Goal: Task Accomplishment & Management: Manage account settings

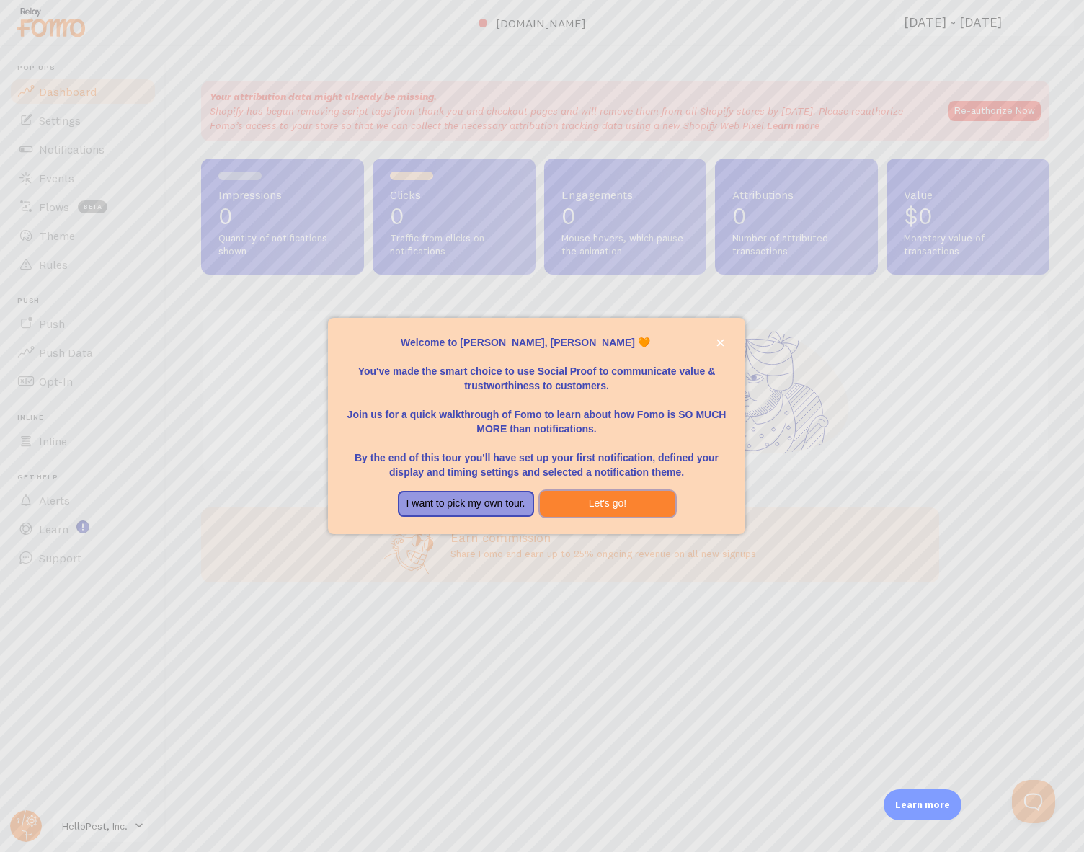
drag, startPoint x: 580, startPoint y: 505, endPoint x: 459, endPoint y: 505, distance: 121.1
click at [448, 505] on div "I want to pick my own tour. Let's go!" at bounding box center [536, 504] width 313 height 26
click at [626, 507] on button "Let's go!" at bounding box center [608, 504] width 136 height 26
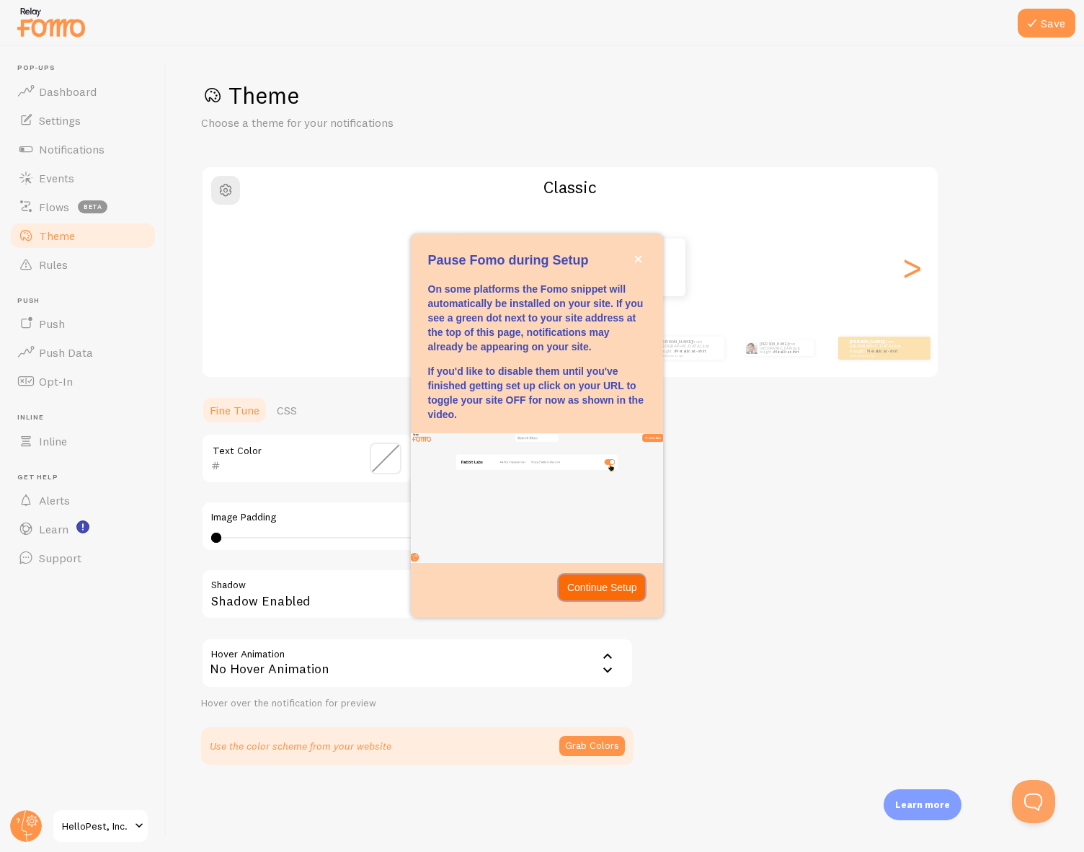
click at [605, 588] on p "Continue Setup" at bounding box center [602, 587] width 70 height 14
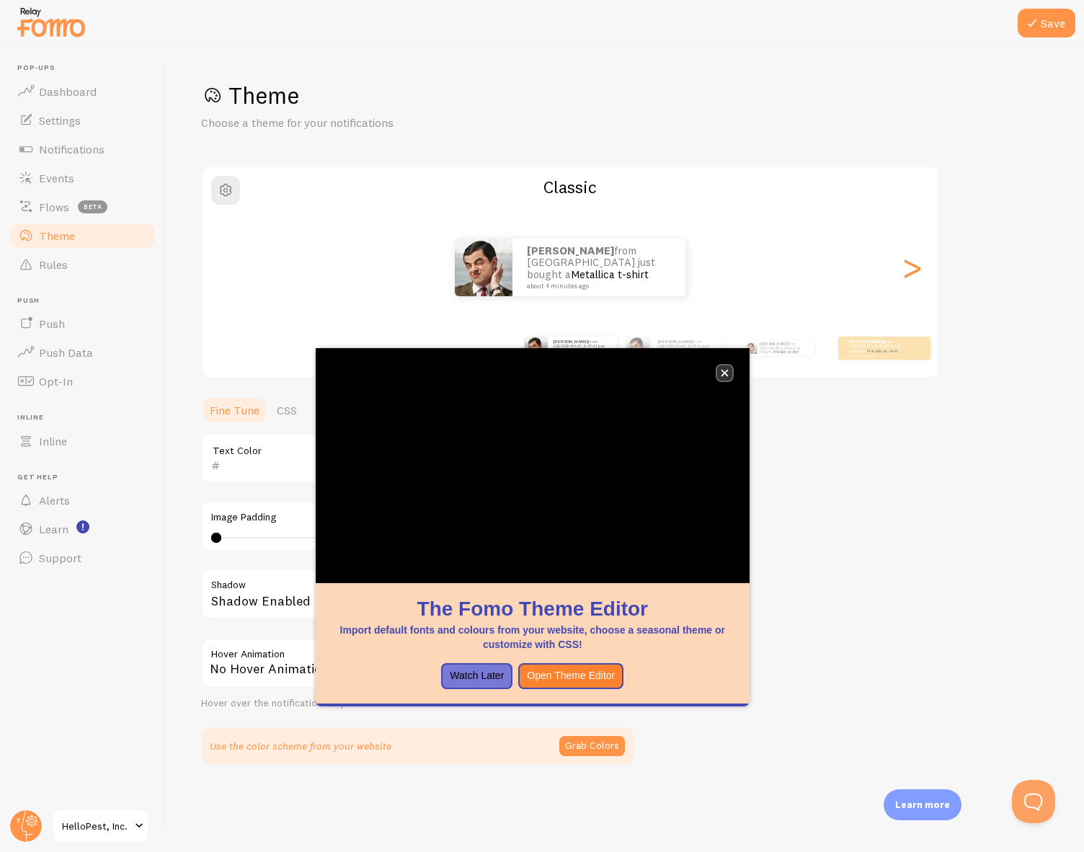
click at [730, 376] on button "close," at bounding box center [724, 373] width 15 height 15
click at [723, 369] on icon "close," at bounding box center [725, 373] width 8 height 8
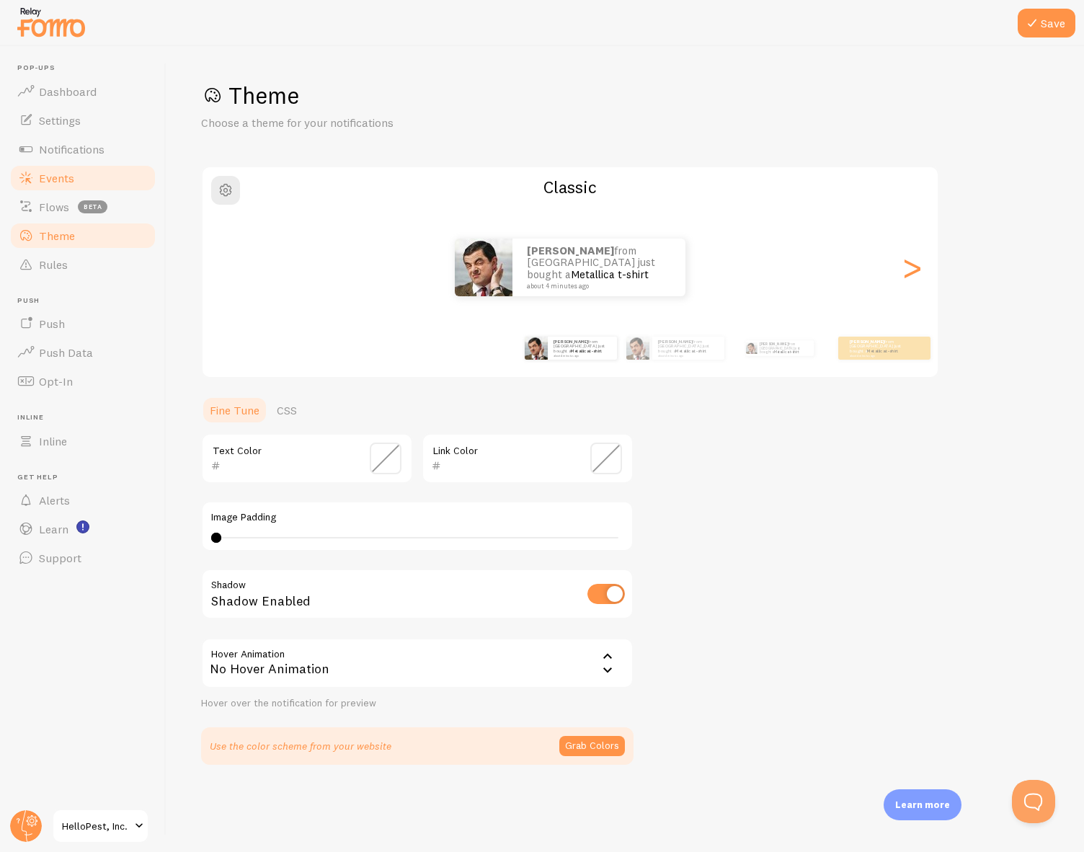
click at [107, 189] on link "Events" at bounding box center [83, 178] width 149 height 29
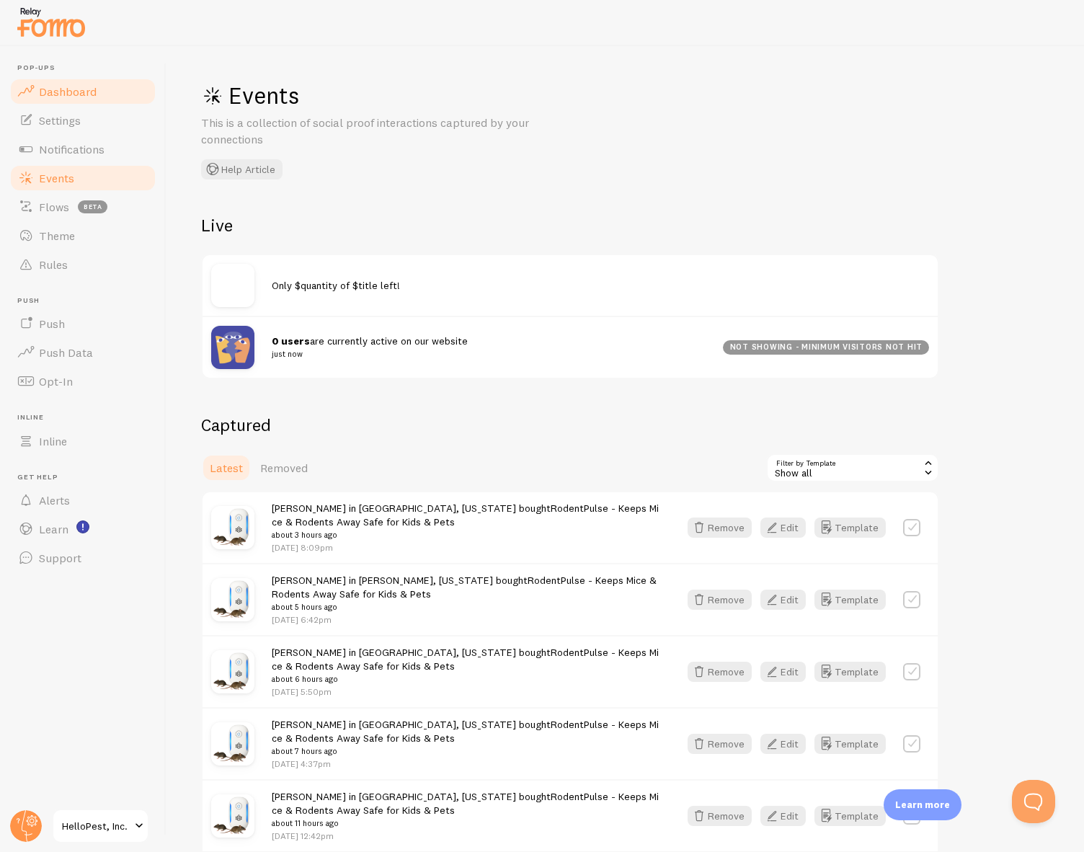
click at [100, 89] on link "Dashboard" at bounding box center [83, 91] width 149 height 29
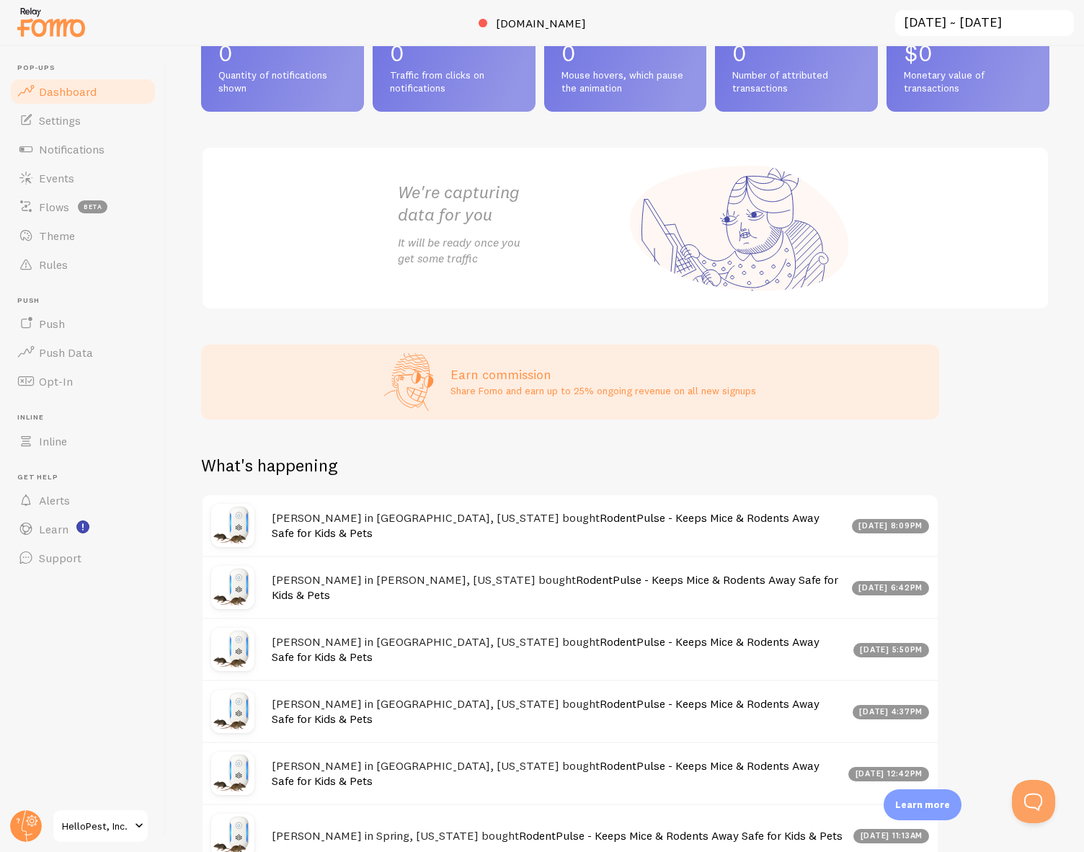
scroll to position [19, 0]
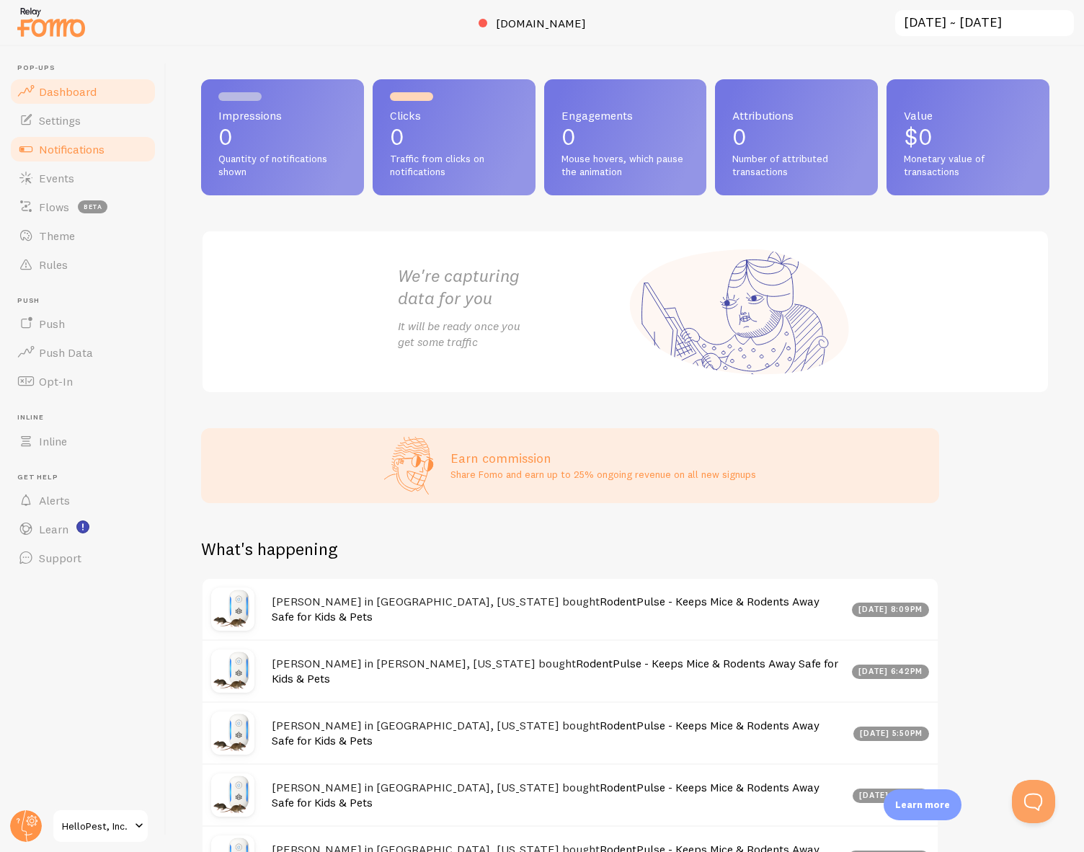
click at [116, 136] on link "Notifications" at bounding box center [83, 149] width 149 height 29
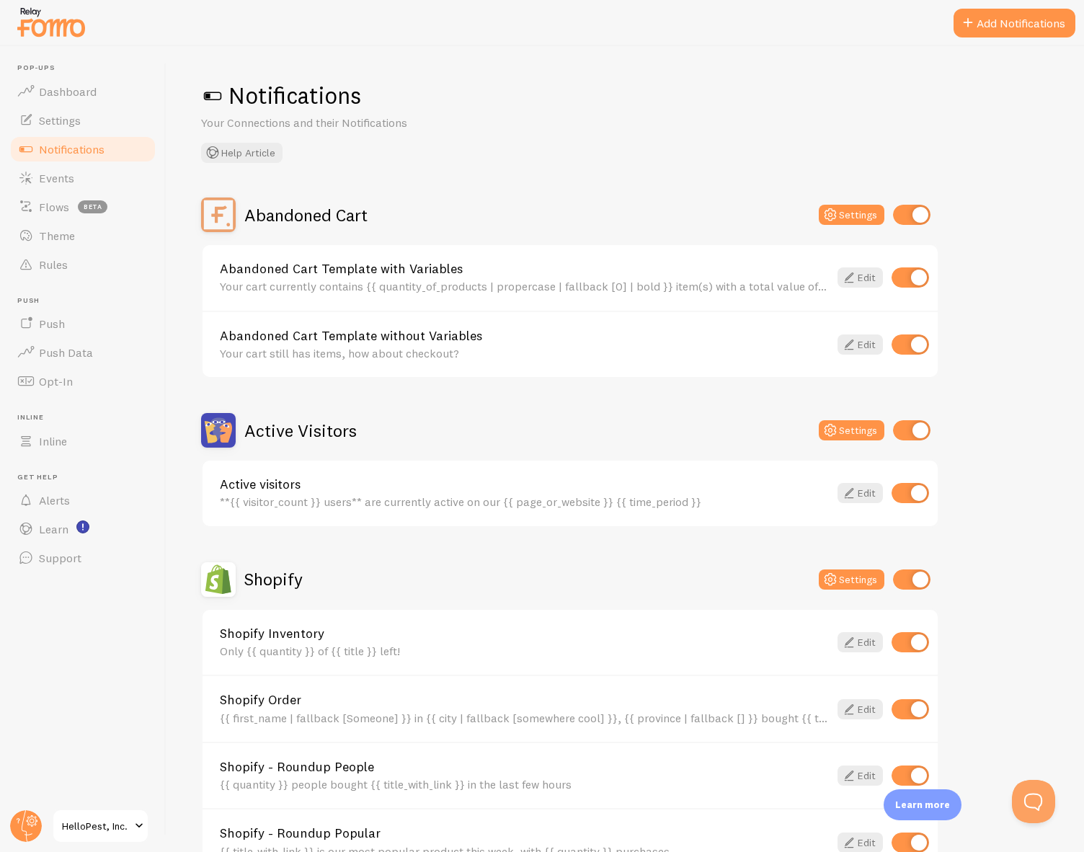
click at [902, 265] on div "Abandoned Cart Template with Variables Your cart currently contains {{ quantity…" at bounding box center [570, 278] width 735 height 66
click at [906, 279] on input "checkbox" at bounding box center [910, 277] width 37 height 20
checkbox input "false"
click at [908, 343] on input "checkbox" at bounding box center [910, 345] width 37 height 20
checkbox input "false"
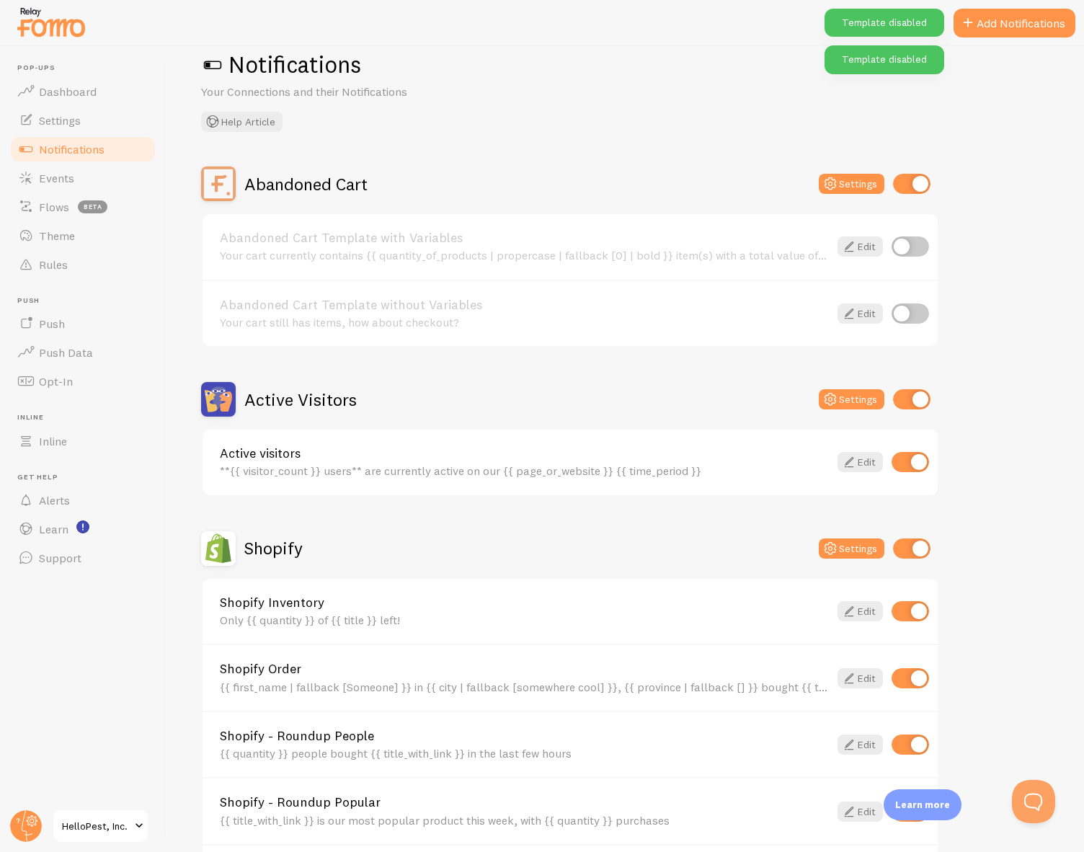
scroll to position [66, 0]
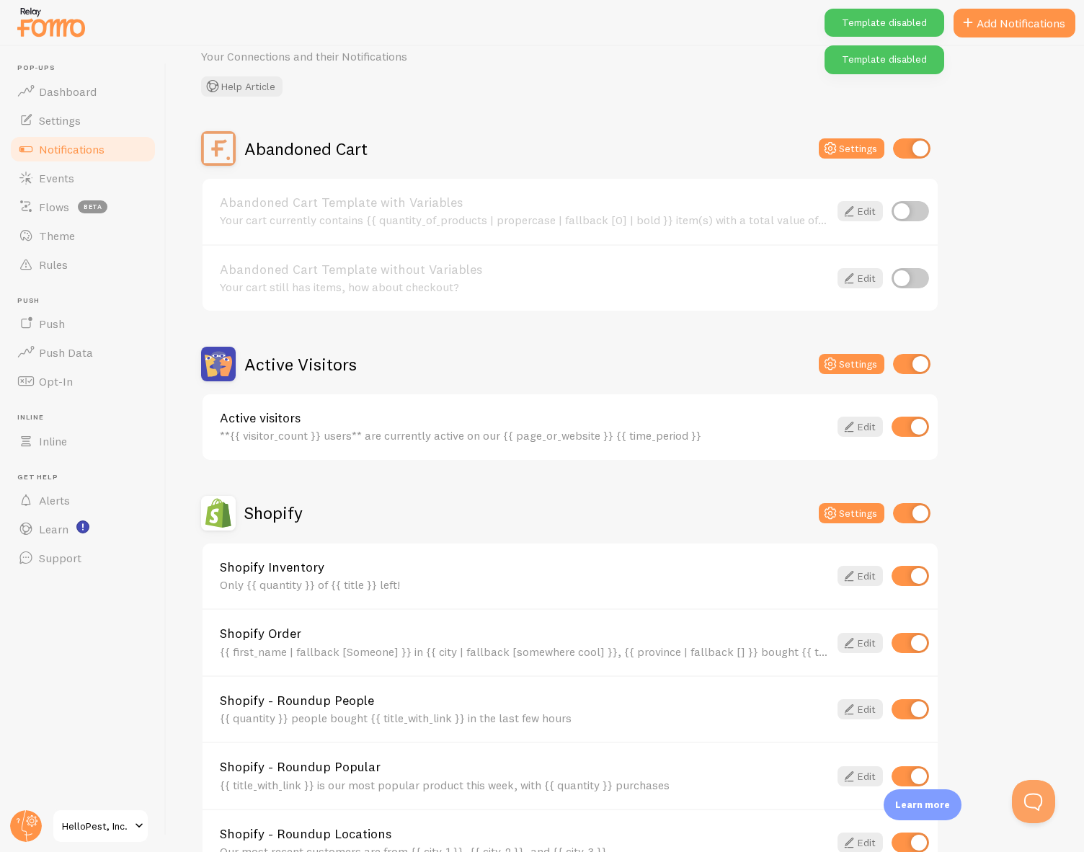
click at [918, 151] on input "checkbox" at bounding box center [911, 148] width 37 height 20
checkbox input "false"
click at [910, 367] on input "checkbox" at bounding box center [911, 364] width 37 height 20
checkbox input "false"
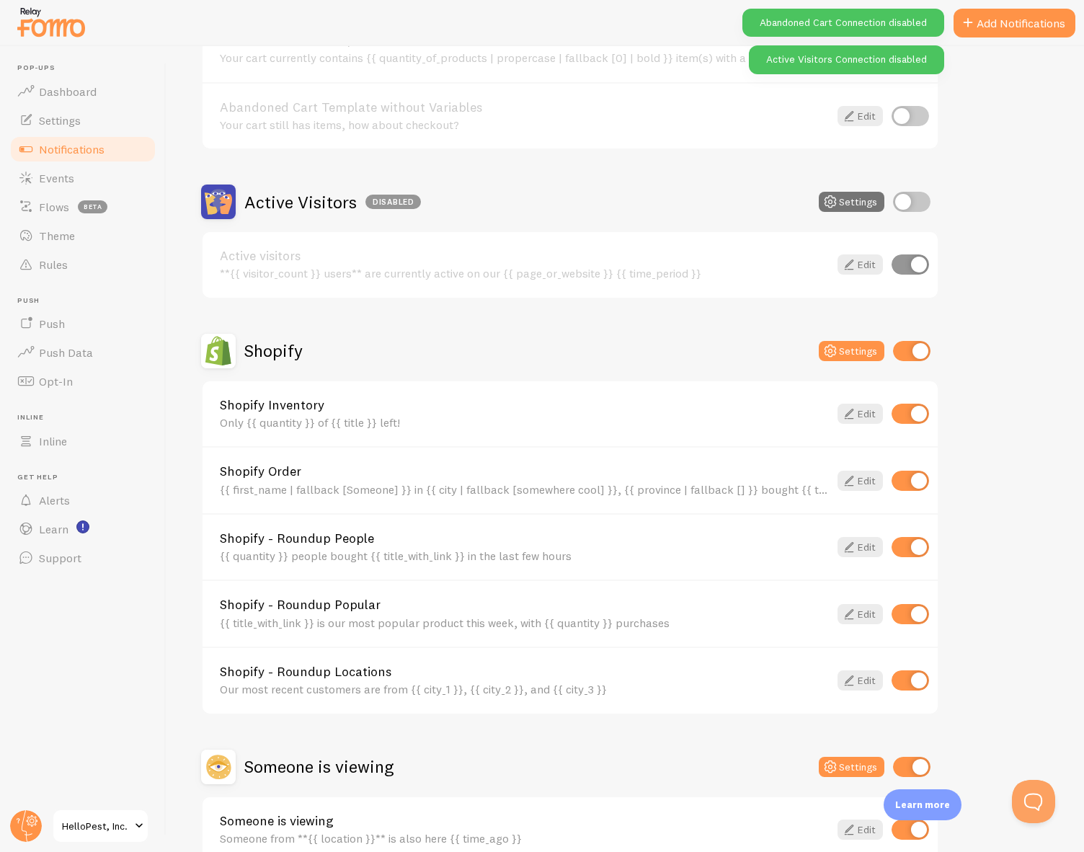
scroll to position [236, 0]
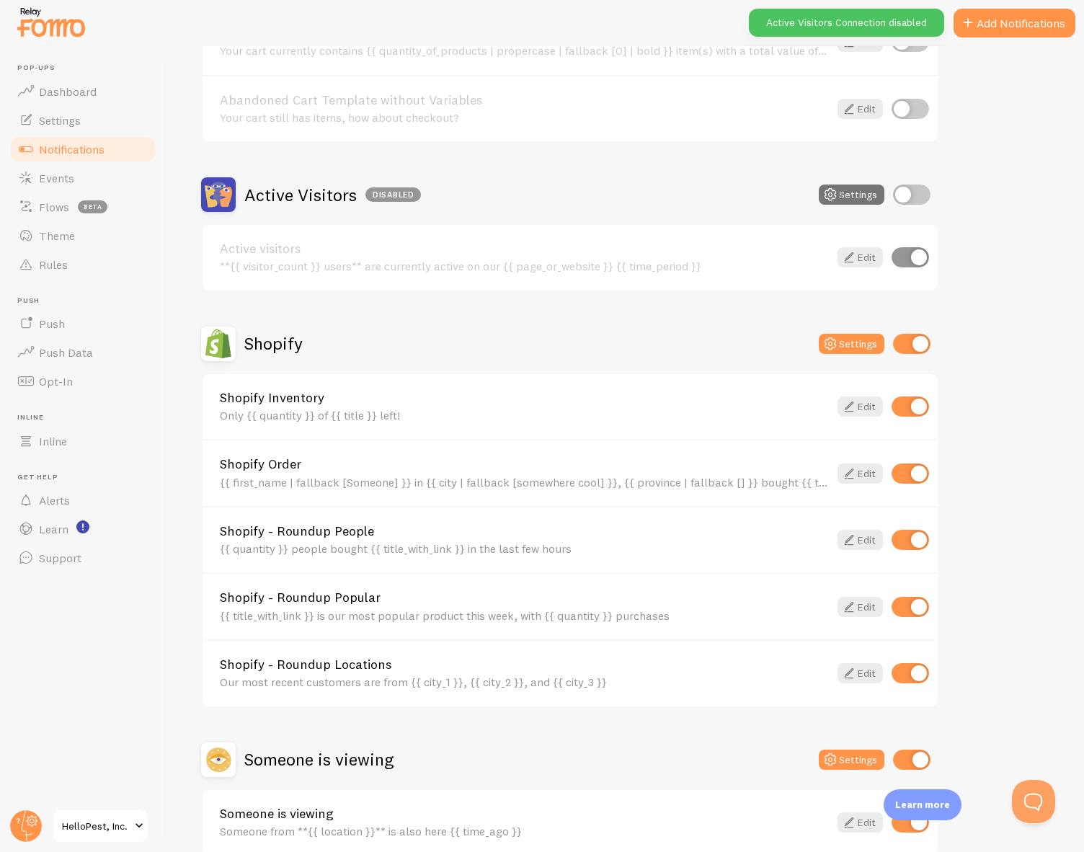
click at [921, 404] on input "checkbox" at bounding box center [910, 407] width 37 height 20
checkbox input "false"
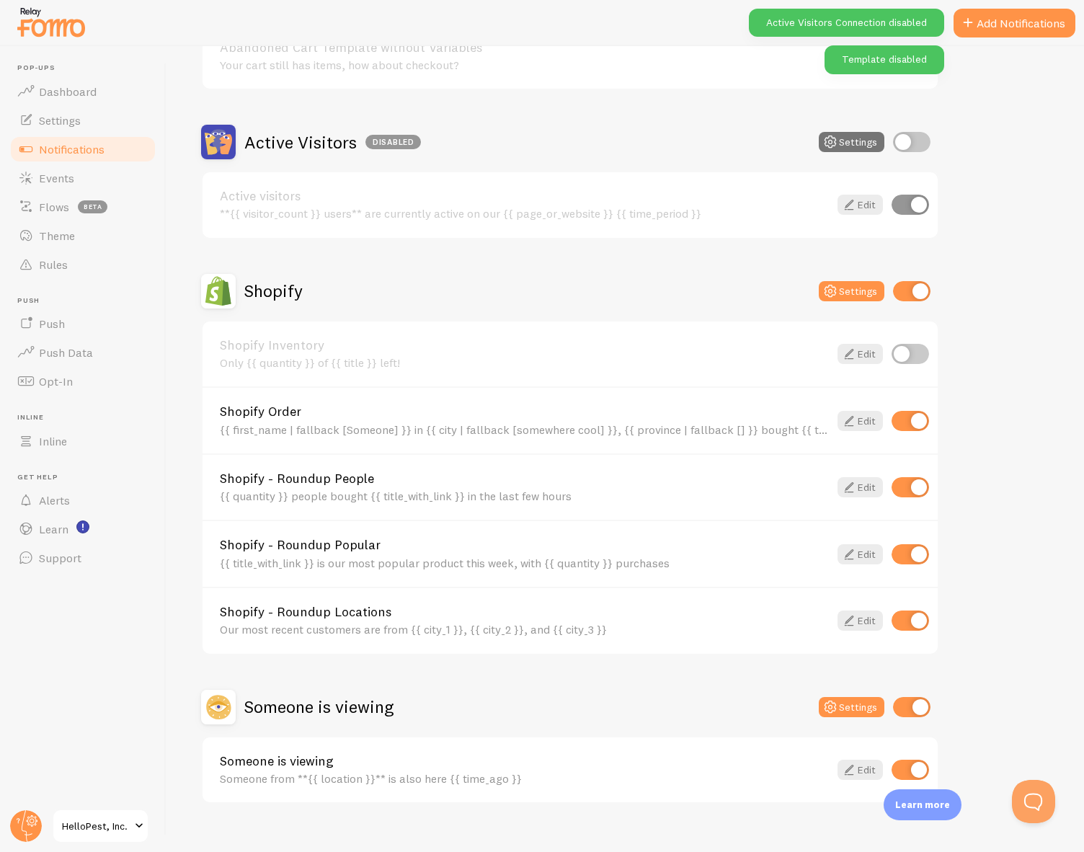
scroll to position [309, 0]
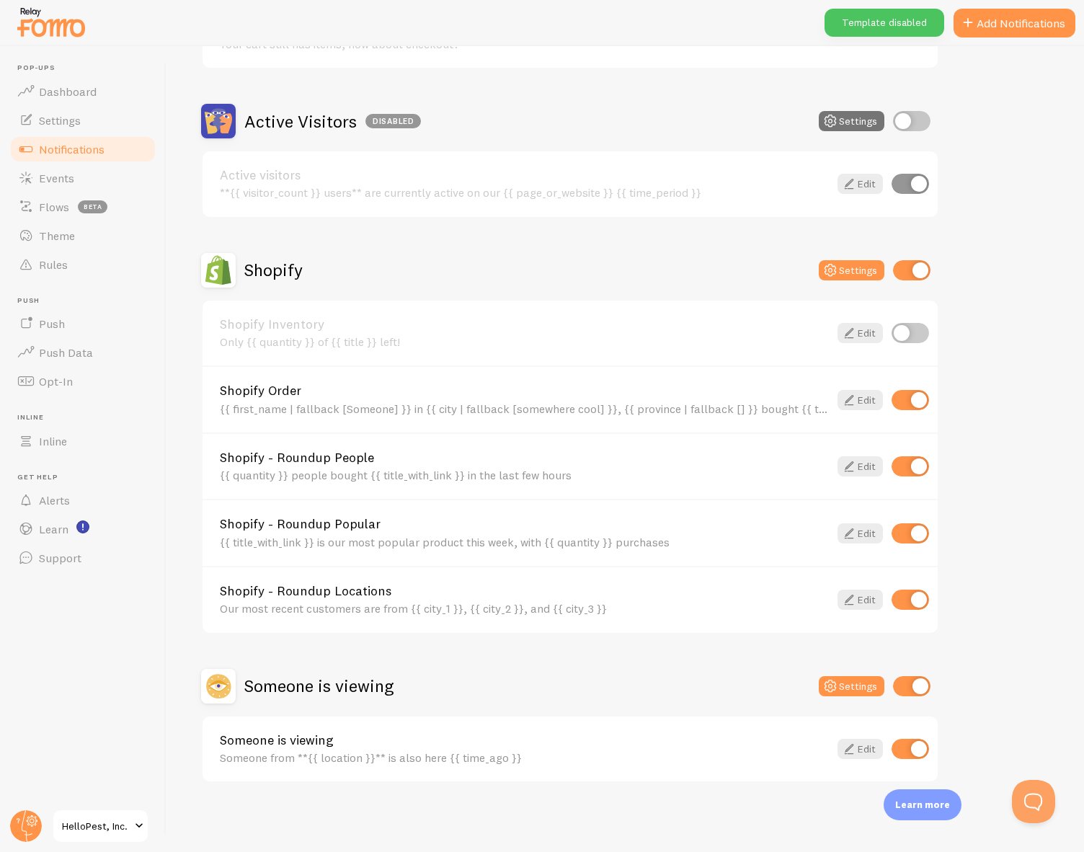
click at [907, 477] on div "Shopify - Roundup People {{ quantity }} people bought {{ title_with_link }} in …" at bounding box center [570, 466] width 735 height 67
click at [914, 470] on input "checkbox" at bounding box center [910, 466] width 37 height 20
checkbox input "true"
click at [911, 531] on input "checkbox" at bounding box center [910, 533] width 37 height 20
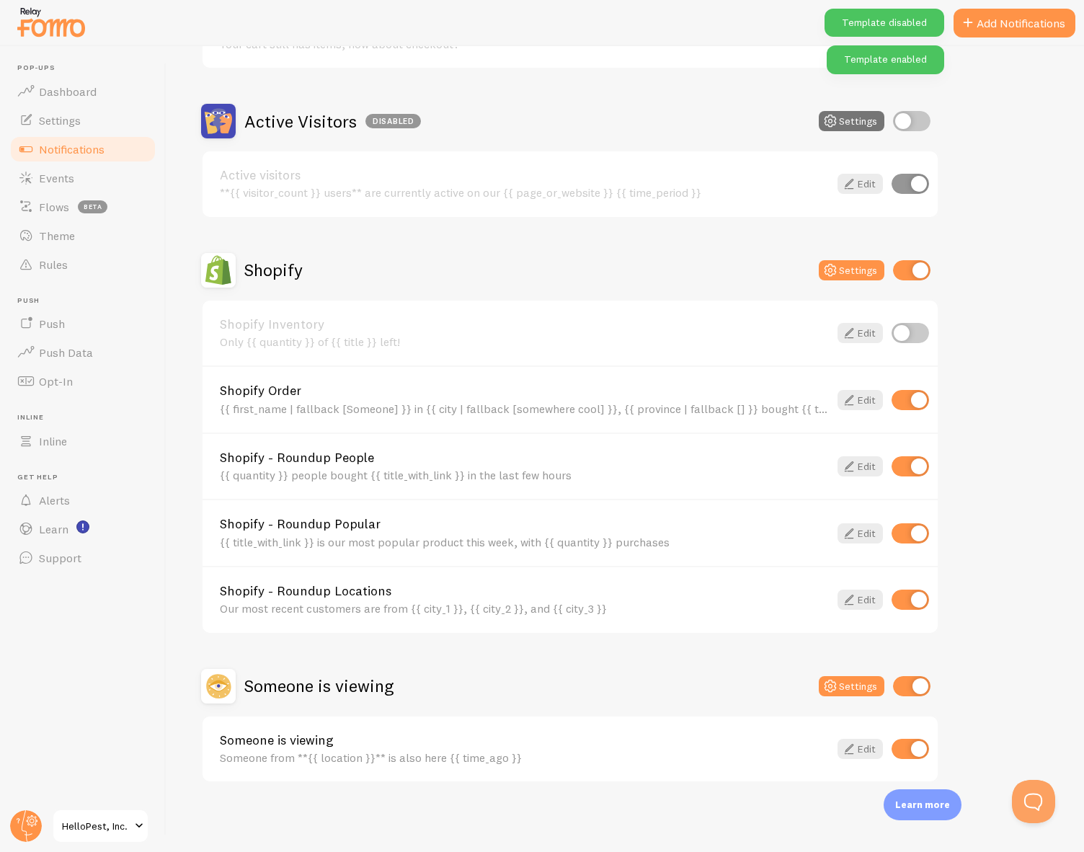
checkbox input "false"
click at [916, 600] on input "checkbox" at bounding box center [910, 600] width 37 height 20
checkbox input "false"
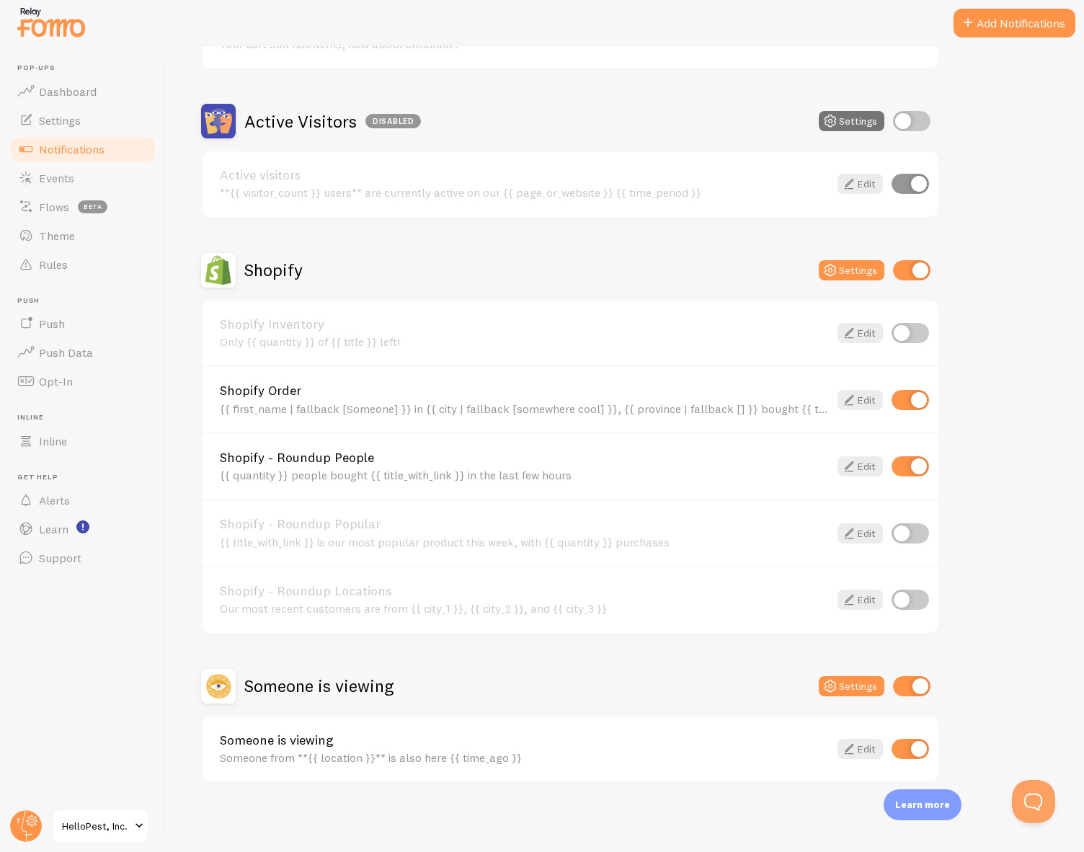
click at [918, 682] on input "checkbox" at bounding box center [911, 686] width 37 height 20
checkbox input "false"
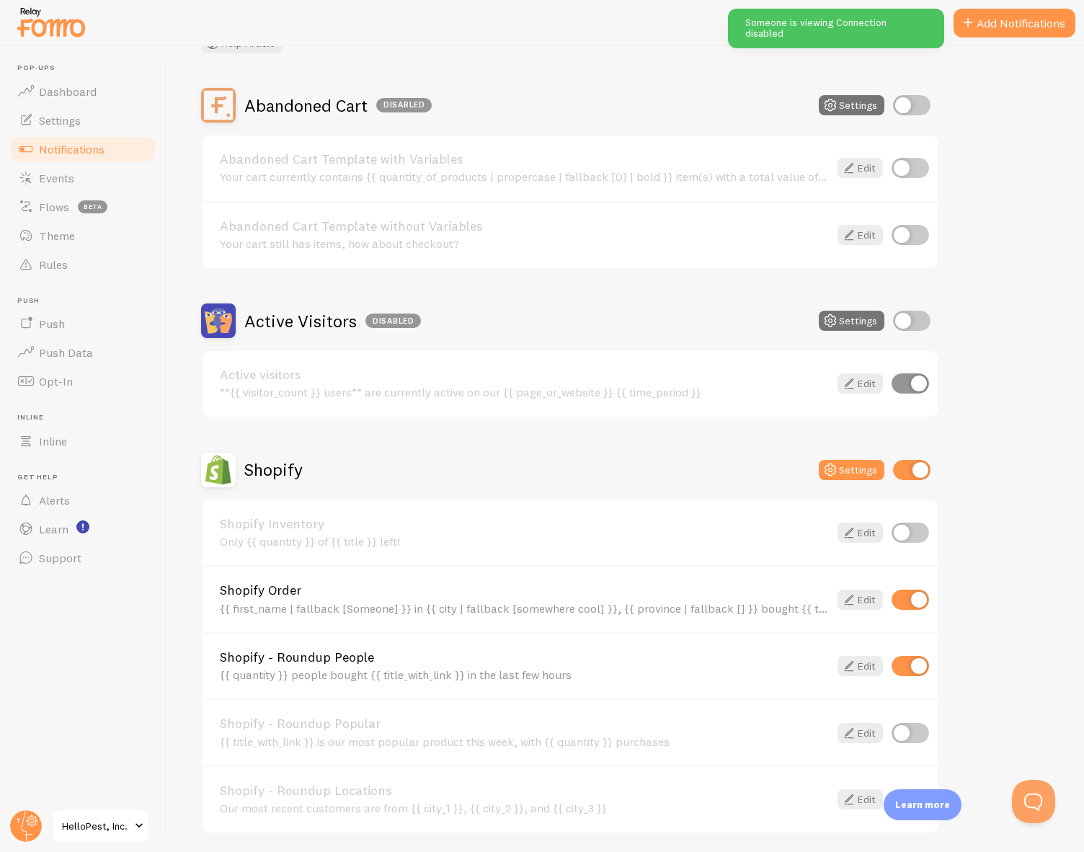
scroll to position [0, 0]
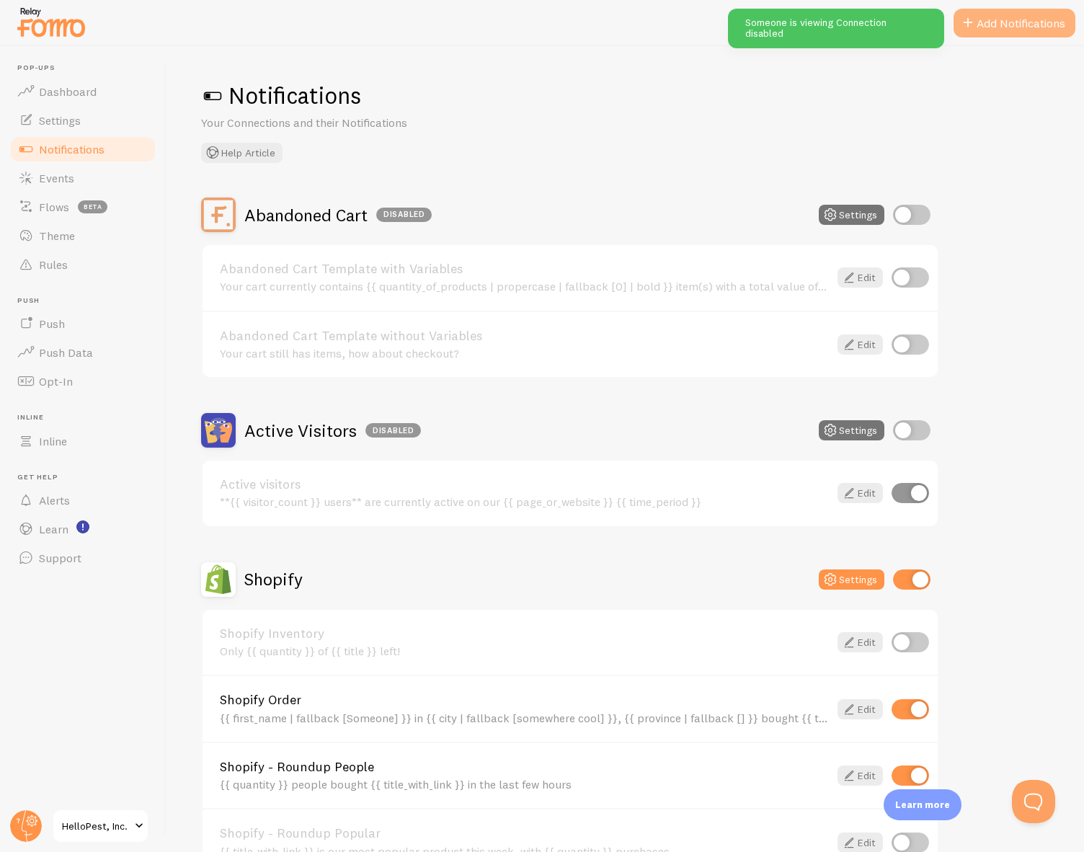
click at [1014, 28] on button "Add Notifications" at bounding box center [1015, 23] width 122 height 29
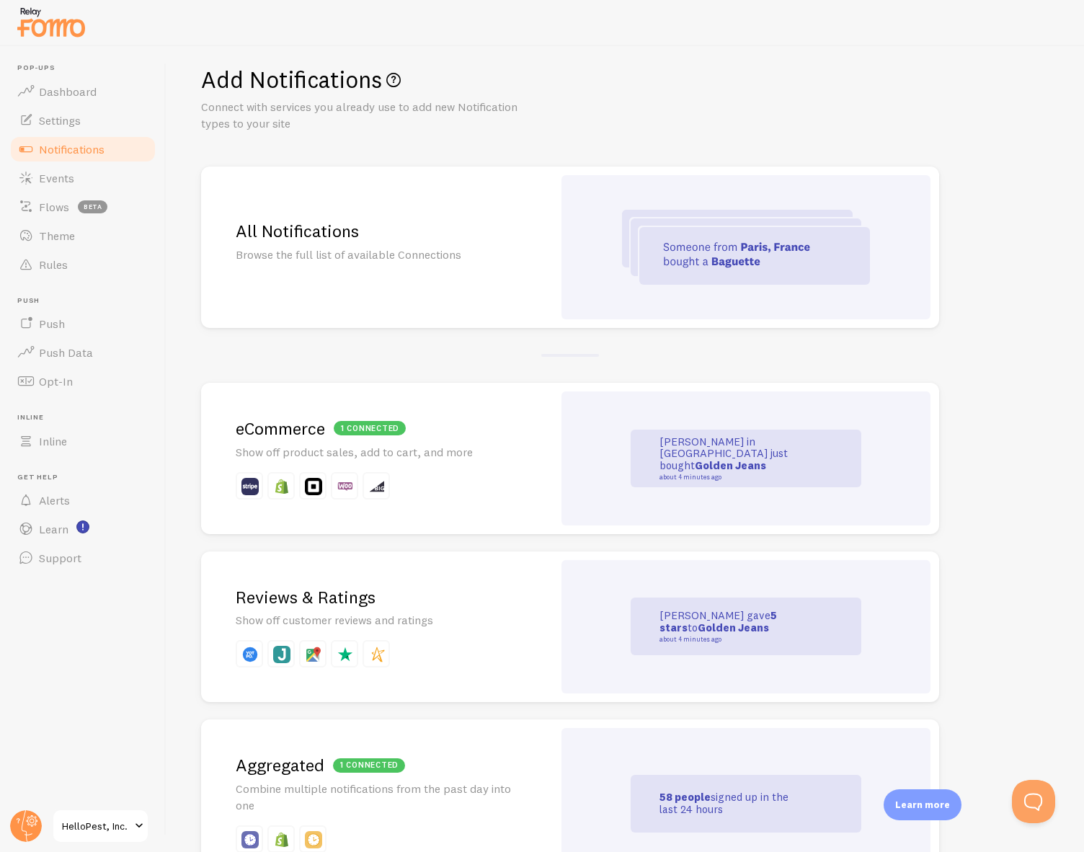
scroll to position [17, 0]
click at [467, 468] on div "1 connected eCommerce Show off product sales, add to cart, and more" at bounding box center [377, 456] width 352 height 151
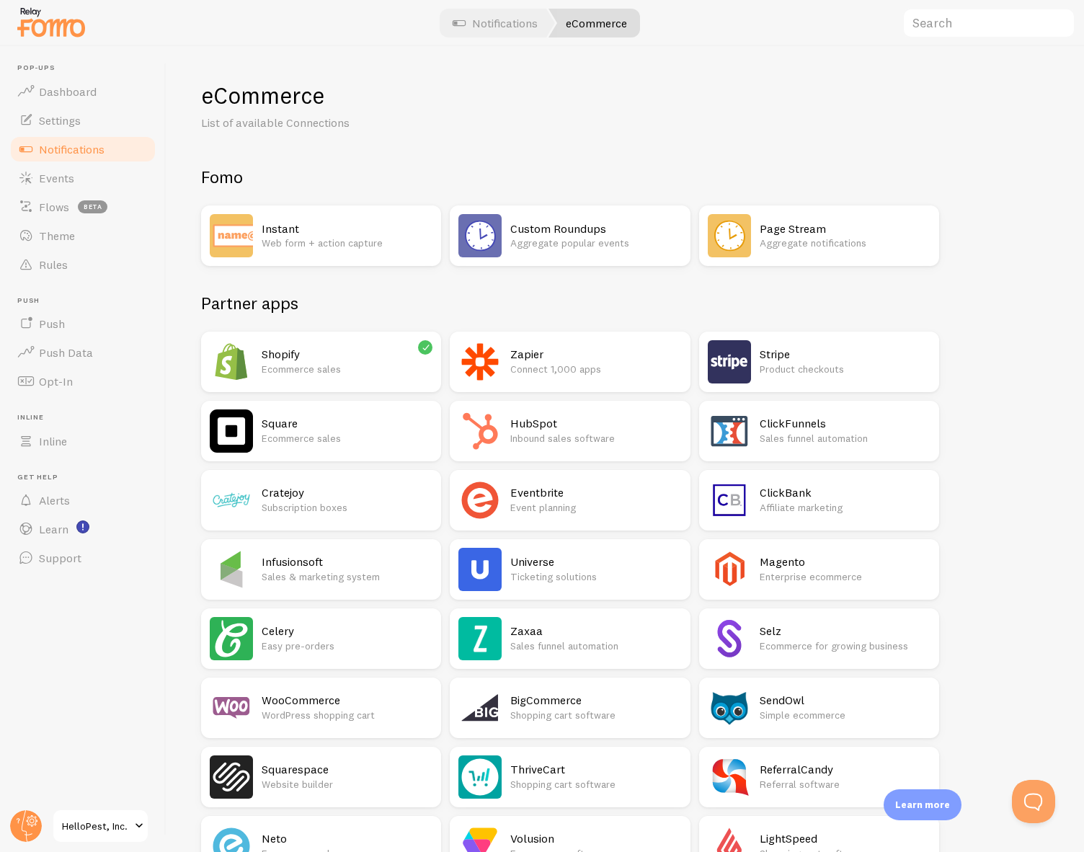
click at [363, 372] on p "Ecommerce sales" at bounding box center [347, 369] width 171 height 14
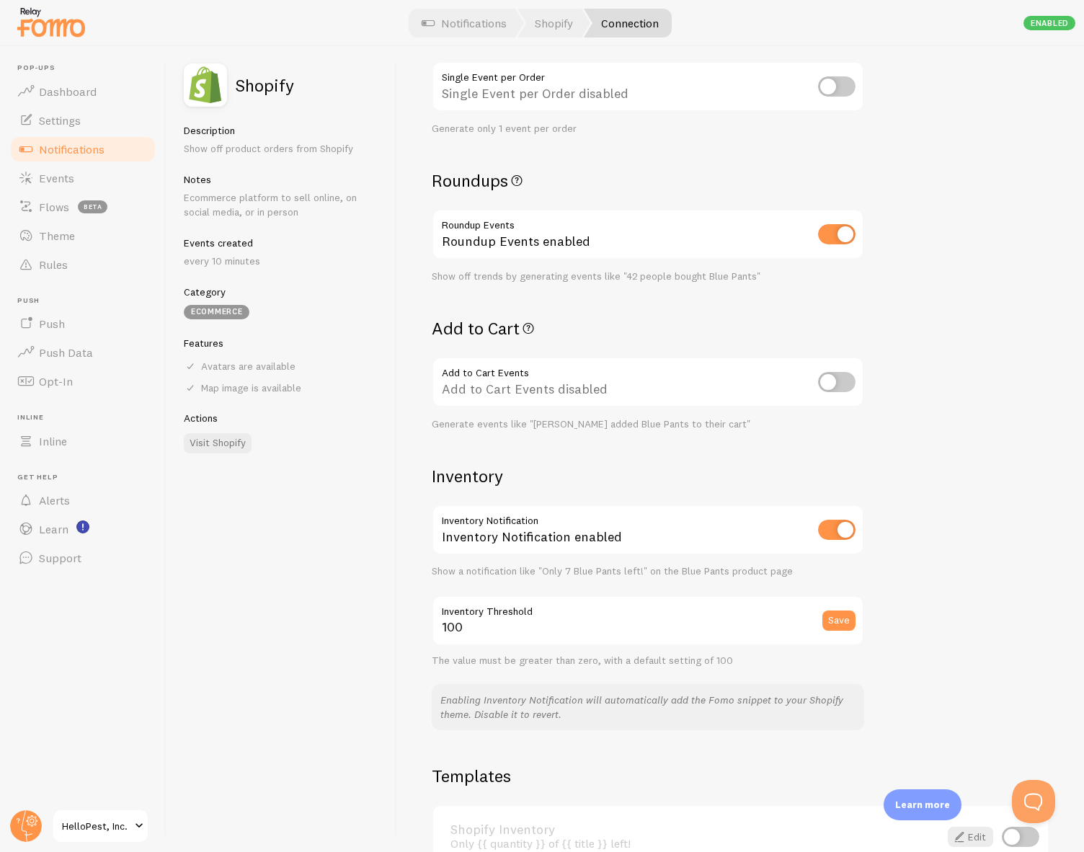
scroll to position [307, 0]
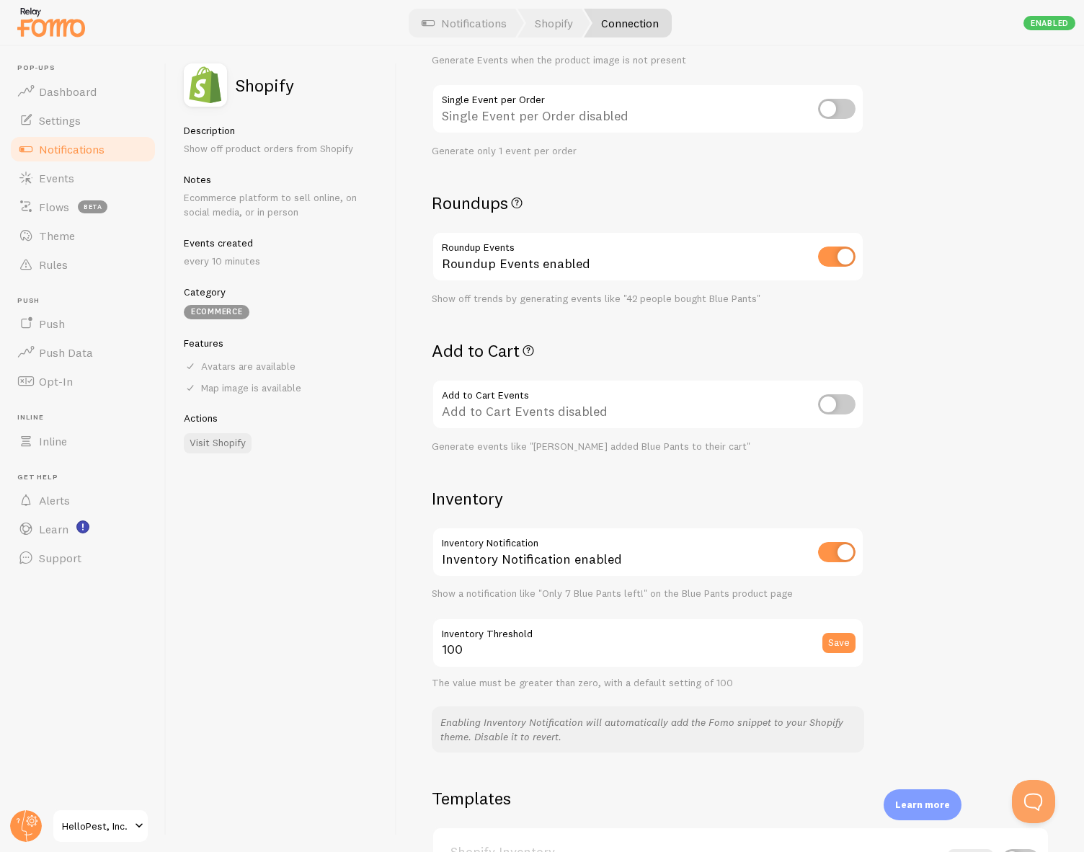
click at [836, 411] on input "checkbox" at bounding box center [836, 404] width 37 height 20
checkbox input "true"
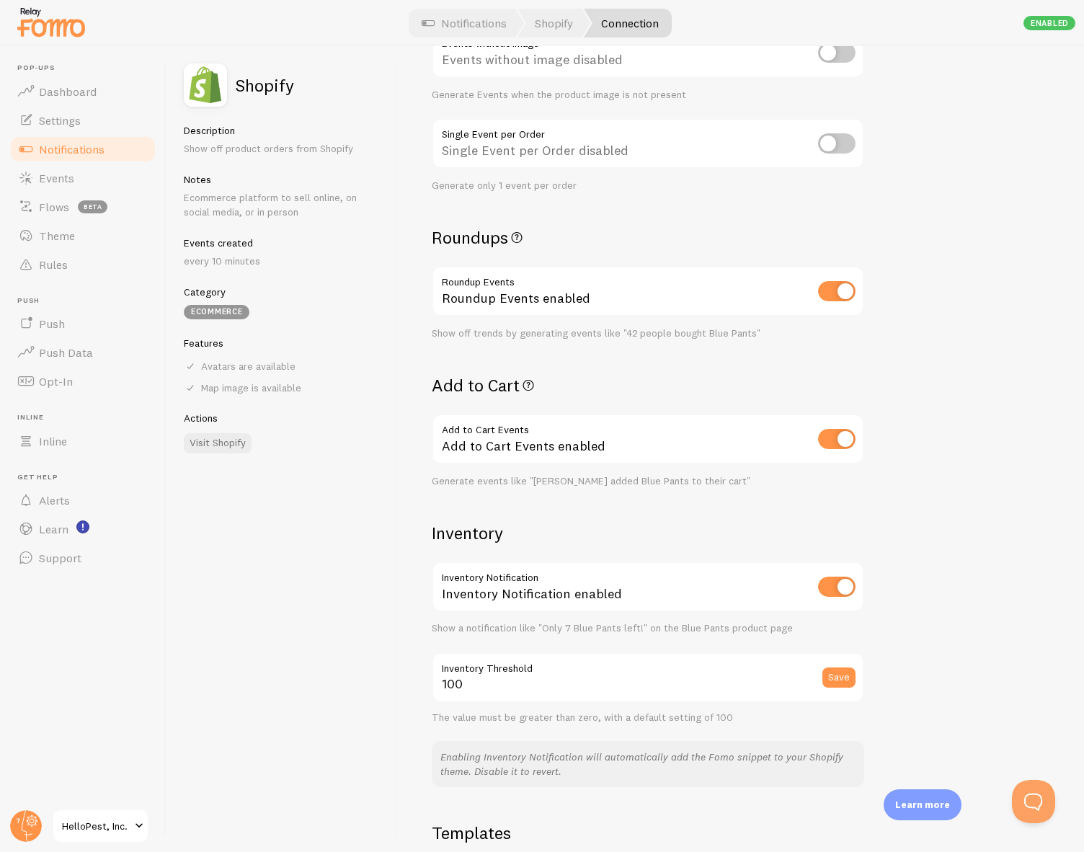
scroll to position [0, 0]
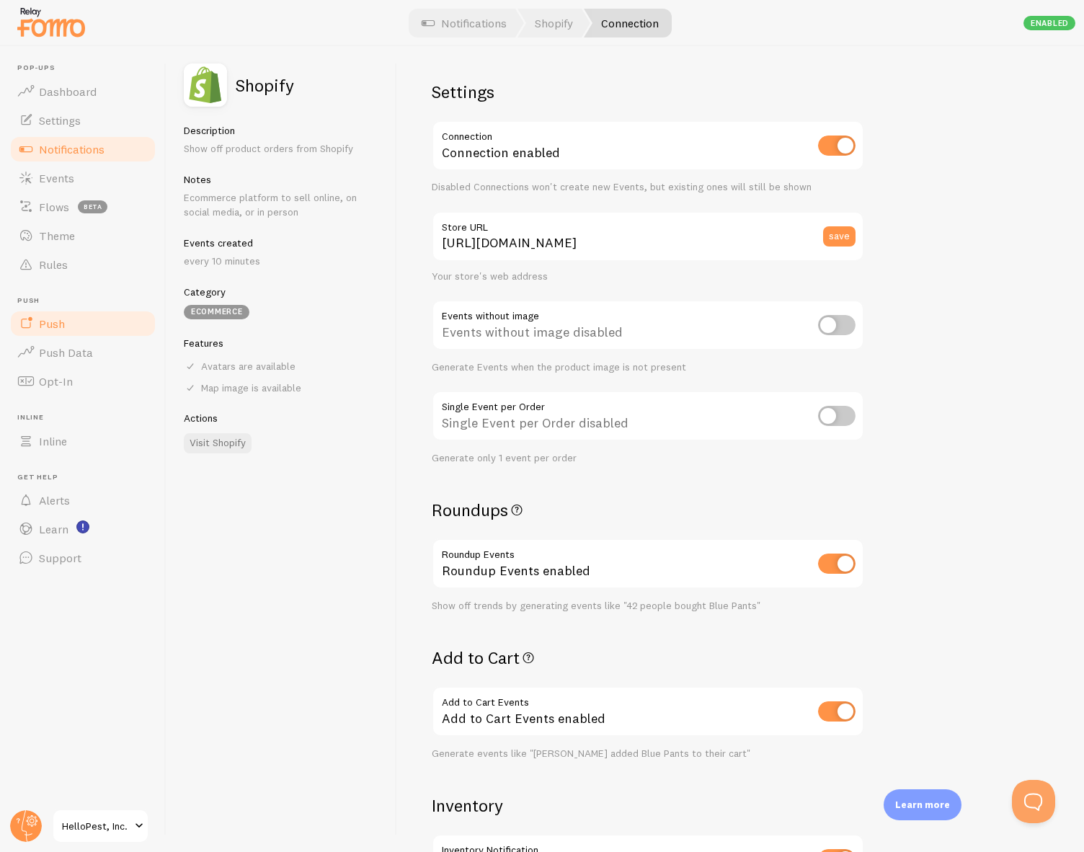
click at [81, 322] on link "Push" at bounding box center [83, 323] width 149 height 29
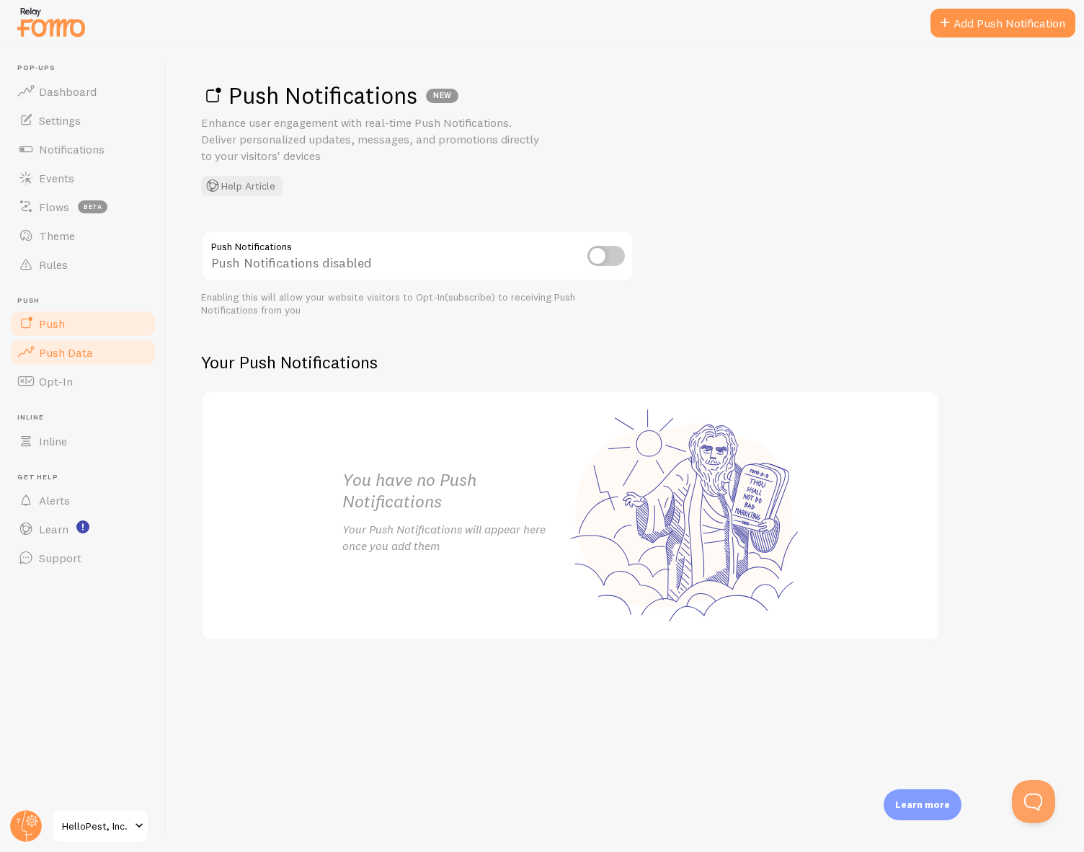
click at [79, 354] on span "Push Data" at bounding box center [66, 352] width 54 height 14
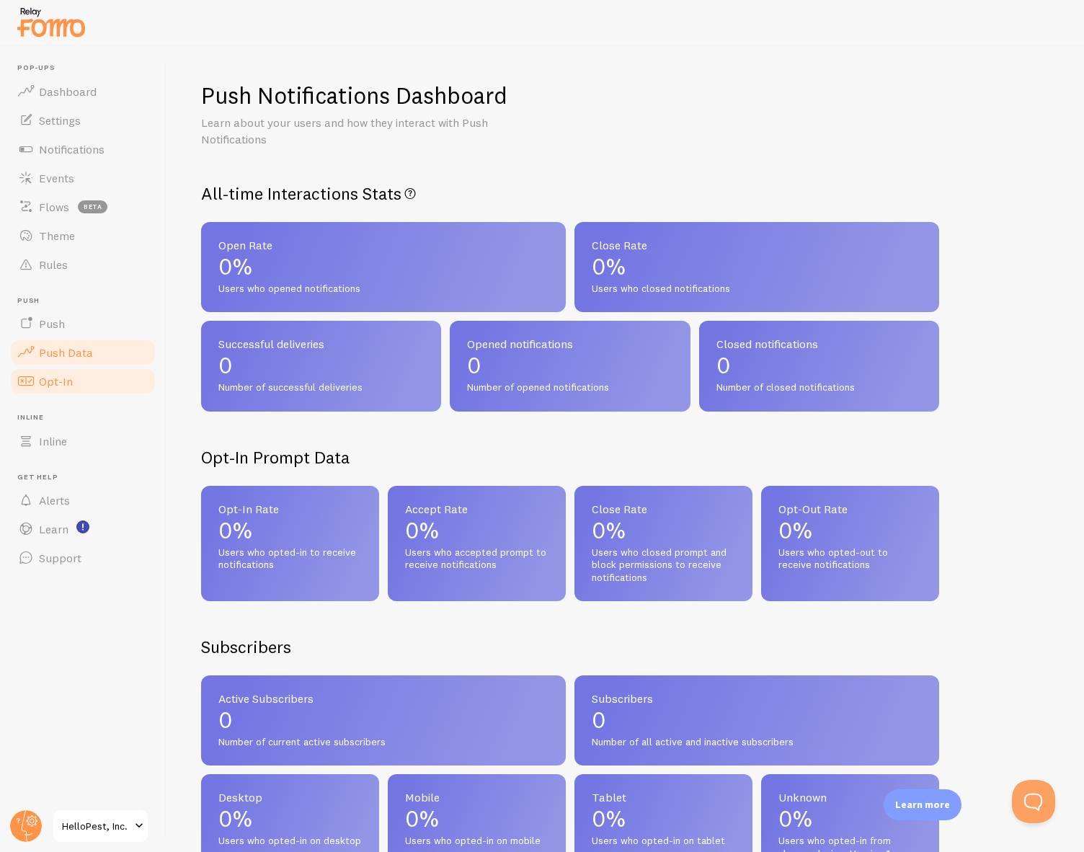
click at [81, 377] on link "Opt-In" at bounding box center [83, 381] width 149 height 29
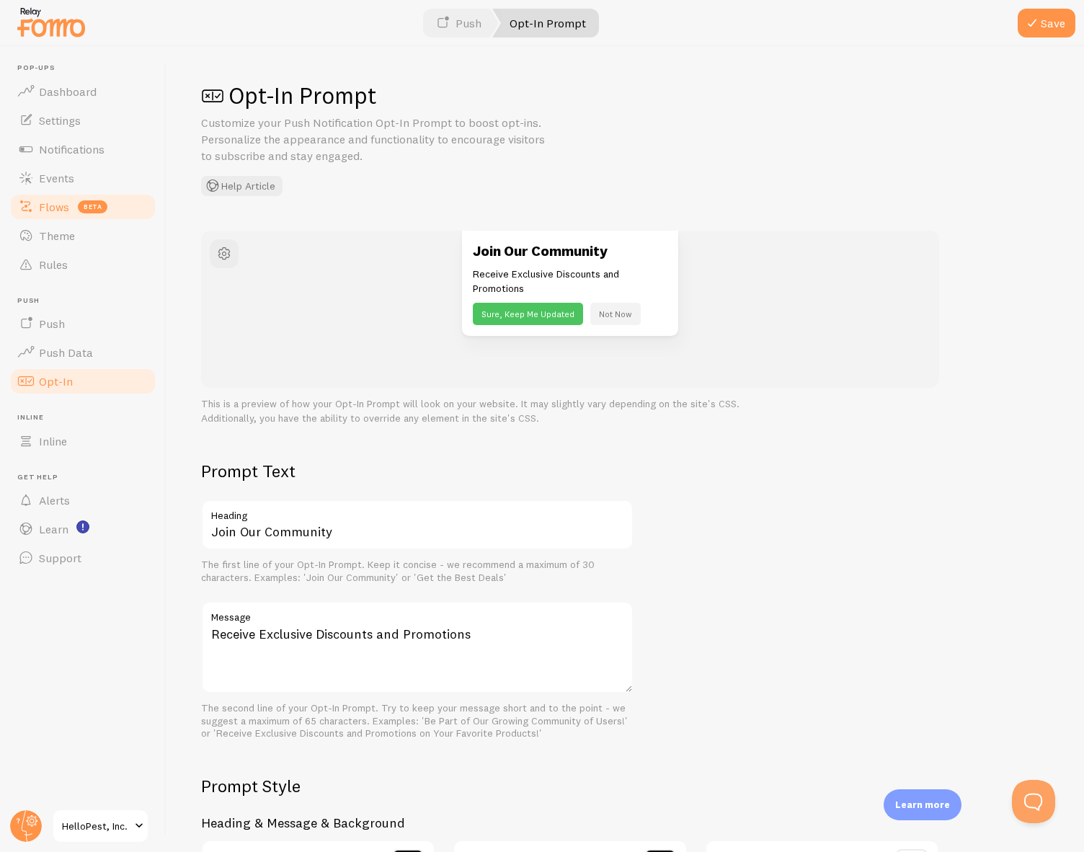
click at [72, 225] on link "Theme" at bounding box center [83, 235] width 149 height 29
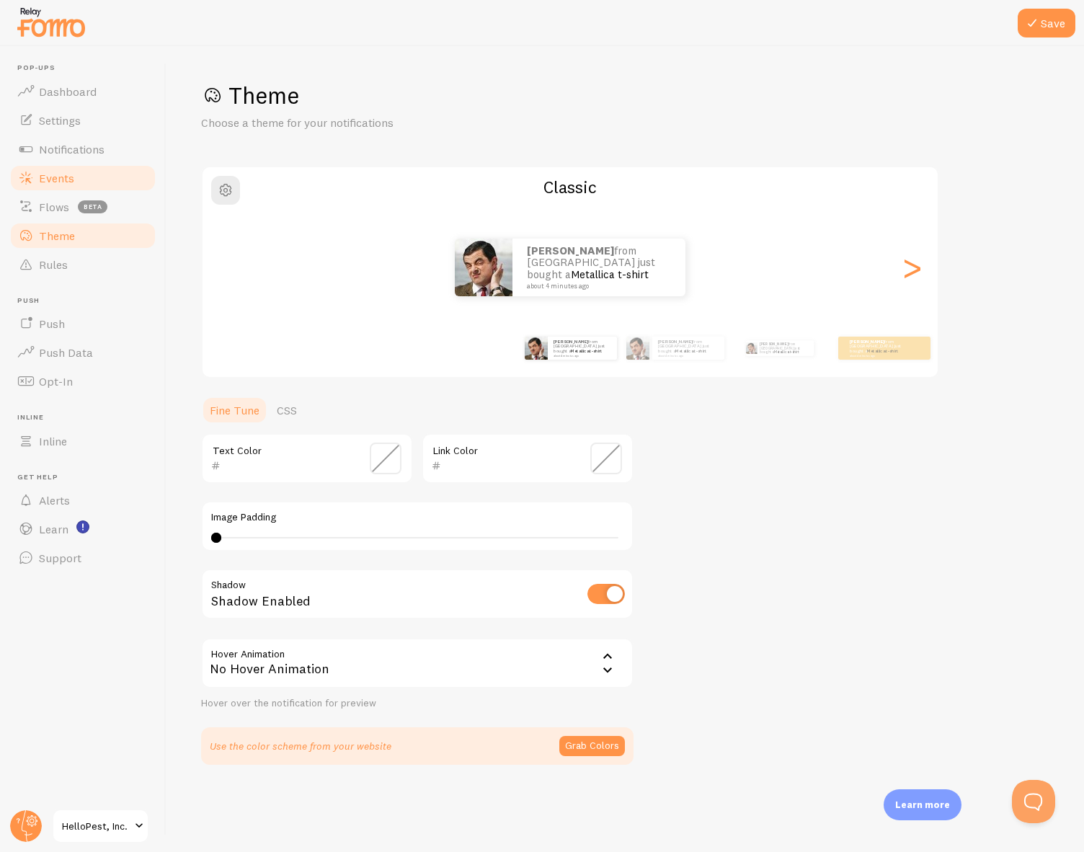
click at [50, 185] on link "Events" at bounding box center [83, 178] width 149 height 29
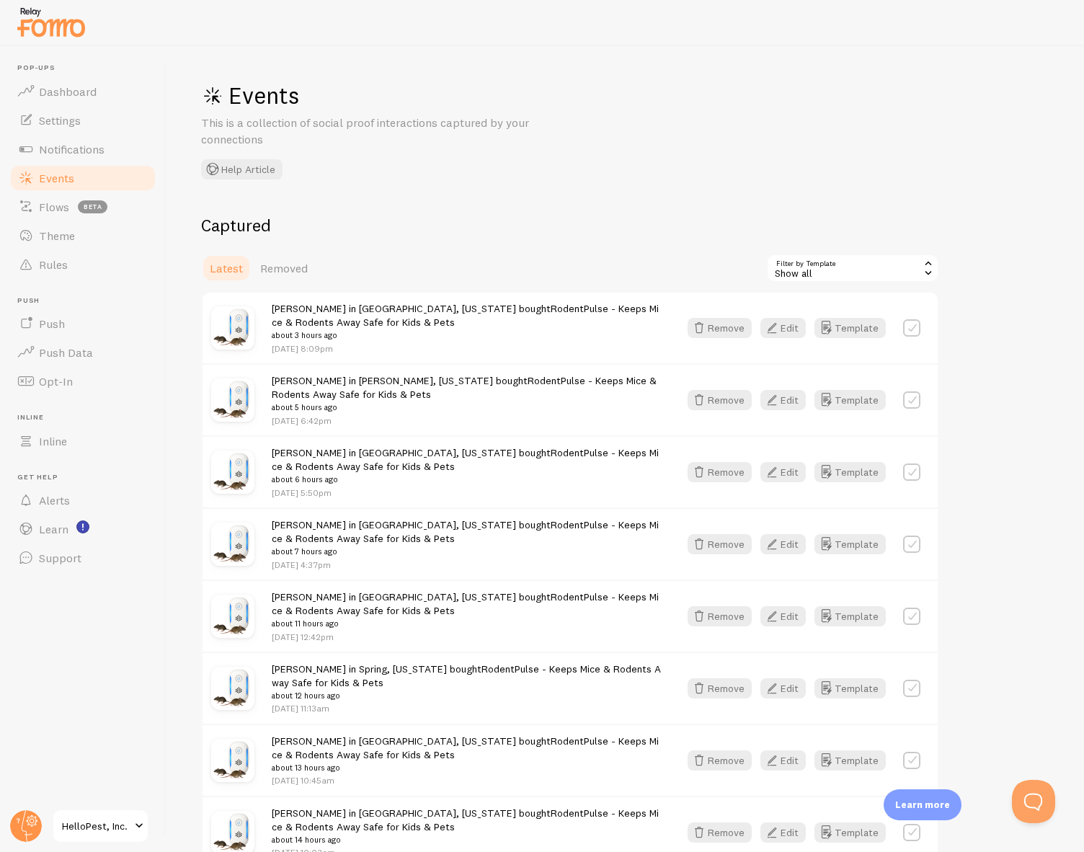
click at [63, 164] on link "Events" at bounding box center [83, 178] width 149 height 29
click at [64, 143] on span "Notifications" at bounding box center [72, 149] width 66 height 14
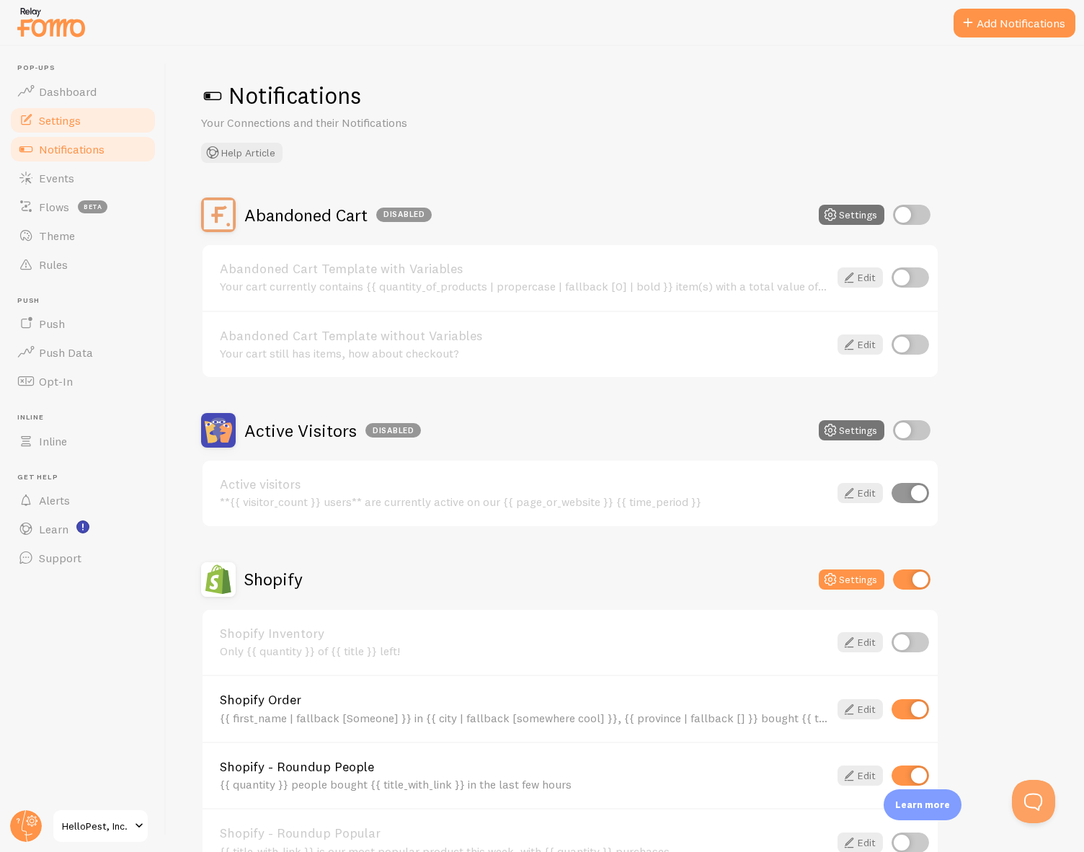
click at [65, 123] on span "Settings" at bounding box center [60, 120] width 42 height 14
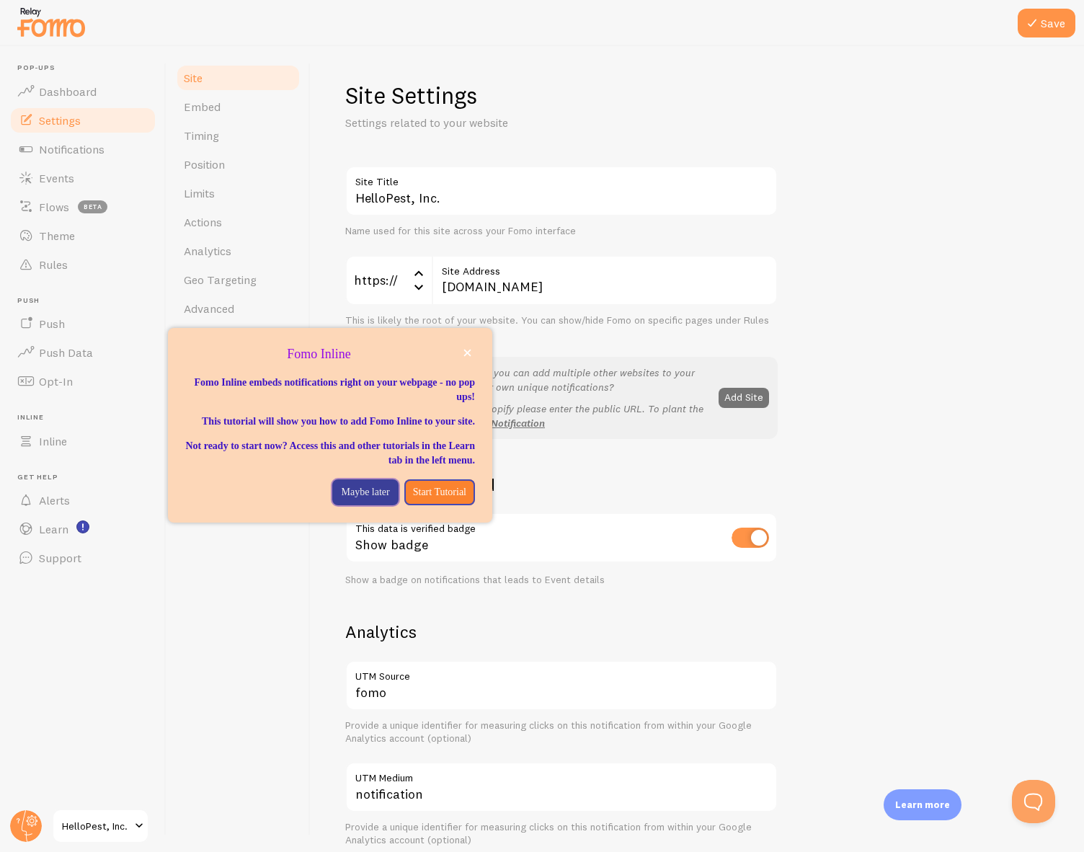
click at [349, 500] on p "Maybe later" at bounding box center [365, 492] width 48 height 14
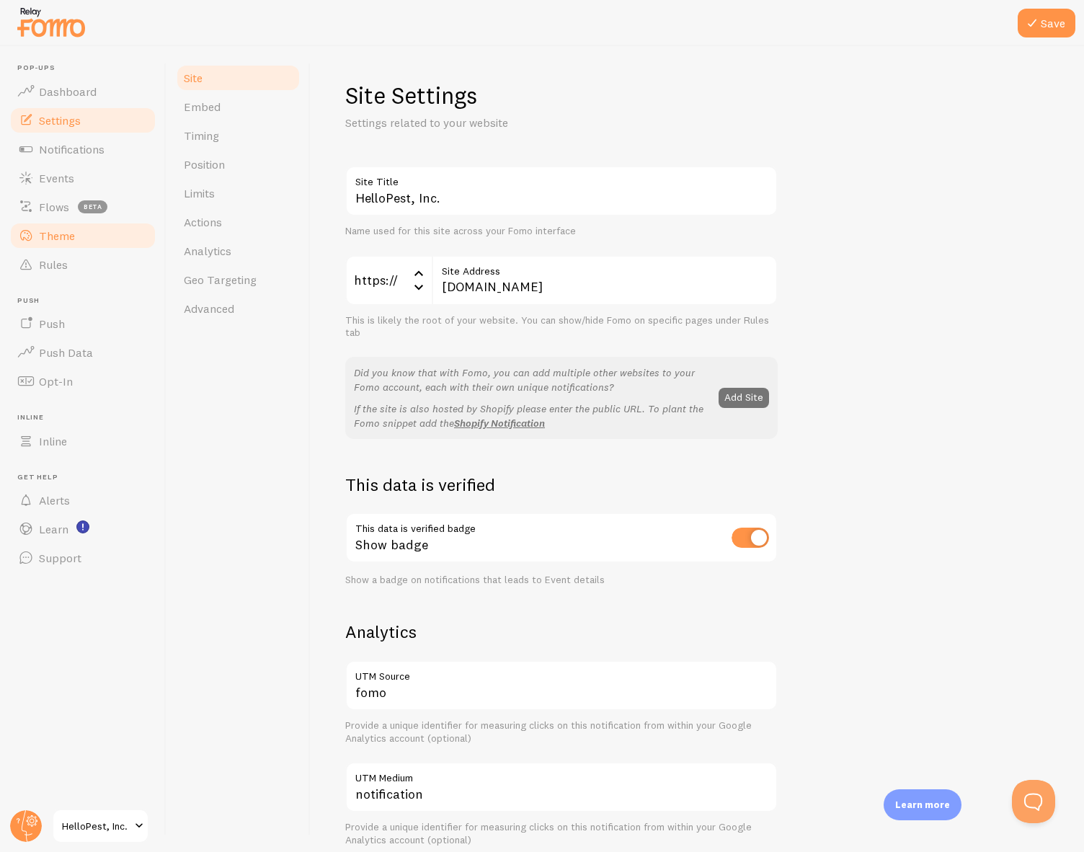
click at [79, 234] on link "Theme" at bounding box center [83, 235] width 149 height 29
click at [1046, 17] on button "Save" at bounding box center [1047, 23] width 58 height 29
click at [57, 234] on span "Theme" at bounding box center [57, 236] width 36 height 14
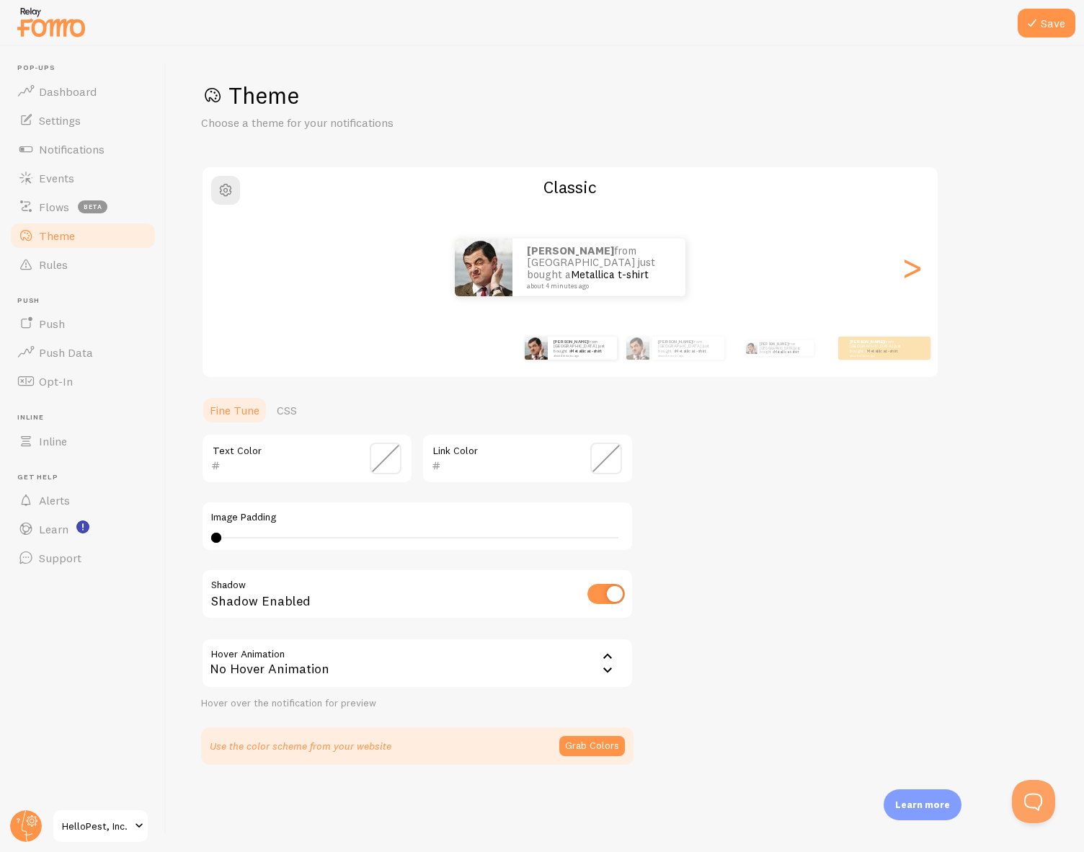
click at [376, 459] on span at bounding box center [386, 459] width 32 height 32
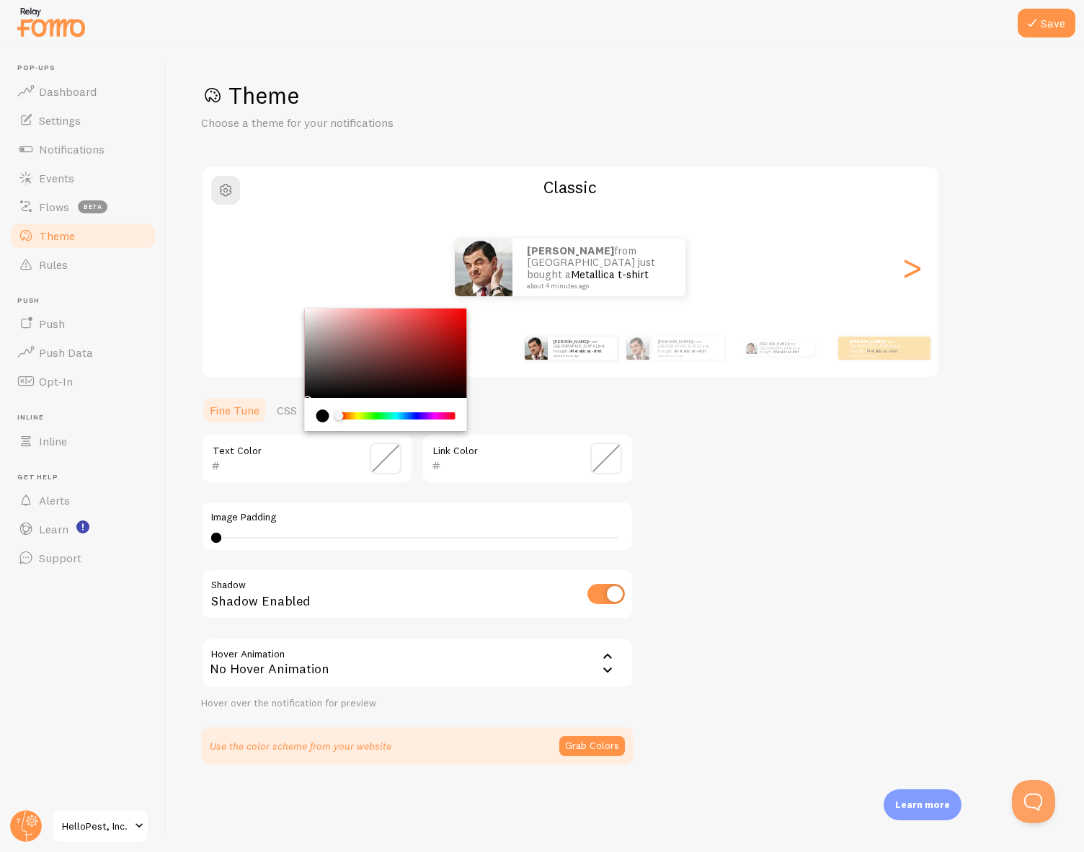
type input "000000"
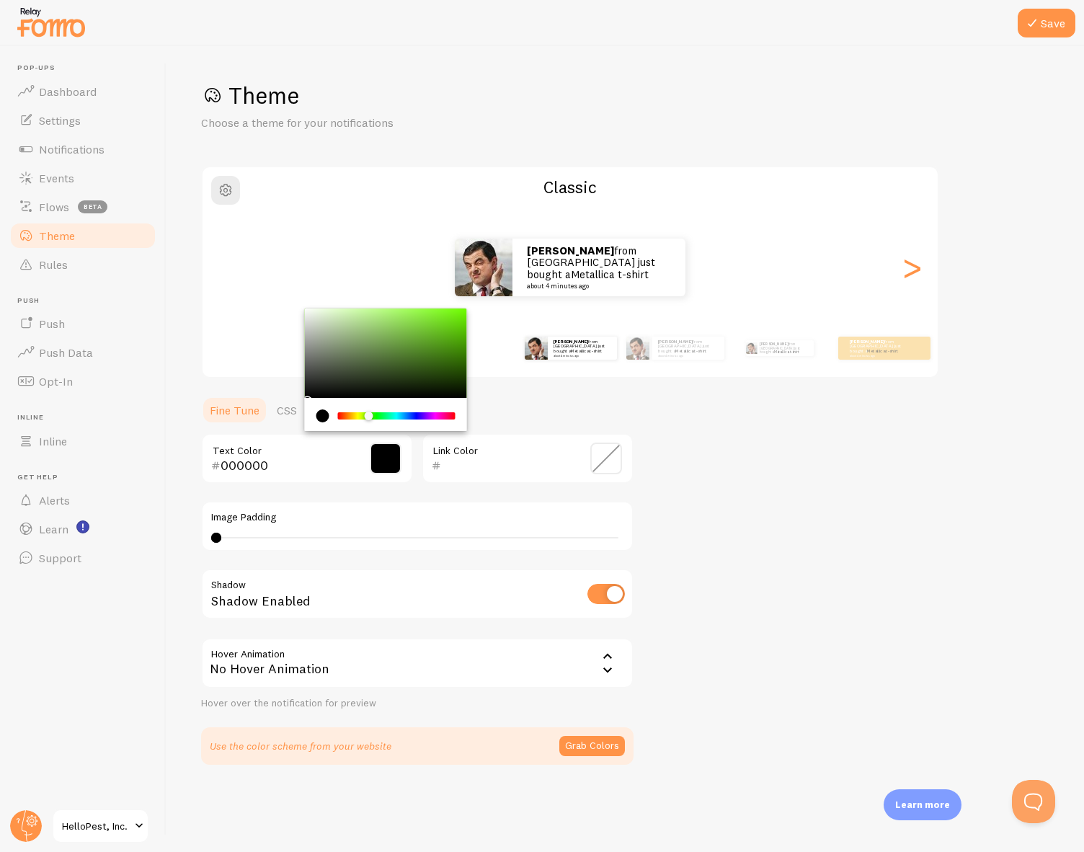
drag, startPoint x: 340, startPoint y: 415, endPoint x: 369, endPoint y: 415, distance: 29.6
click at [369, 415] on div "Chrome color picker" at bounding box center [369, 416] width 9 height 9
click at [323, 420] on div "current color is #000000" at bounding box center [322, 415] width 13 height 13
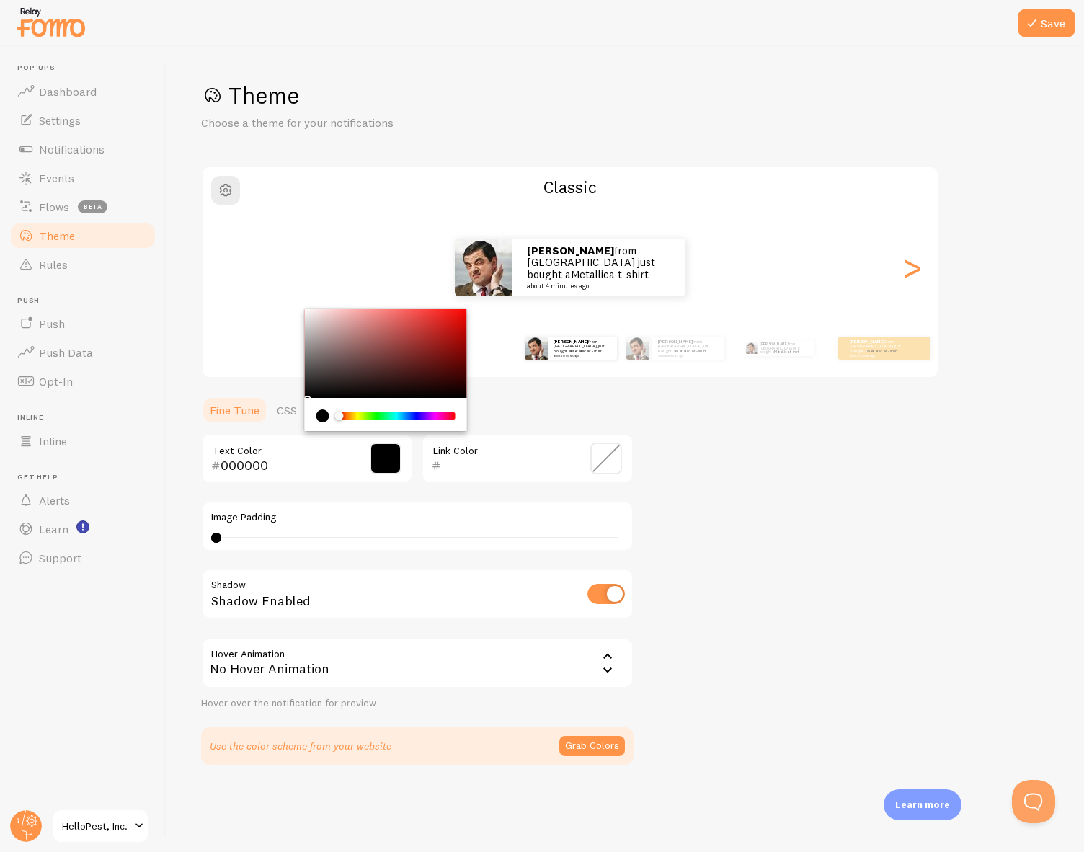
drag, startPoint x: 366, startPoint y: 417, endPoint x: 317, endPoint y: 417, distance: 49.0
click at [317, 417] on div "Chrome color picker" at bounding box center [385, 415] width 139 height 13
click at [249, 466] on input "000000" at bounding box center [287, 465] width 132 height 17
click at [716, 468] on div "Theme Choose a theme for your notifications Classic [PERSON_NAME] from [GEOGRAP…" at bounding box center [625, 423] width 849 height 684
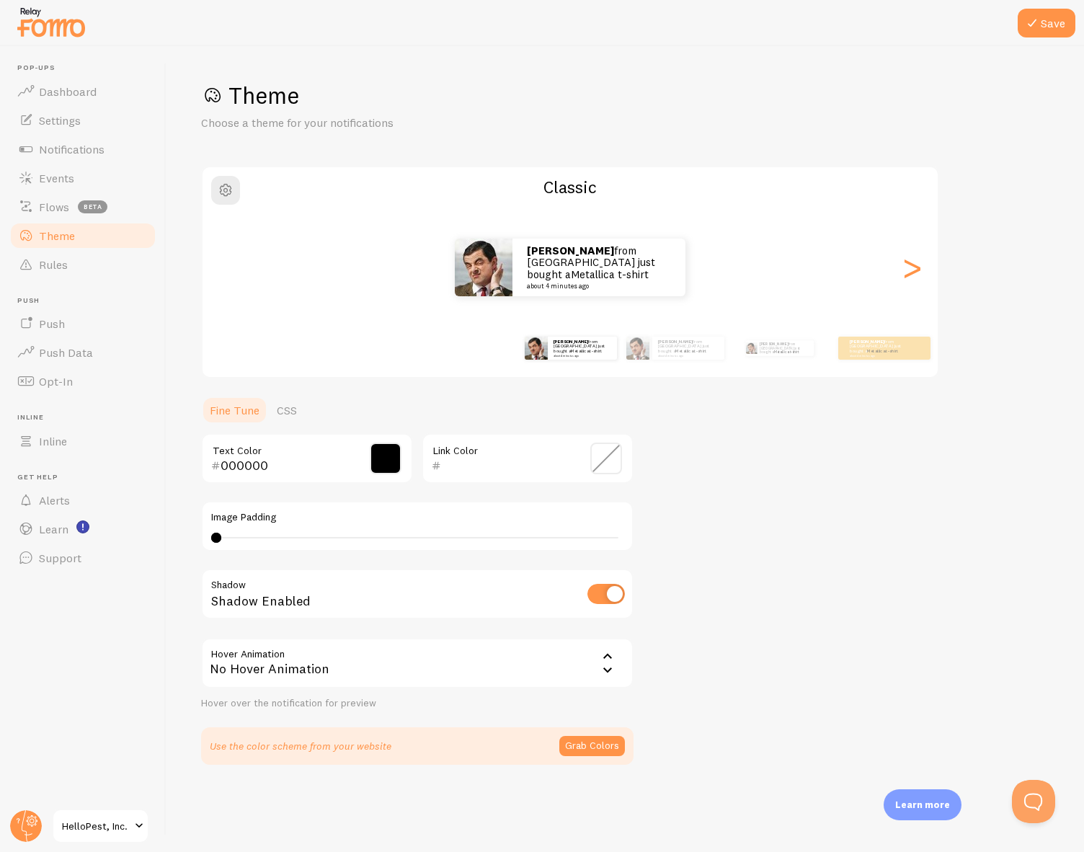
click at [576, 666] on div "No Hover Animation" at bounding box center [417, 663] width 433 height 50
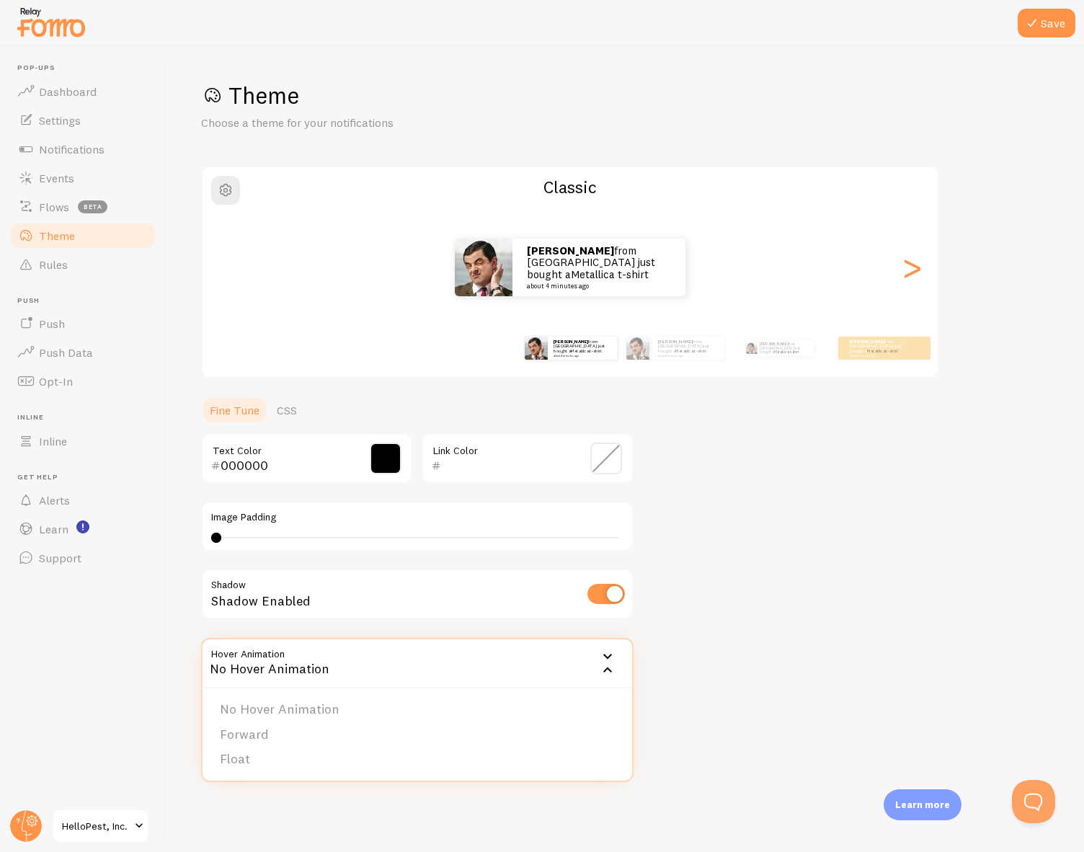
click at [712, 595] on div "Theme Choose a theme for your notifications Classic [PERSON_NAME] from [GEOGRAP…" at bounding box center [625, 423] width 849 height 684
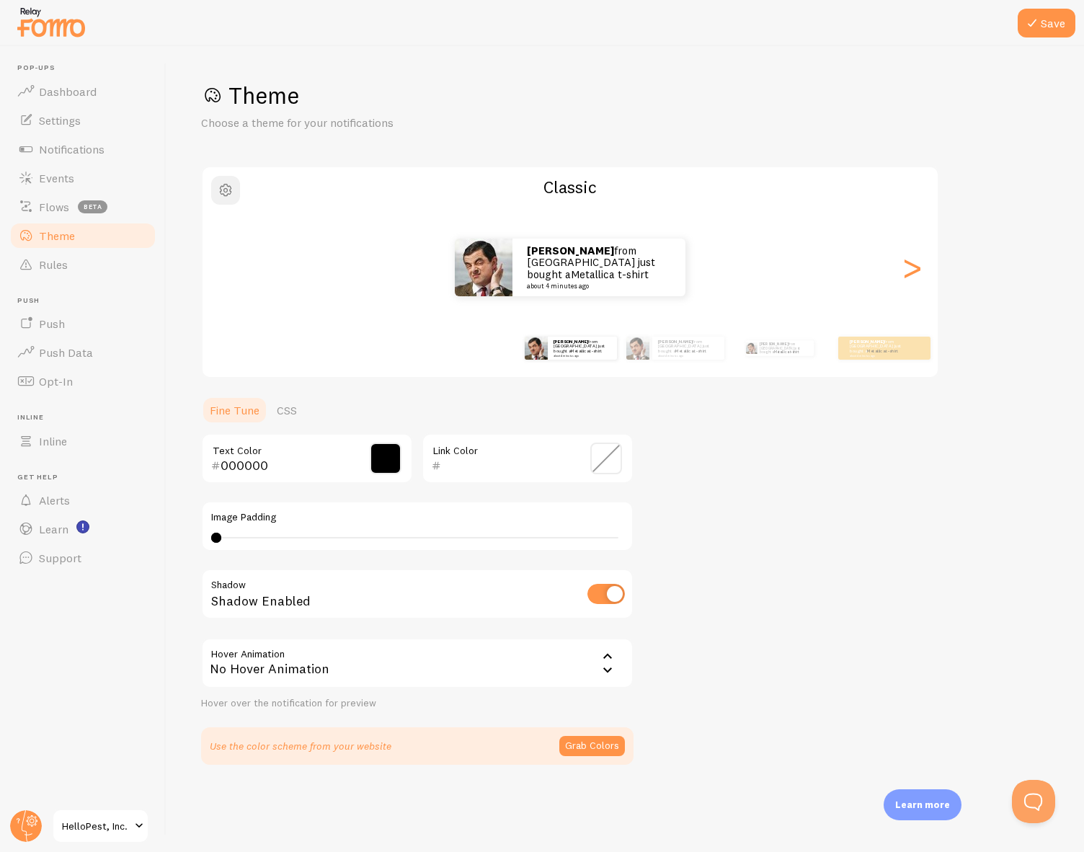
click at [229, 193] on span "button" at bounding box center [225, 190] width 17 height 17
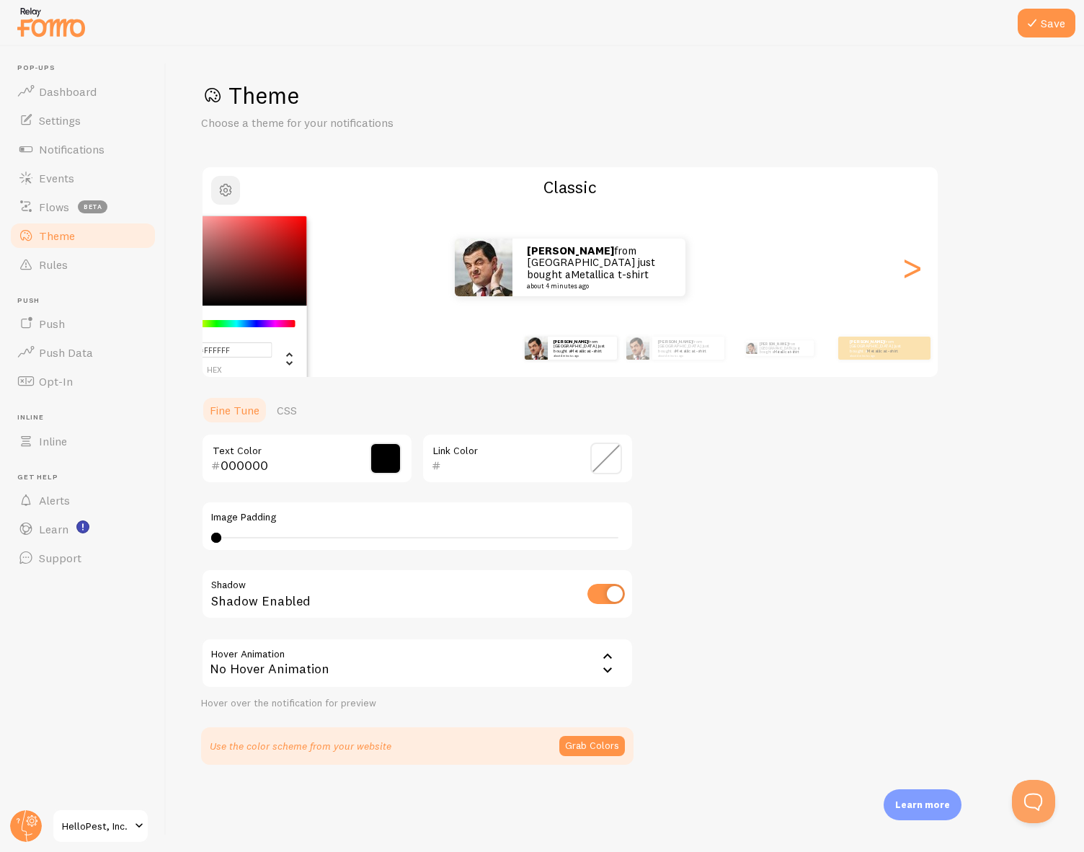
click at [229, 193] on span "button" at bounding box center [225, 190] width 17 height 17
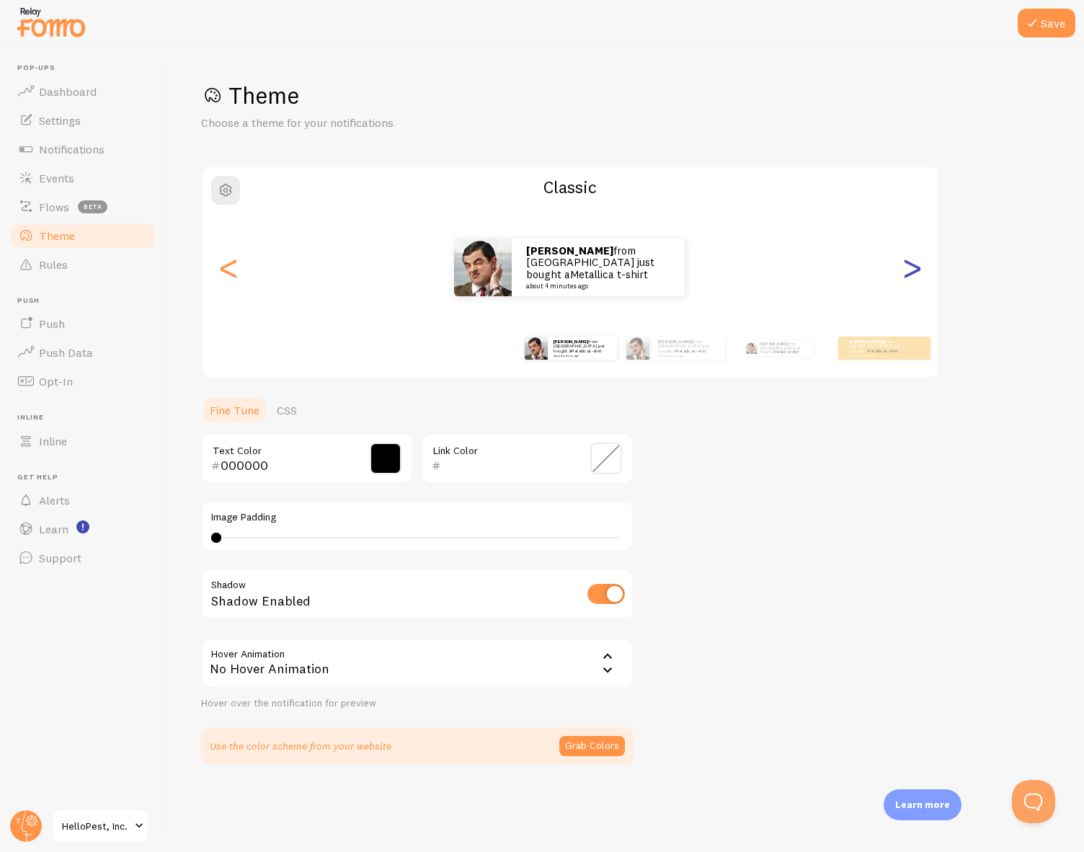
click at [912, 273] on div ">" at bounding box center [911, 268] width 17 height 104
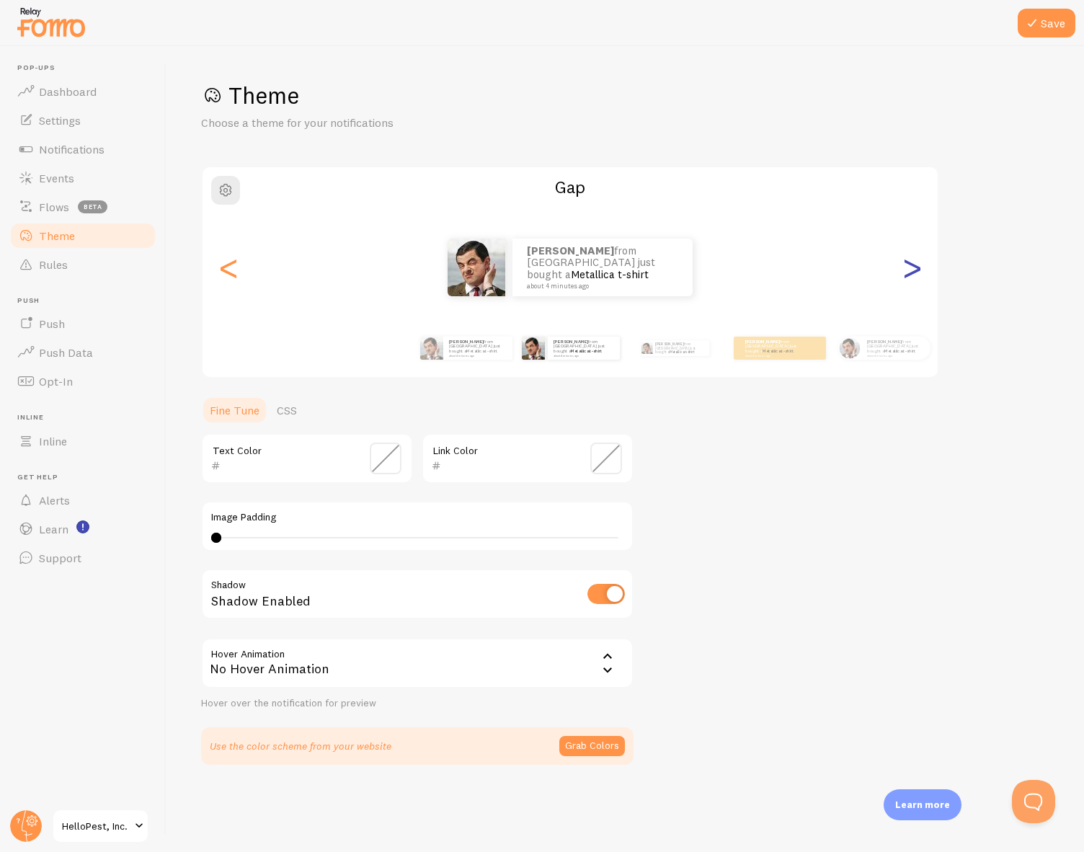
click at [912, 273] on div ">" at bounding box center [911, 268] width 17 height 104
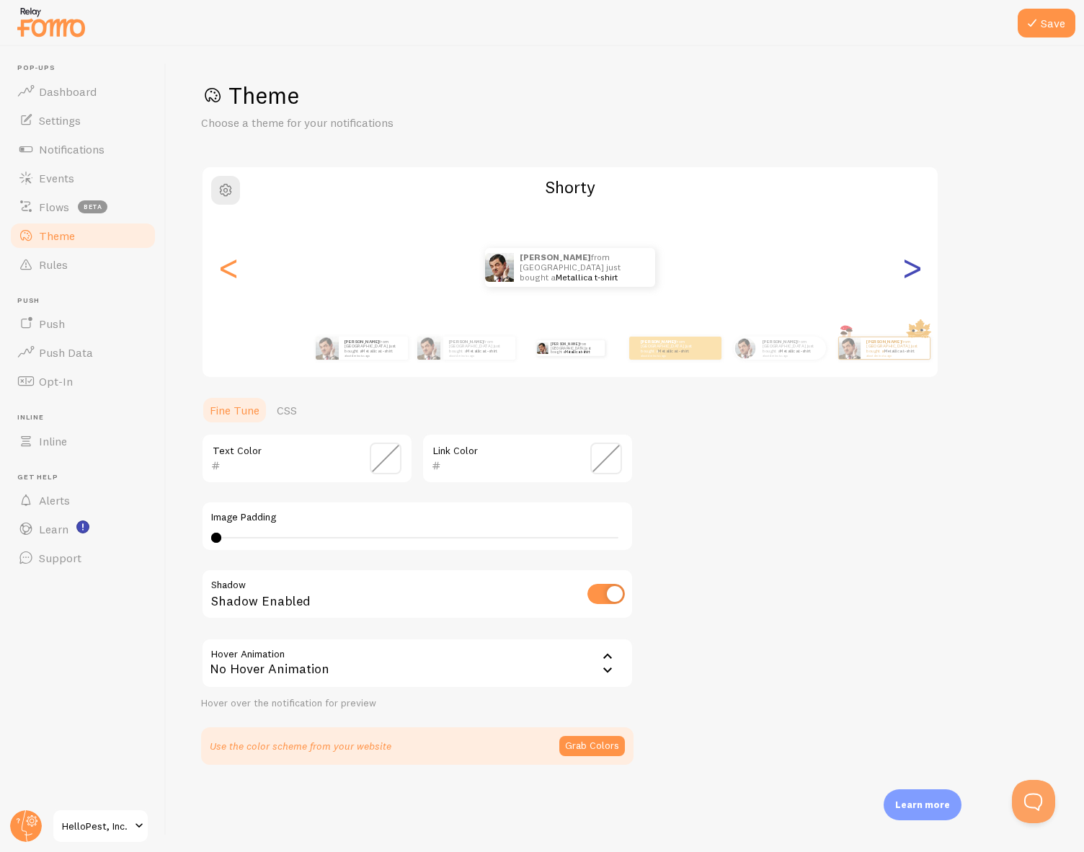
click at [912, 273] on div ">" at bounding box center [911, 268] width 17 height 104
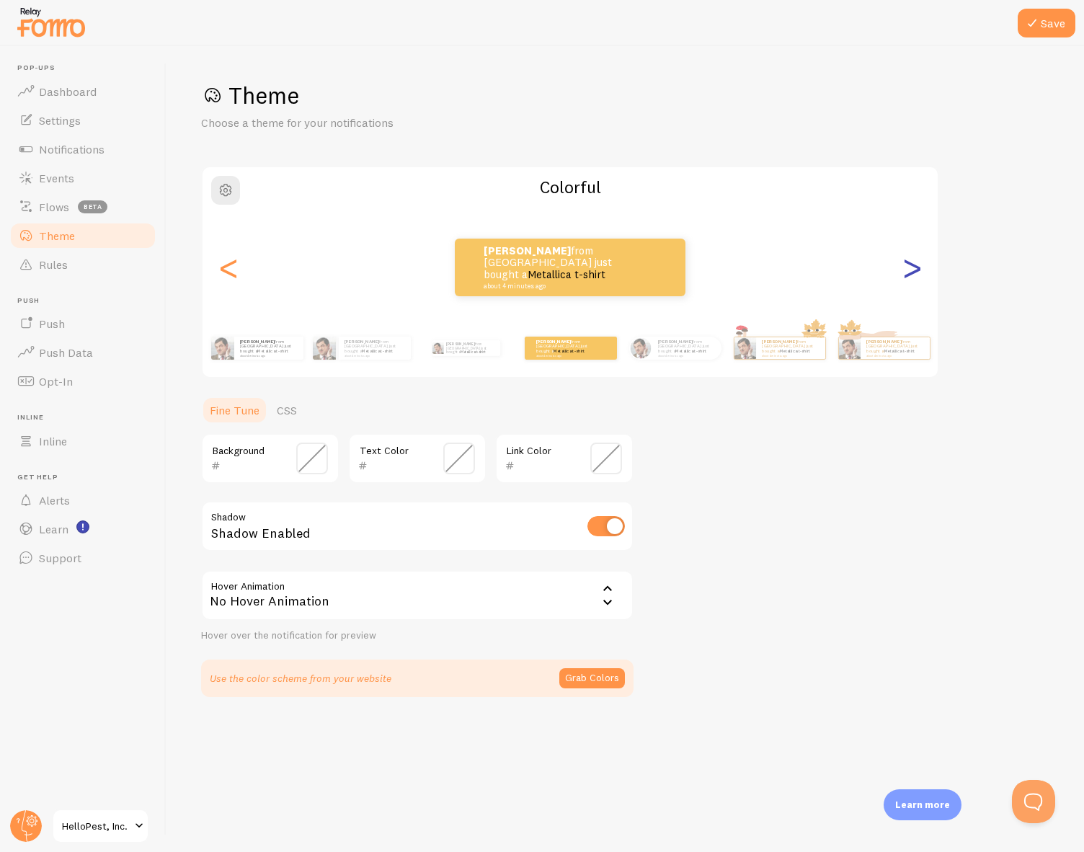
click at [912, 273] on div ">" at bounding box center [911, 268] width 17 height 104
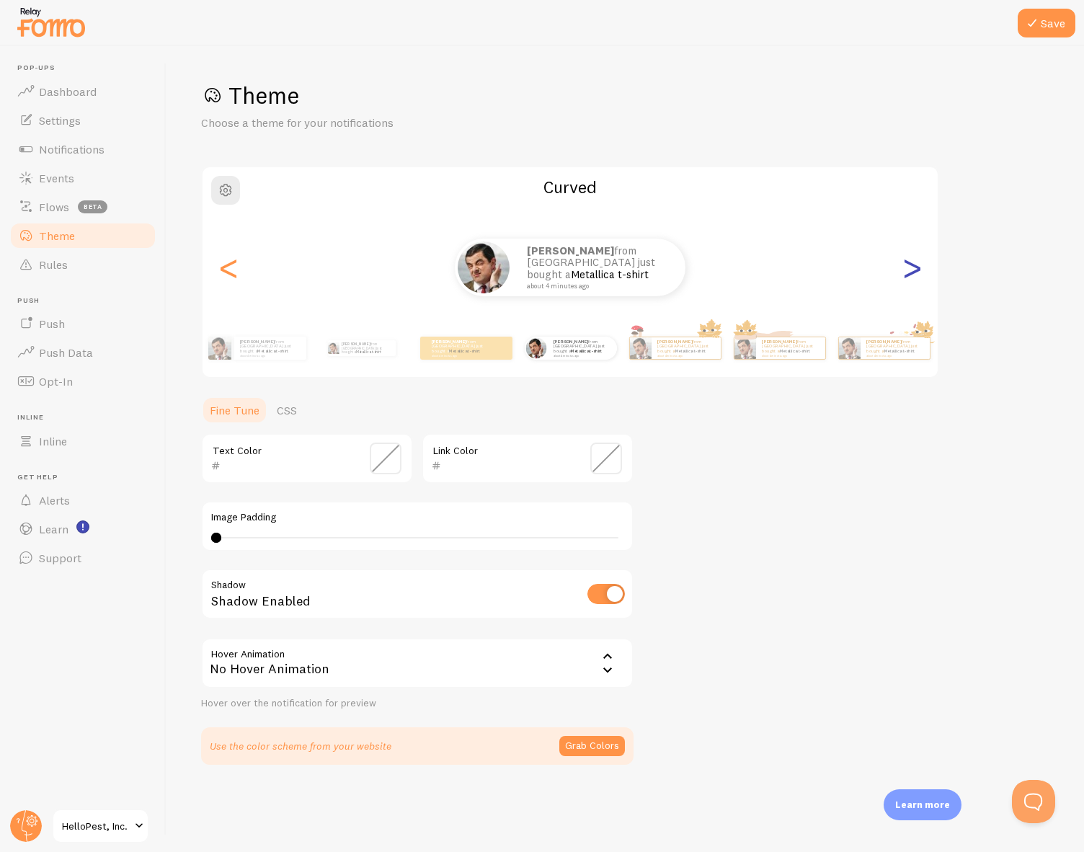
click at [912, 273] on div ">" at bounding box center [911, 268] width 17 height 104
type input "0"
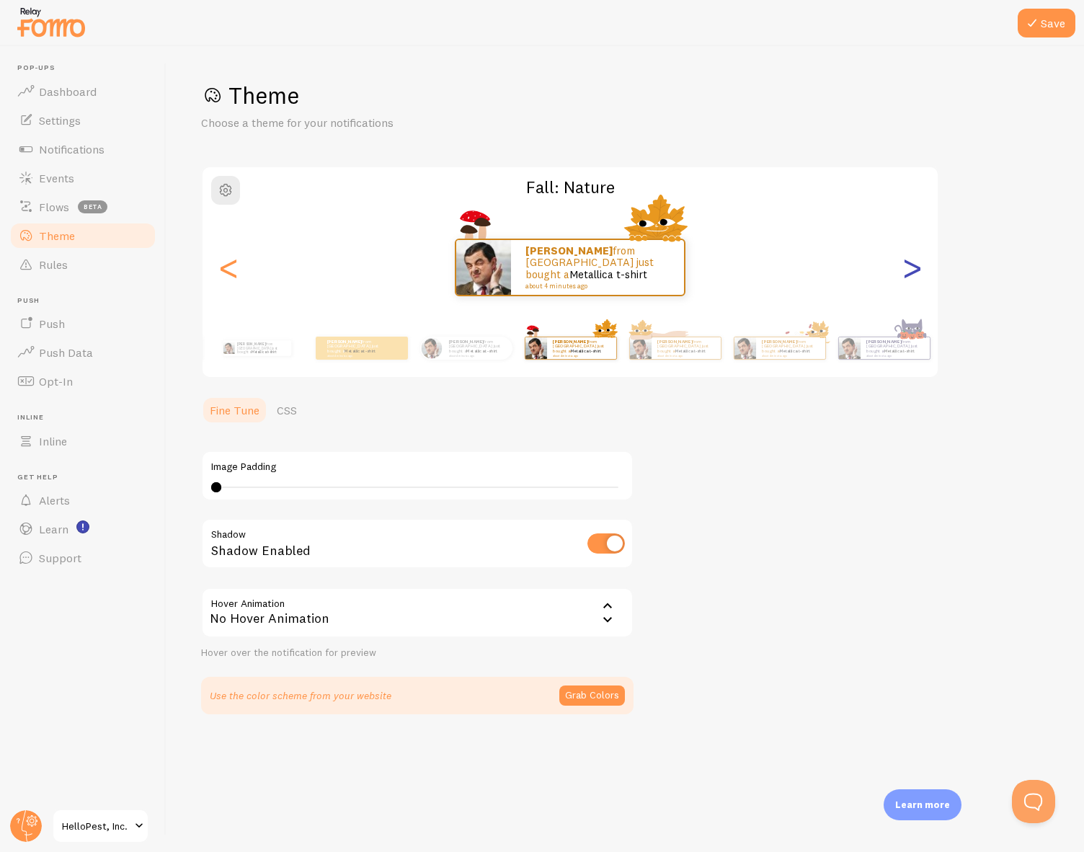
click at [912, 273] on div ">" at bounding box center [911, 268] width 17 height 104
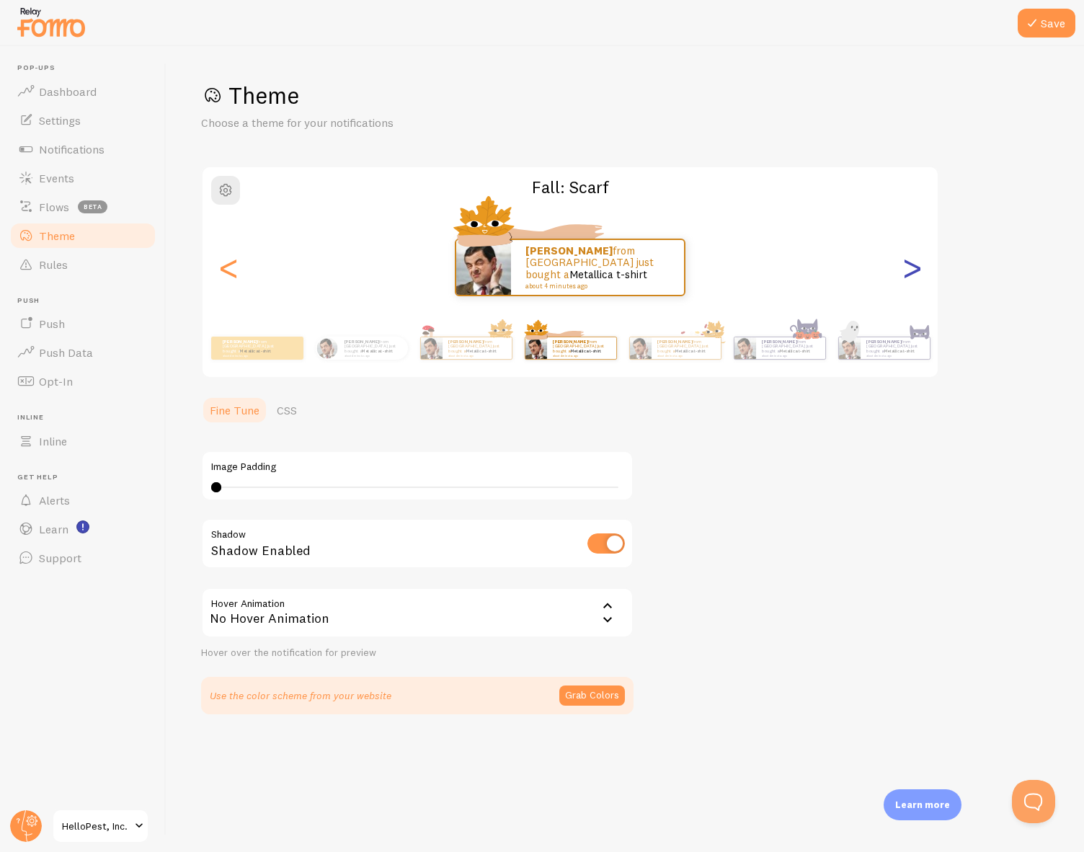
click at [912, 273] on div ">" at bounding box center [911, 268] width 17 height 104
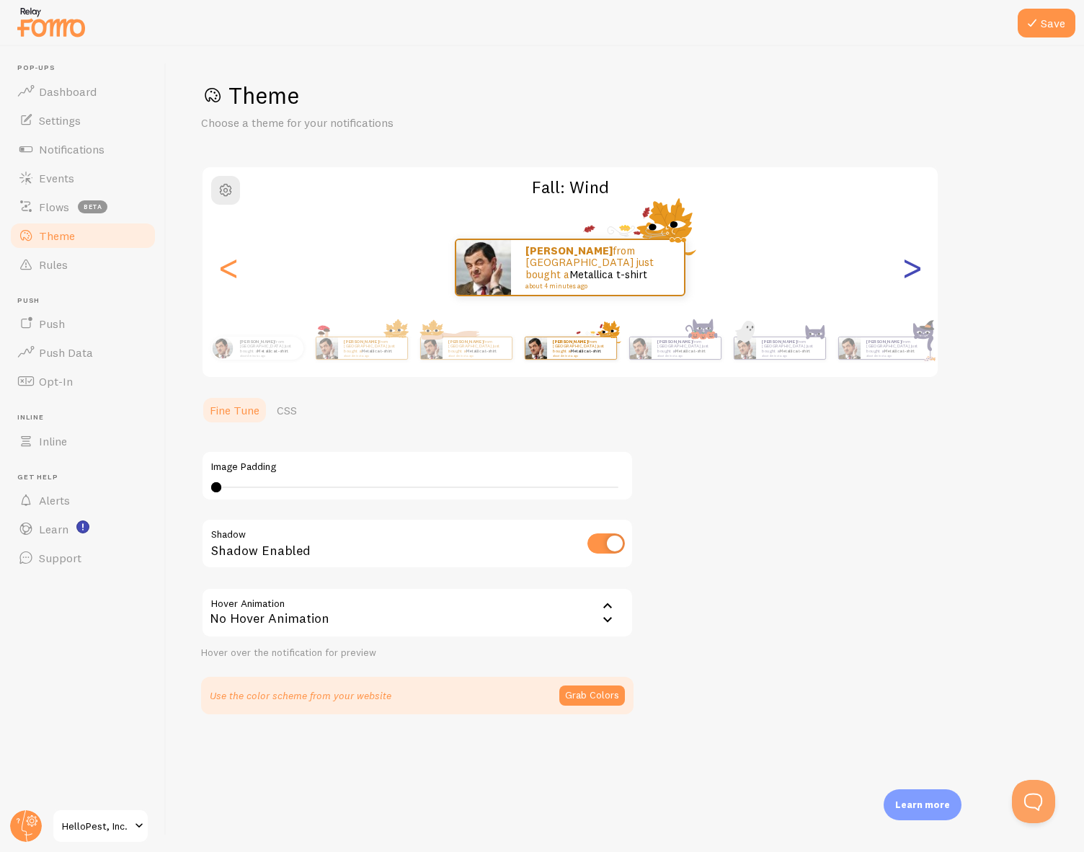
click at [912, 273] on div ">" at bounding box center [911, 268] width 17 height 104
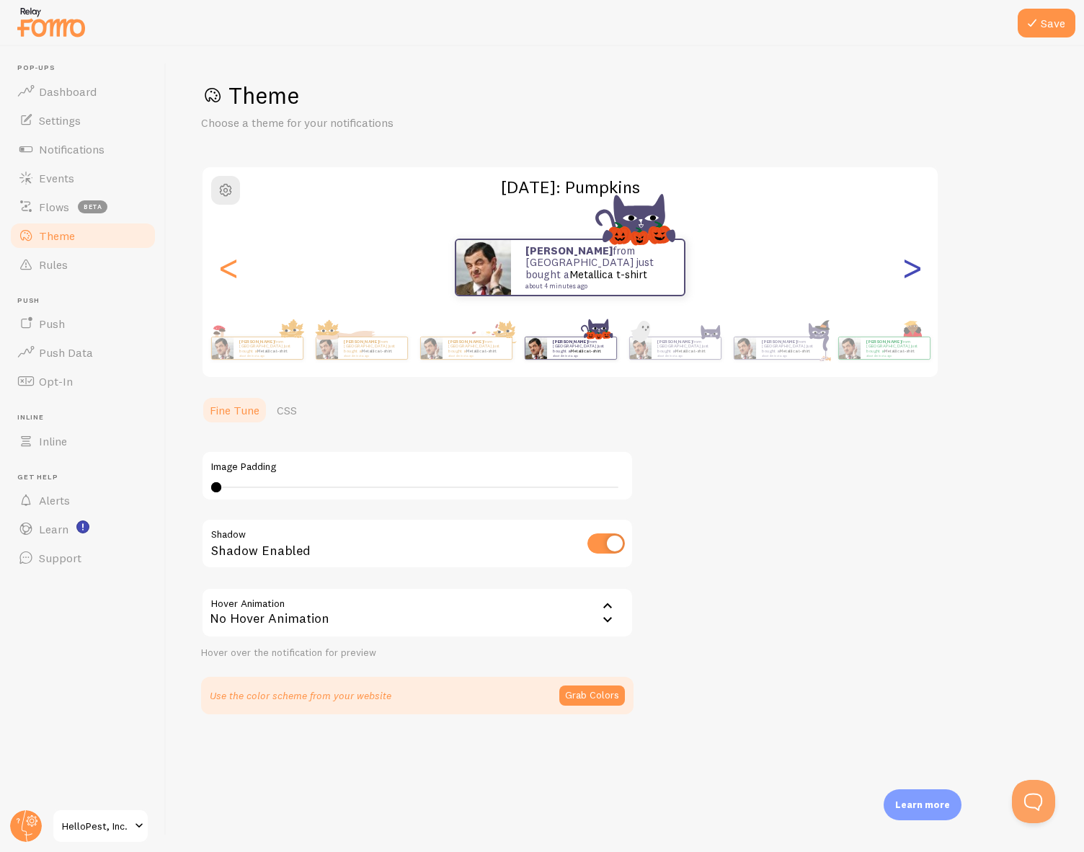
click at [913, 274] on div ">" at bounding box center [911, 268] width 17 height 104
click at [920, 250] on div ">" at bounding box center [911, 268] width 17 height 104
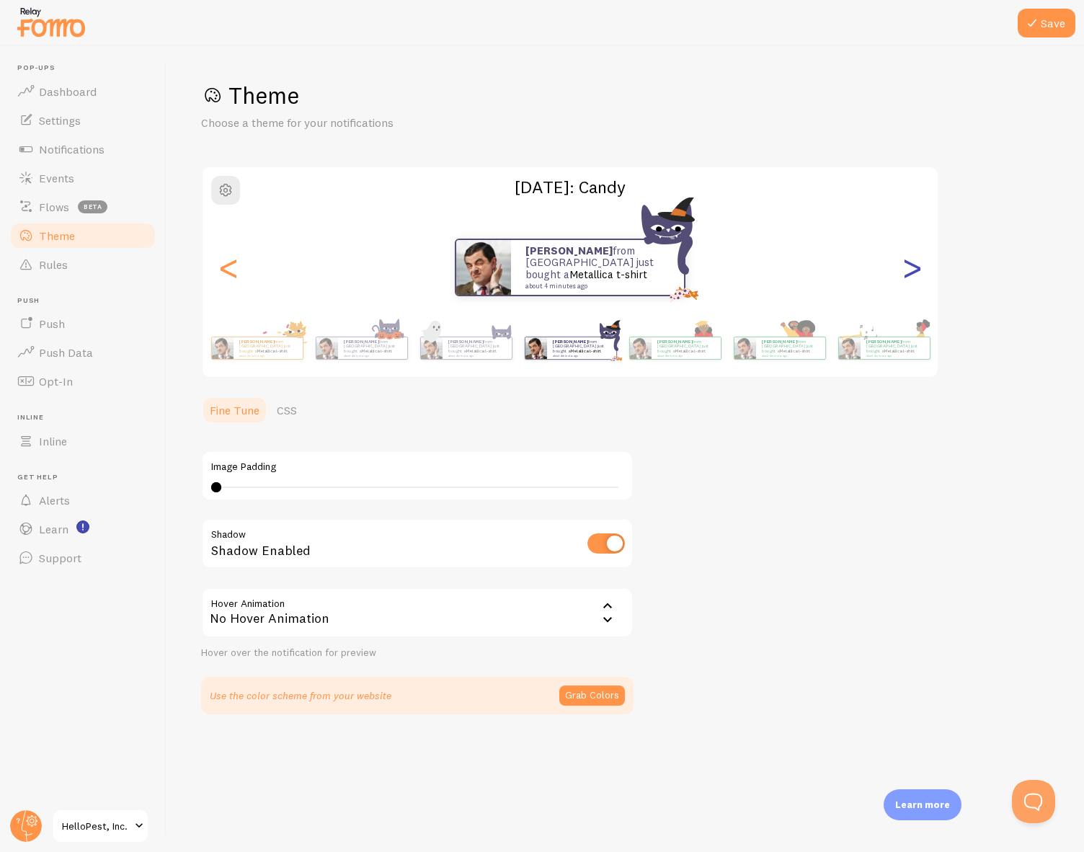
click at [920, 254] on div ">" at bounding box center [911, 268] width 17 height 104
click at [921, 261] on div ">" at bounding box center [911, 268] width 17 height 104
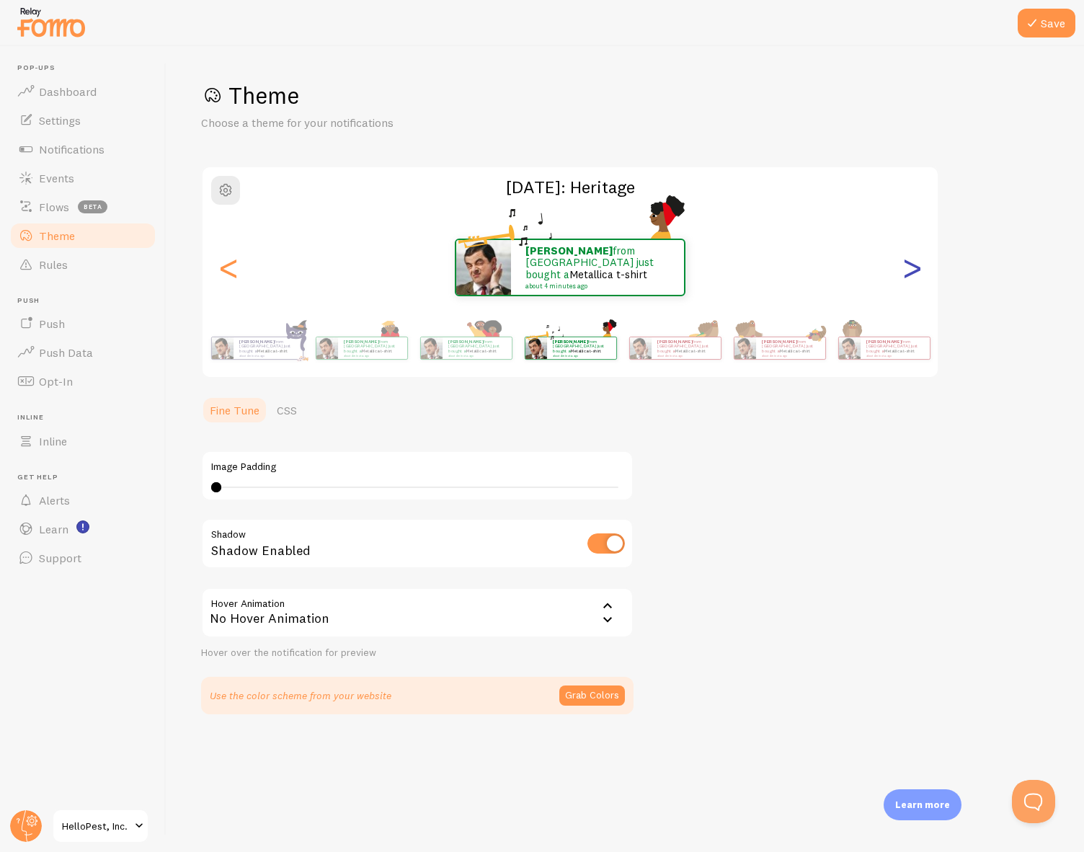
click at [921, 263] on div ">" at bounding box center [911, 268] width 17 height 104
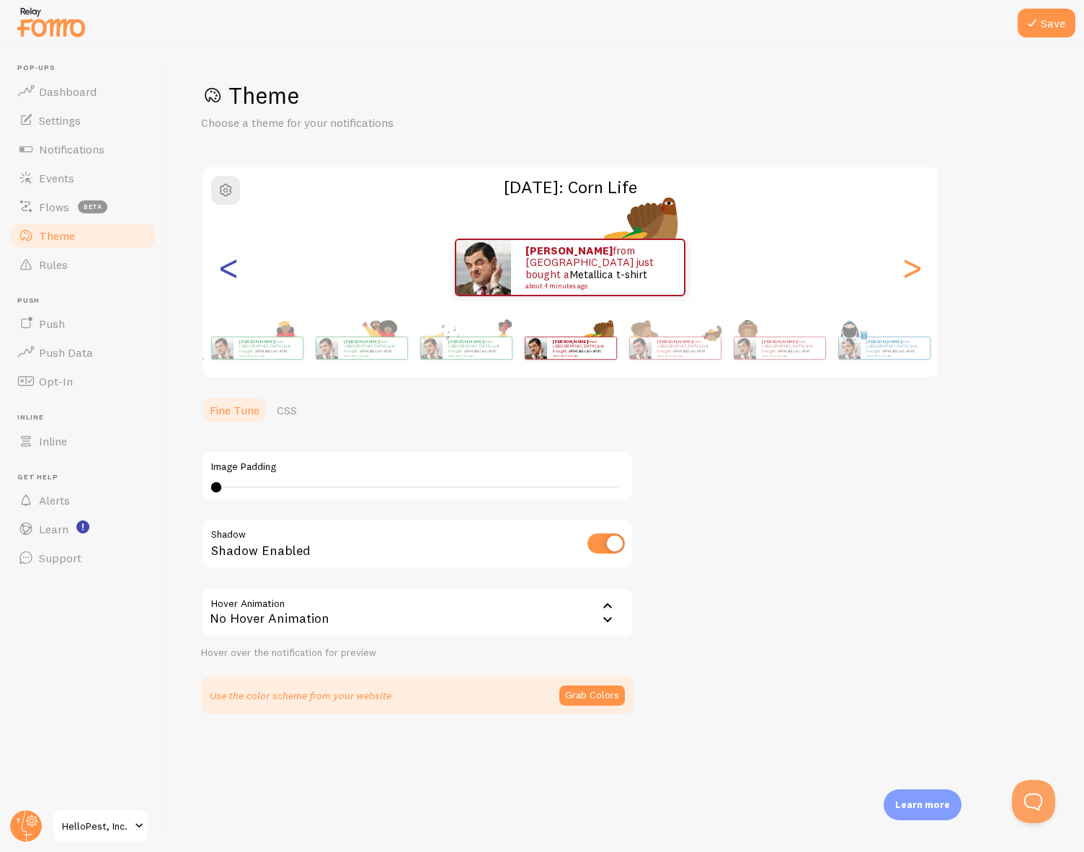
click at [226, 283] on div "<" at bounding box center [228, 268] width 17 height 104
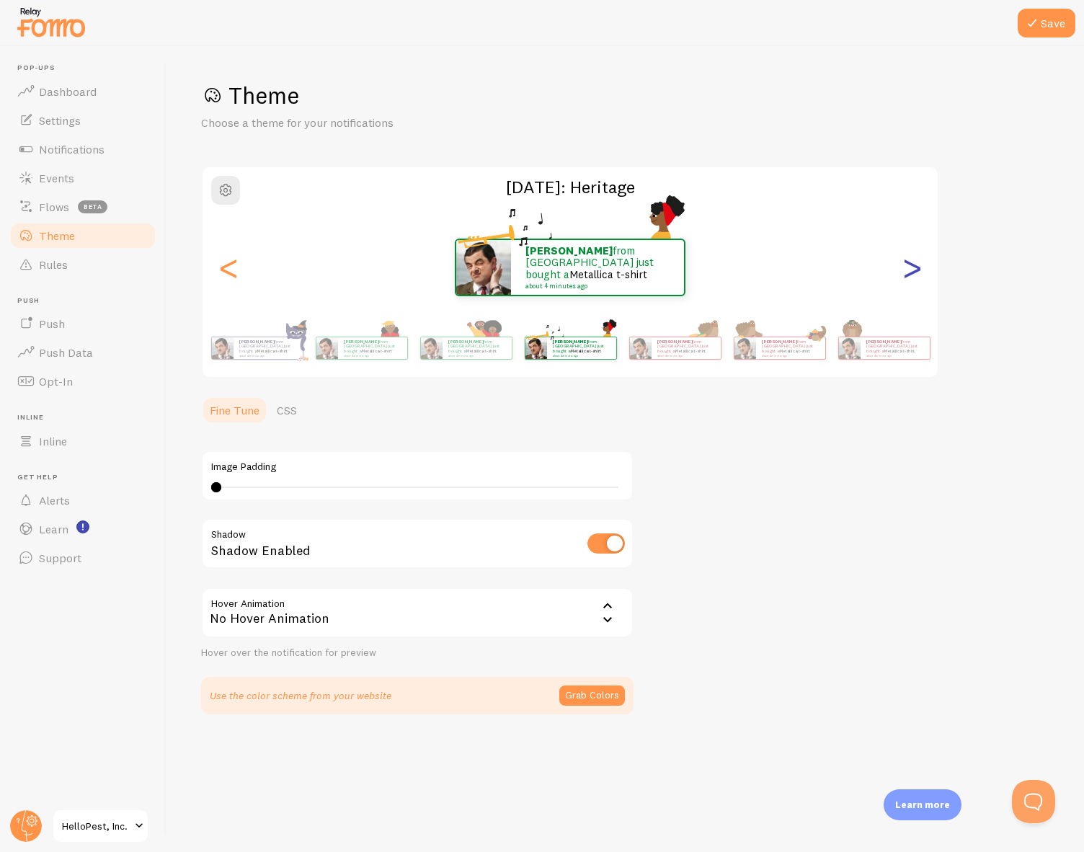
click at [905, 277] on div ">" at bounding box center [911, 268] width 17 height 104
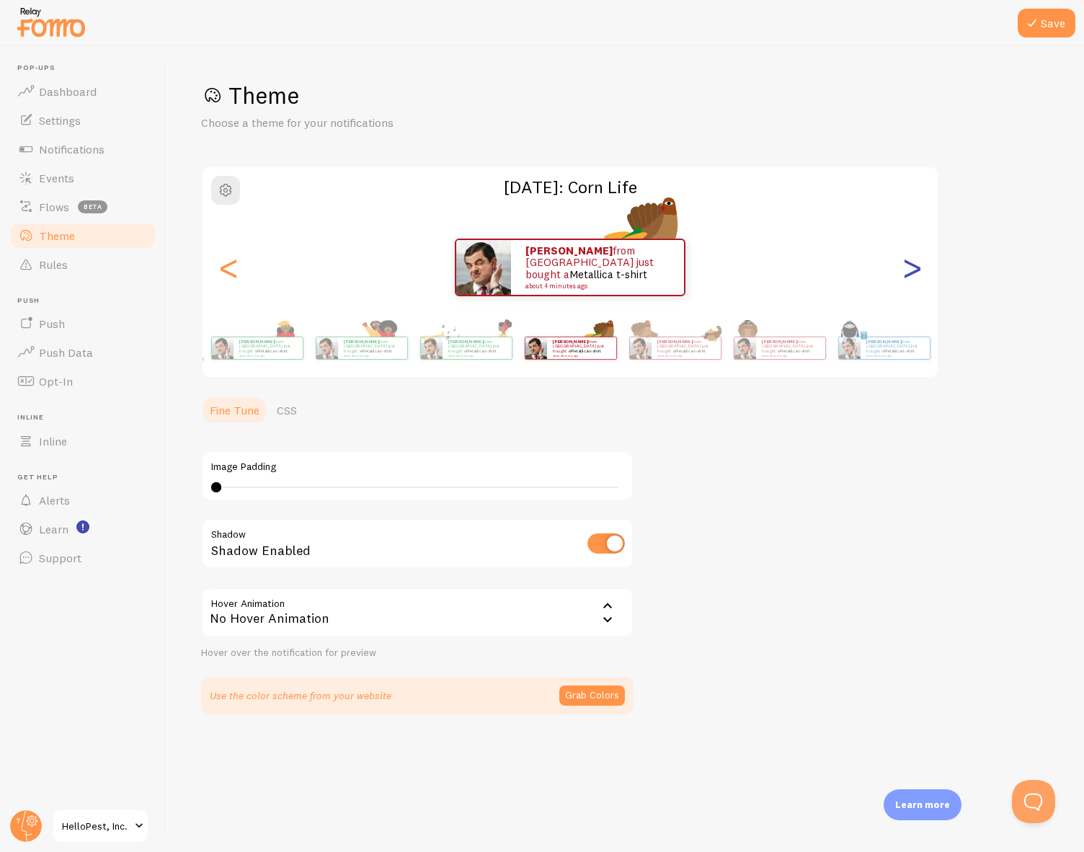
click at [905, 277] on div ">" at bounding box center [911, 268] width 17 height 104
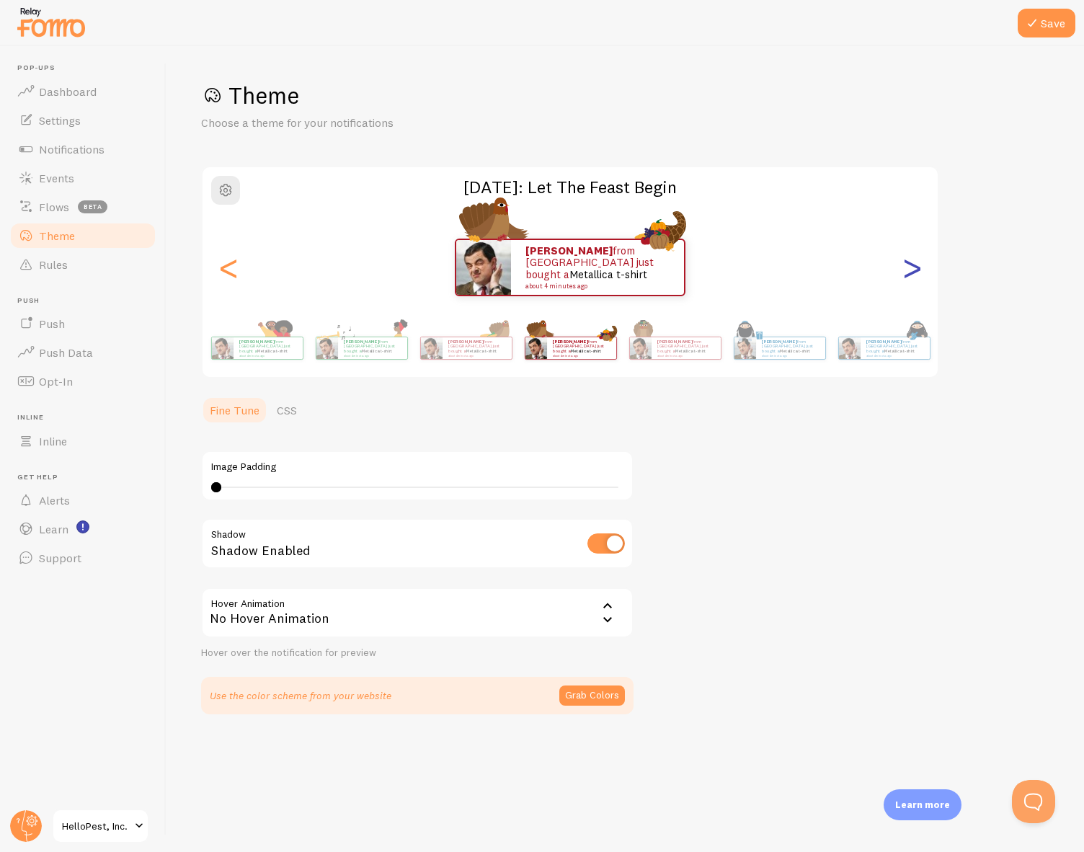
click at [905, 277] on div ">" at bounding box center [911, 268] width 17 height 104
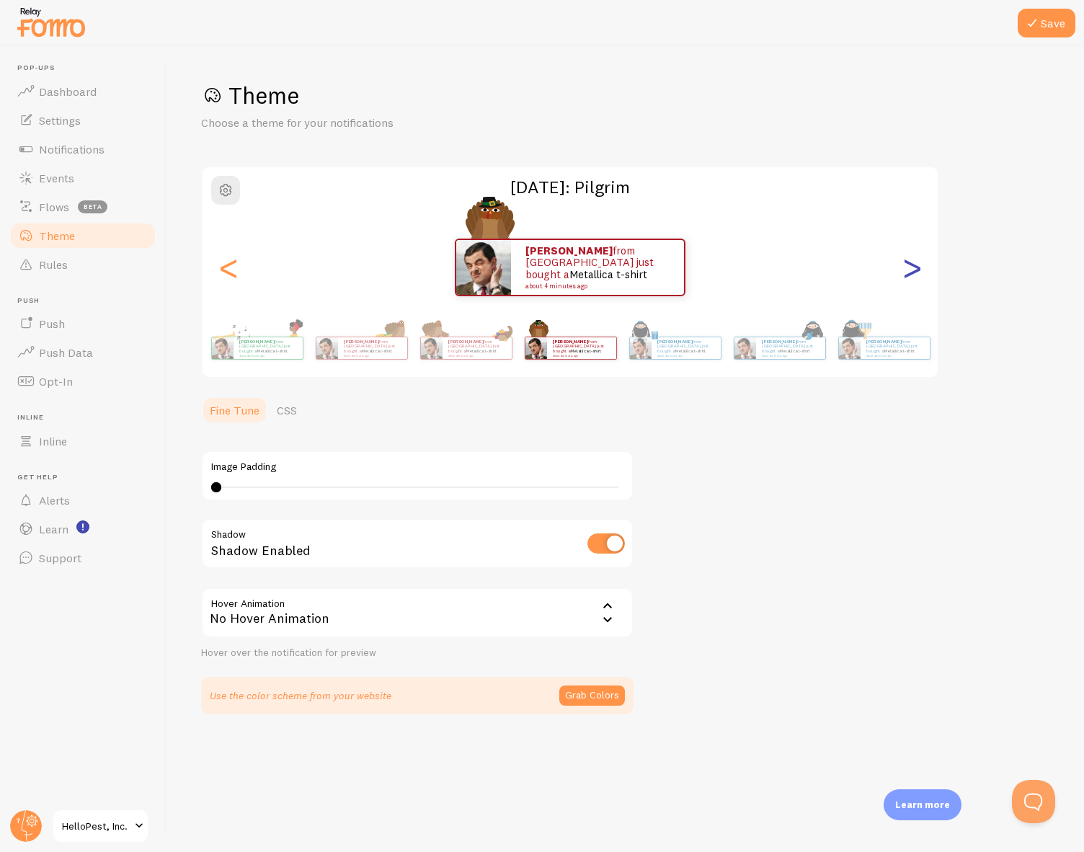
click at [905, 270] on div ">" at bounding box center [911, 268] width 17 height 104
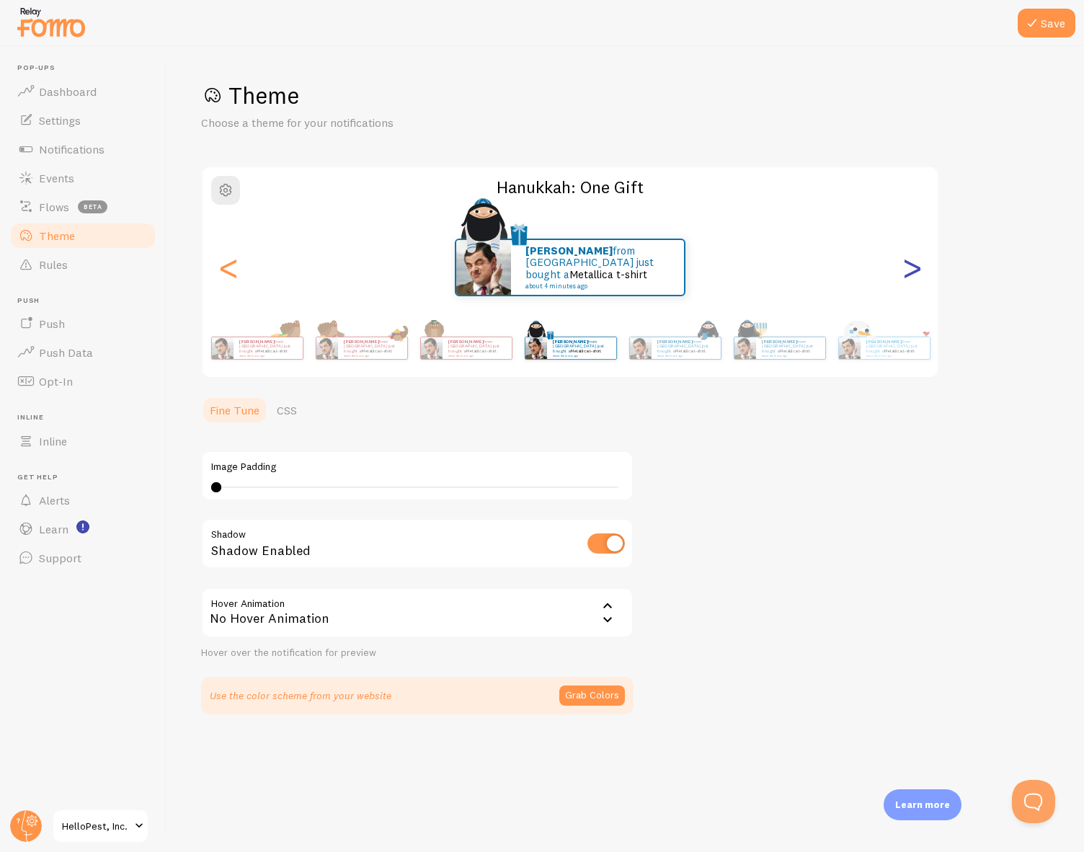
click at [905, 270] on div ">" at bounding box center [911, 268] width 17 height 104
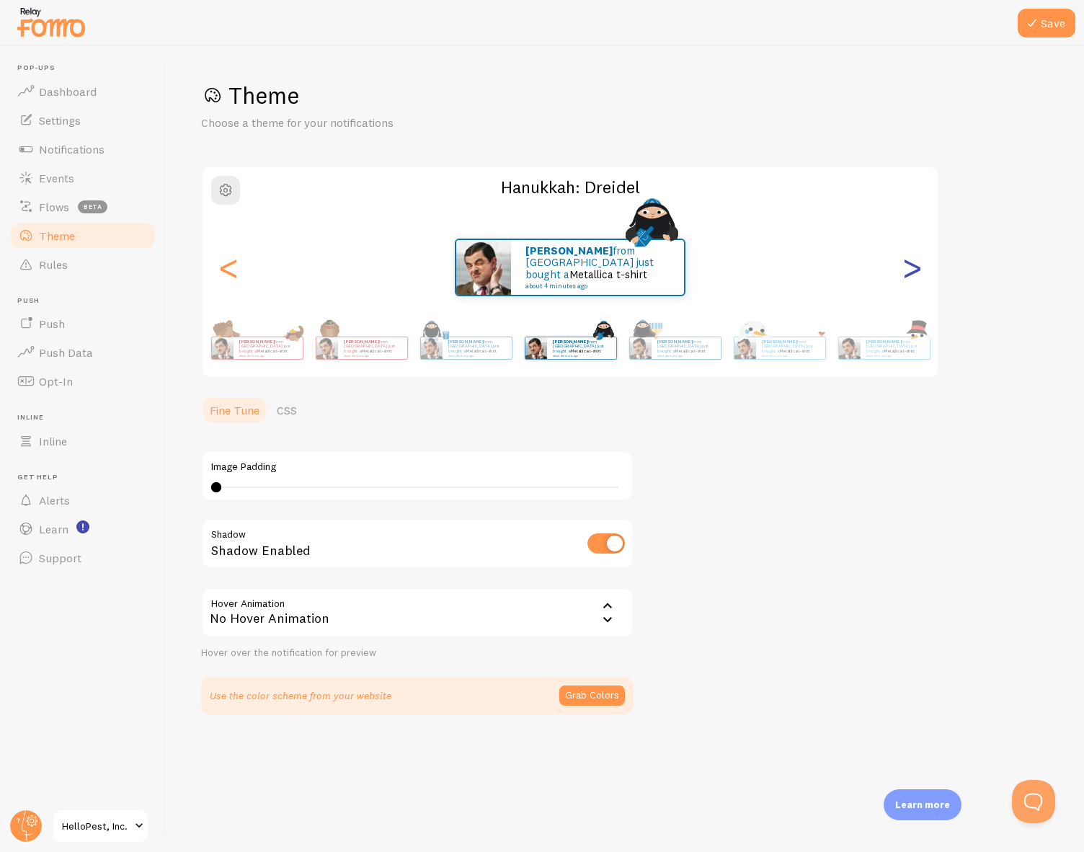
click at [905, 270] on div ">" at bounding box center [911, 268] width 17 height 104
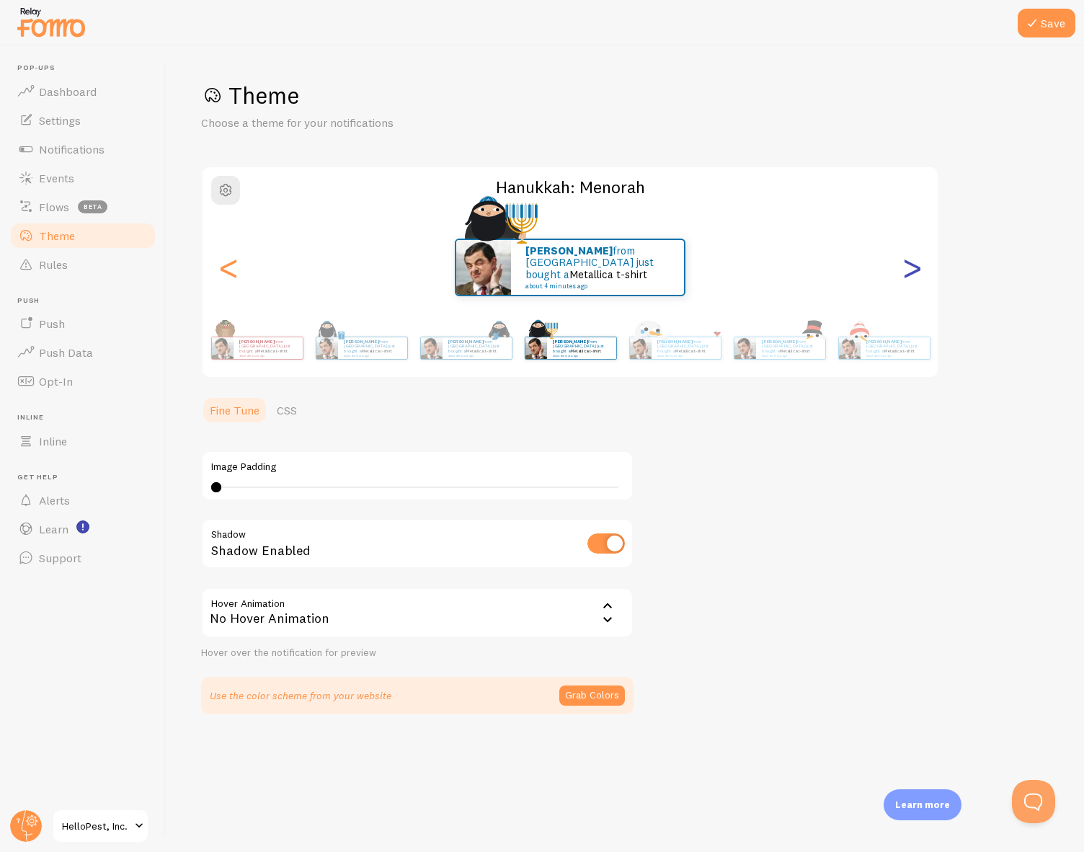
click at [905, 270] on div ">" at bounding box center [911, 268] width 17 height 104
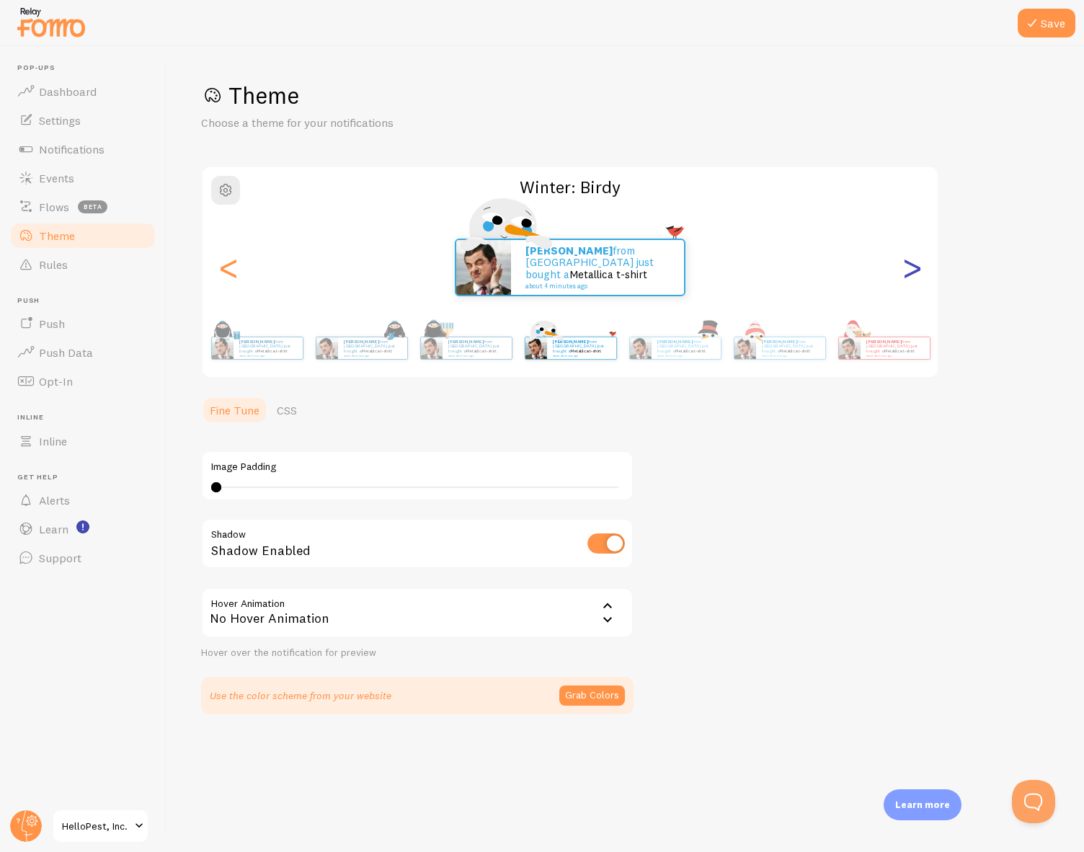
click at [905, 270] on div ">" at bounding box center [911, 268] width 17 height 104
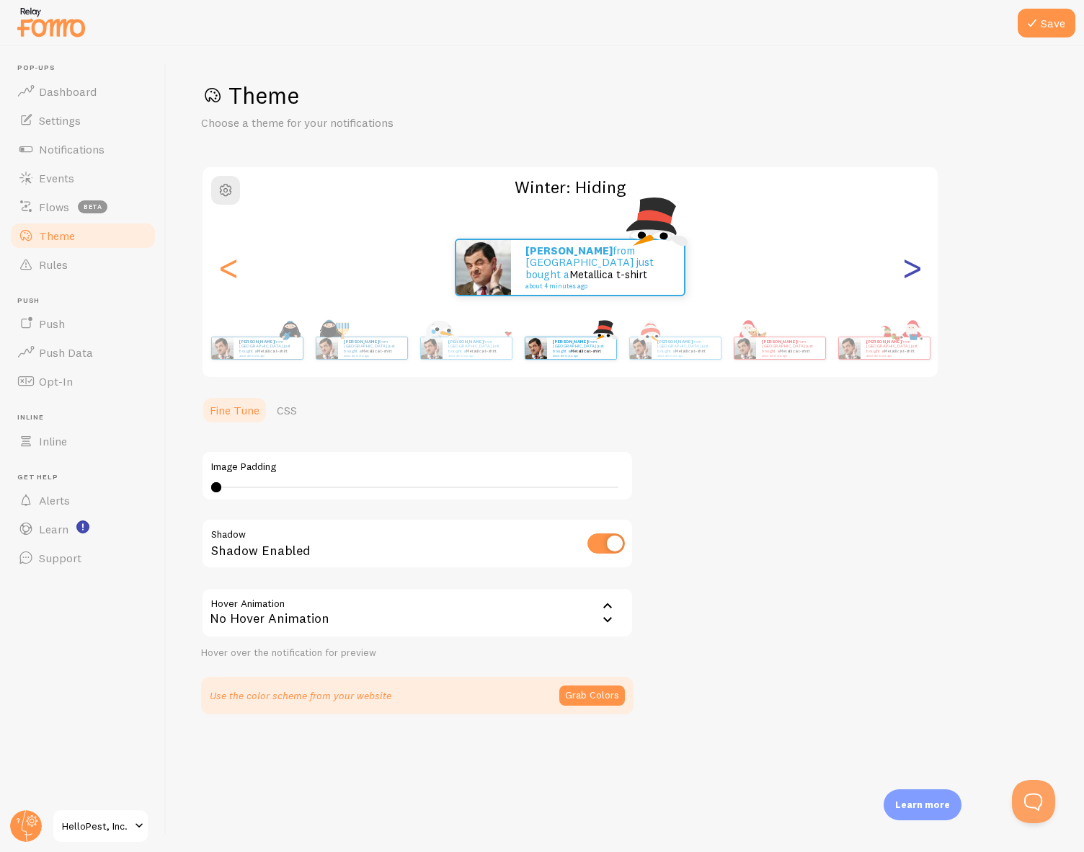
click at [905, 270] on div ">" at bounding box center [911, 268] width 17 height 104
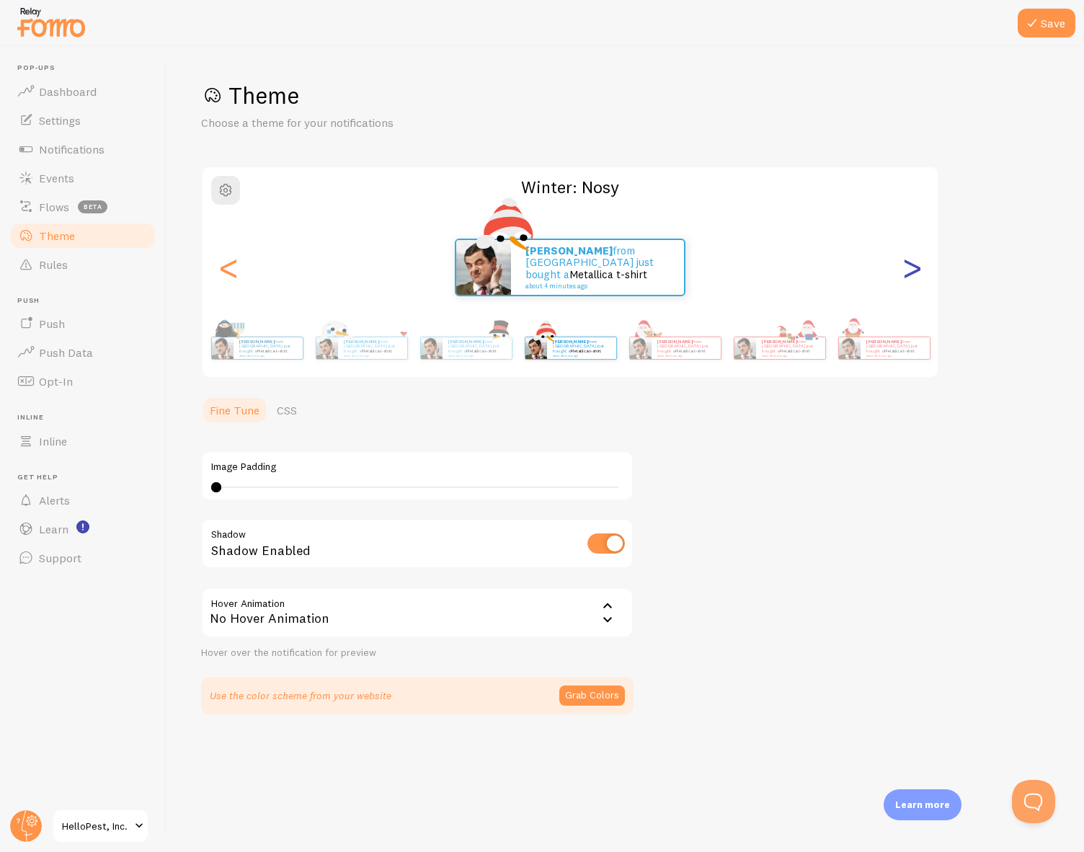
click at [905, 270] on div ">" at bounding box center [911, 268] width 17 height 104
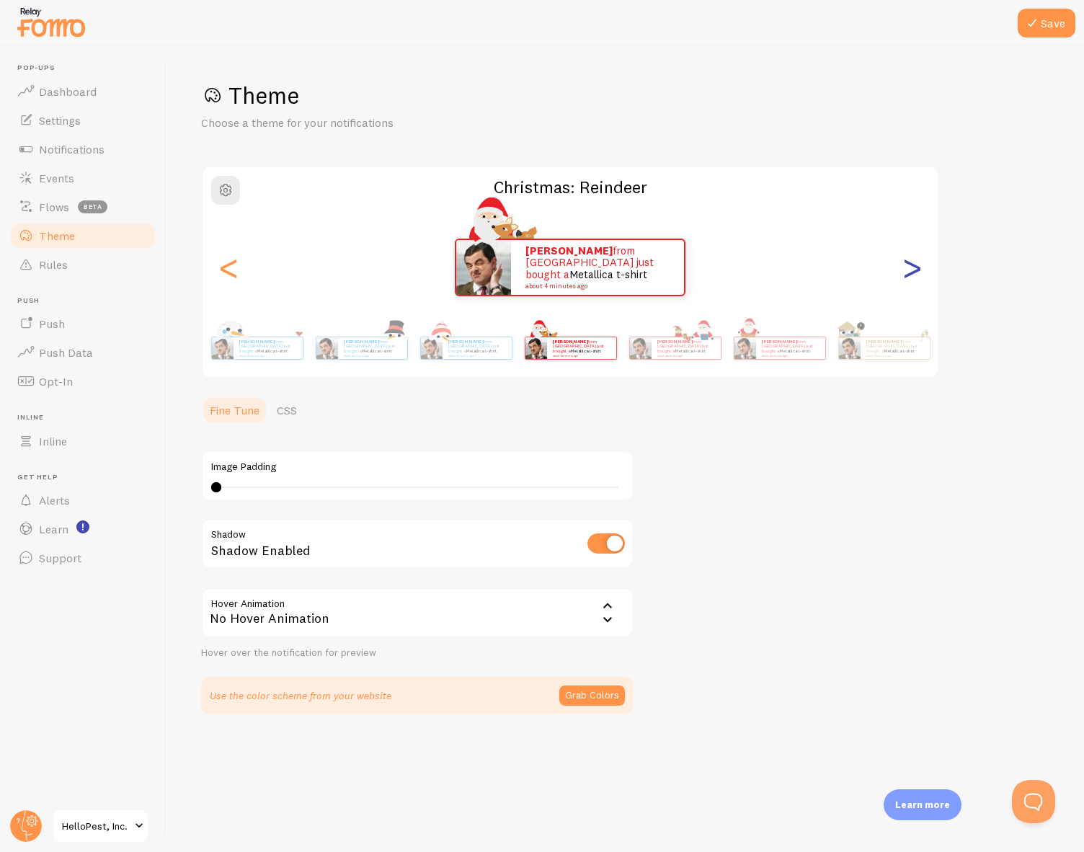
click at [905, 270] on div ">" at bounding box center [911, 268] width 17 height 104
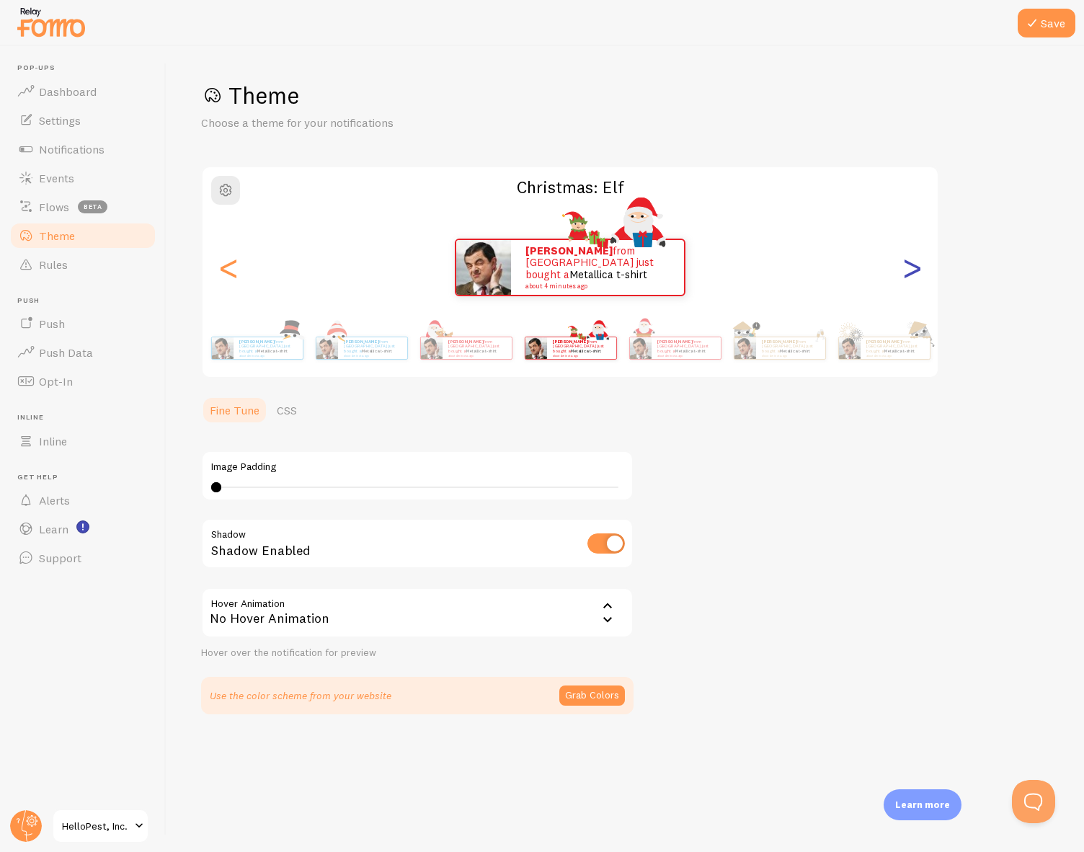
click at [905, 270] on div ">" at bounding box center [911, 268] width 17 height 104
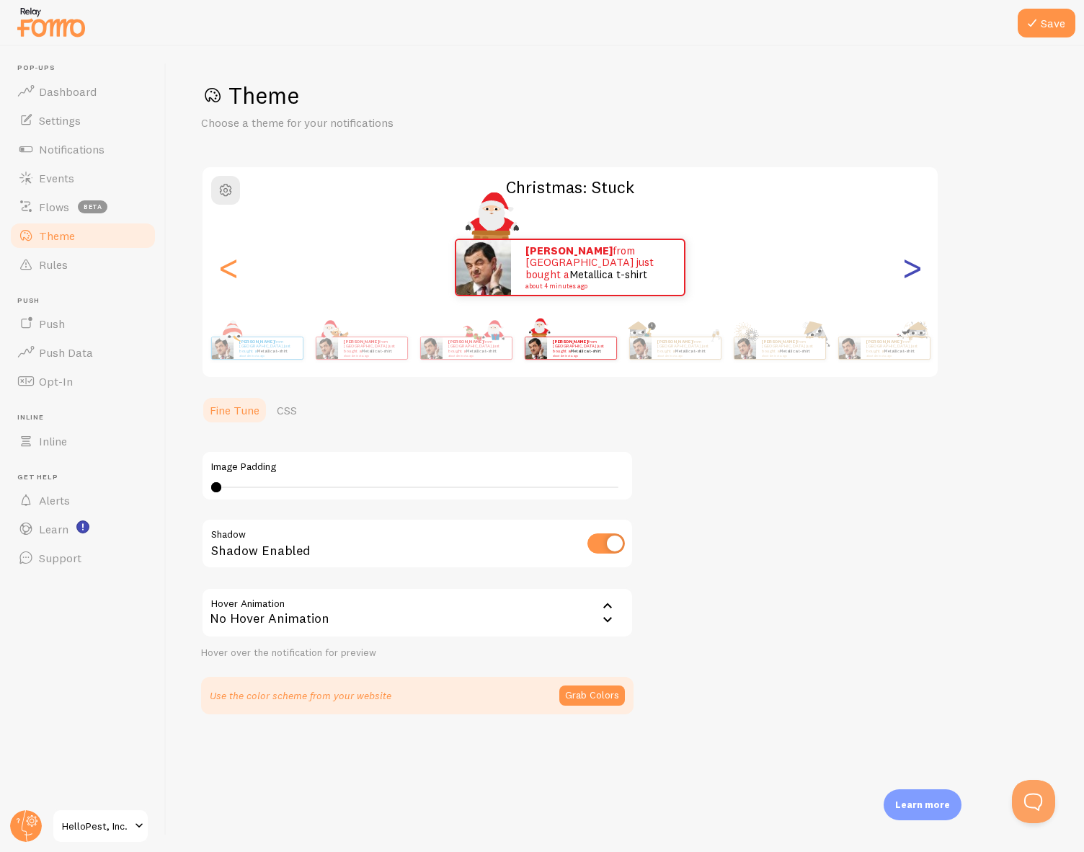
click at [905, 270] on div ">" at bounding box center [911, 268] width 17 height 104
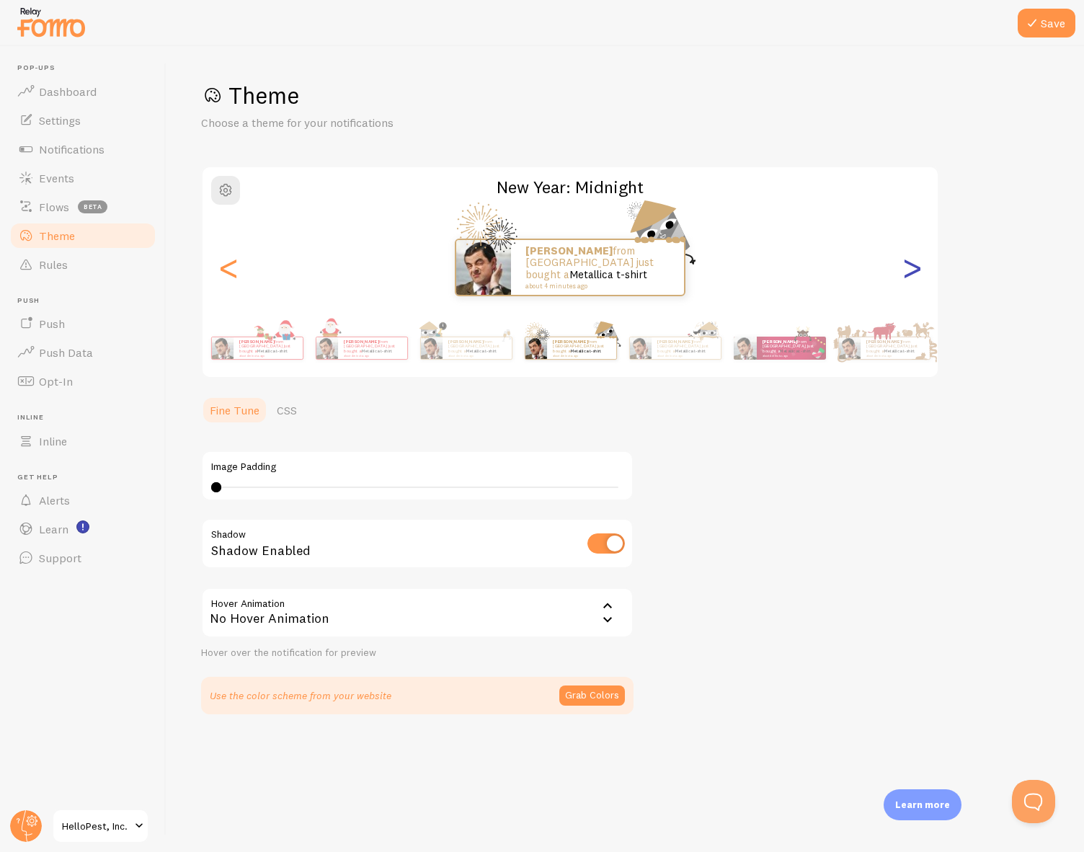
click at [908, 269] on div ">" at bounding box center [911, 268] width 17 height 104
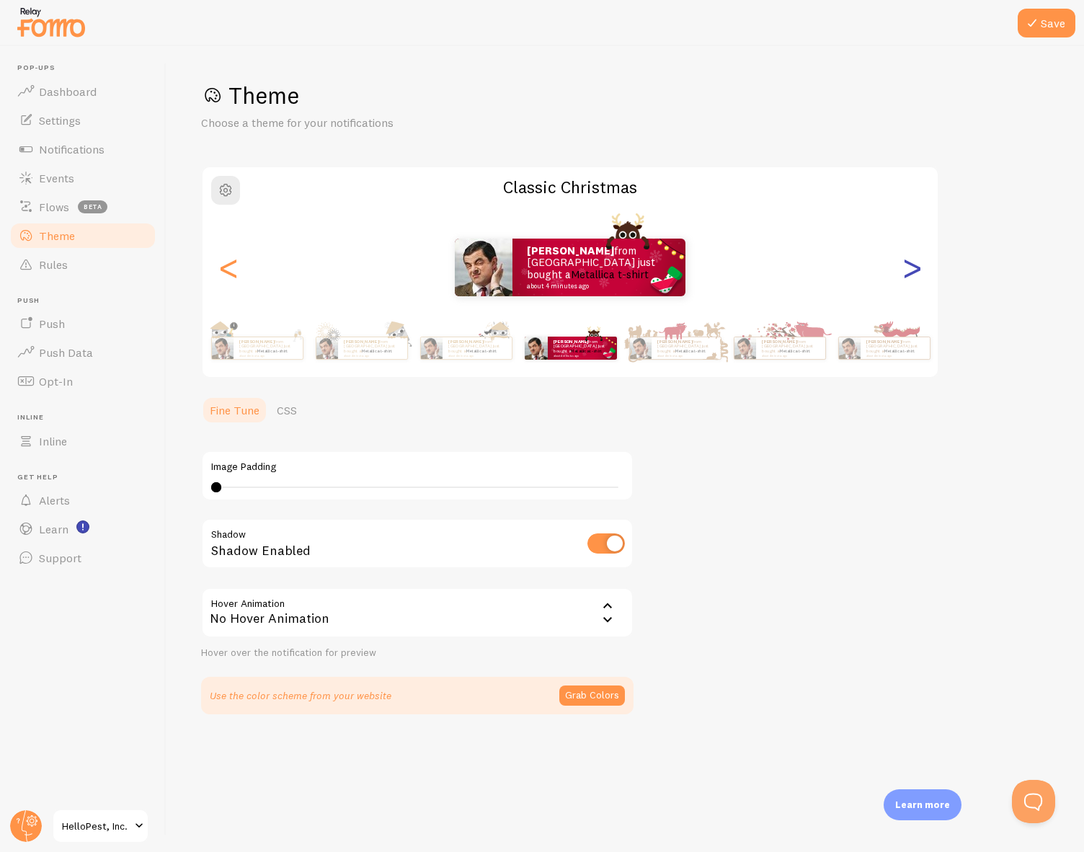
click at [908, 269] on div ">" at bounding box center [911, 268] width 17 height 104
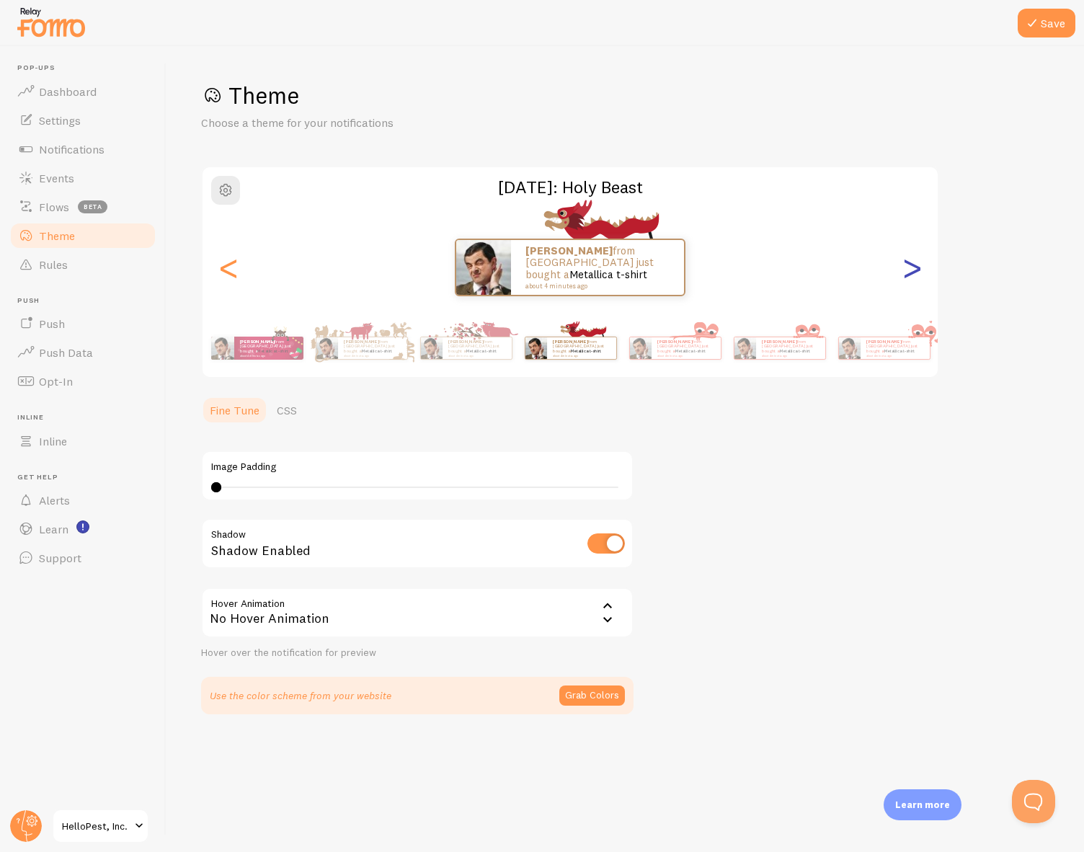
click at [908, 269] on div ">" at bounding box center [911, 268] width 17 height 104
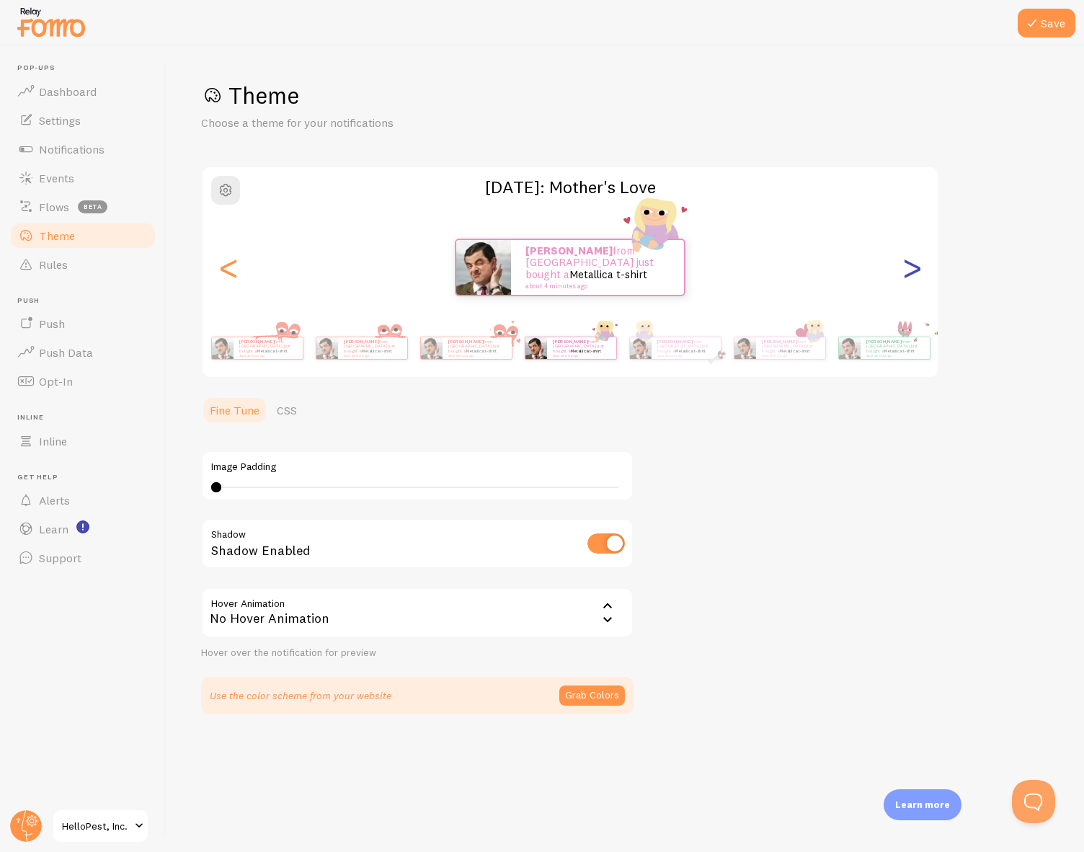
click at [908, 269] on div ">" at bounding box center [911, 268] width 17 height 104
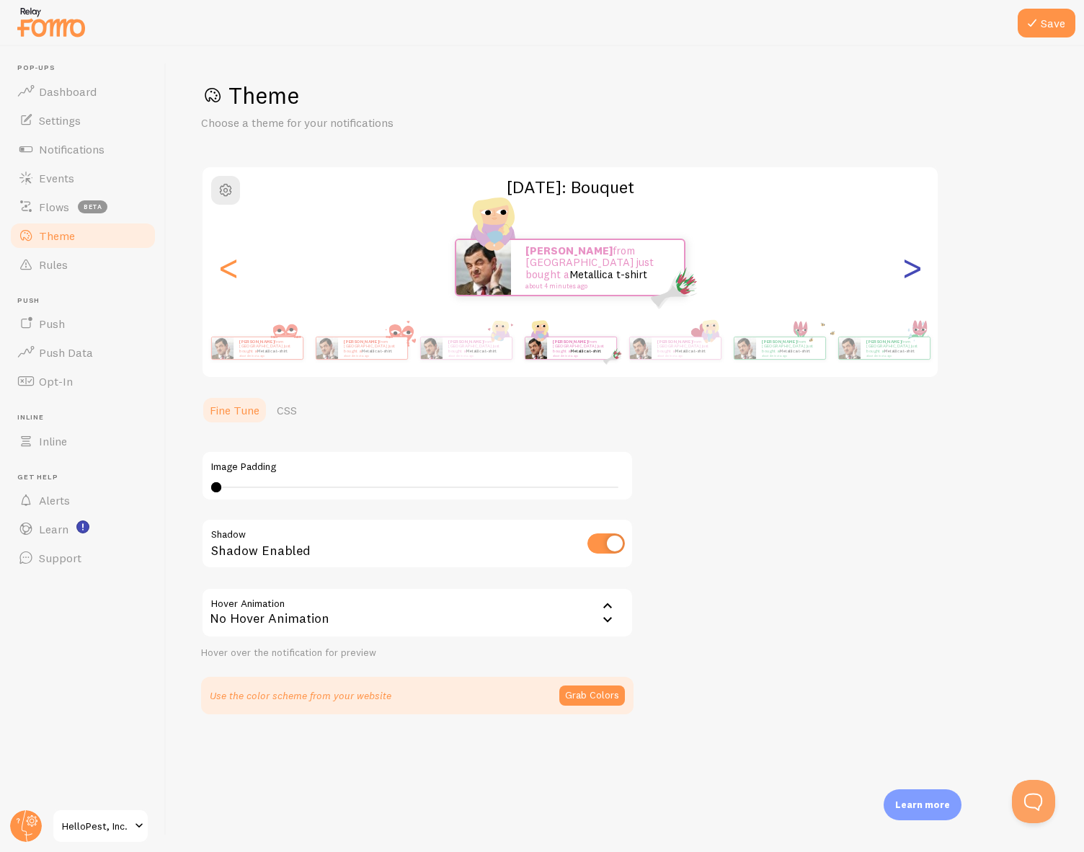
click at [908, 269] on div ">" at bounding box center [911, 268] width 17 height 104
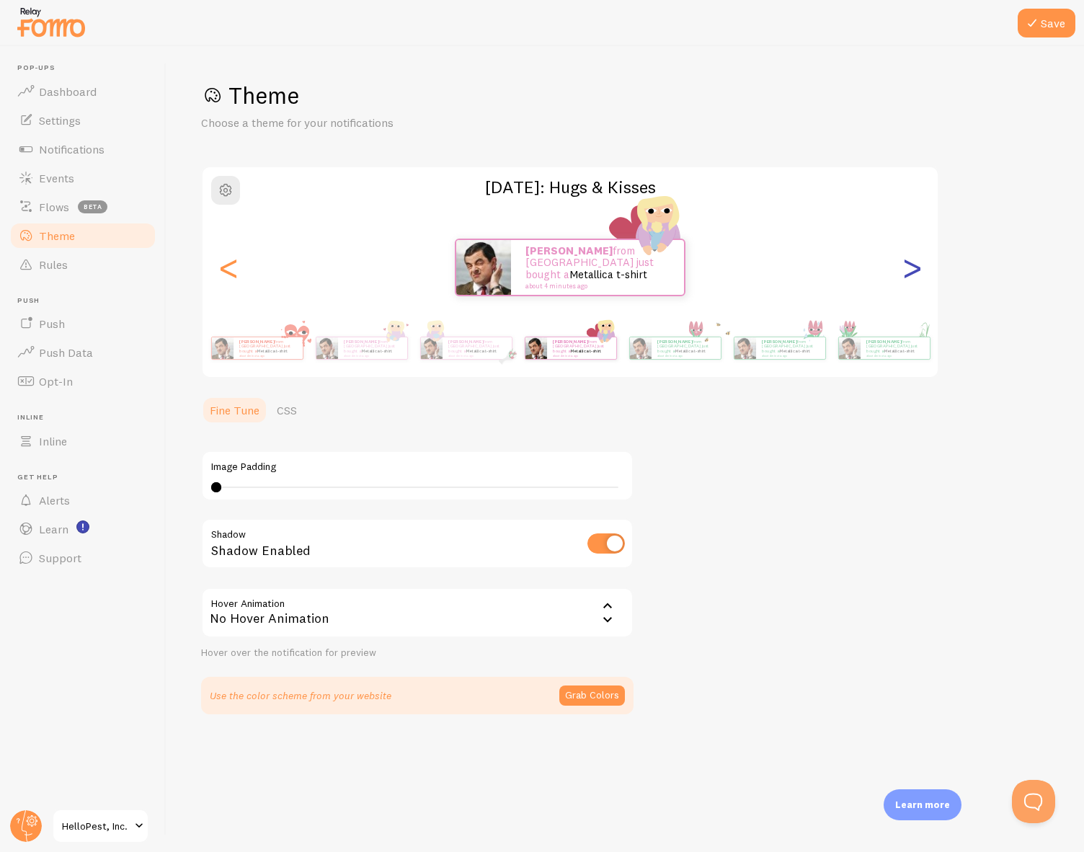
click at [908, 269] on div ">" at bounding box center [911, 268] width 17 height 104
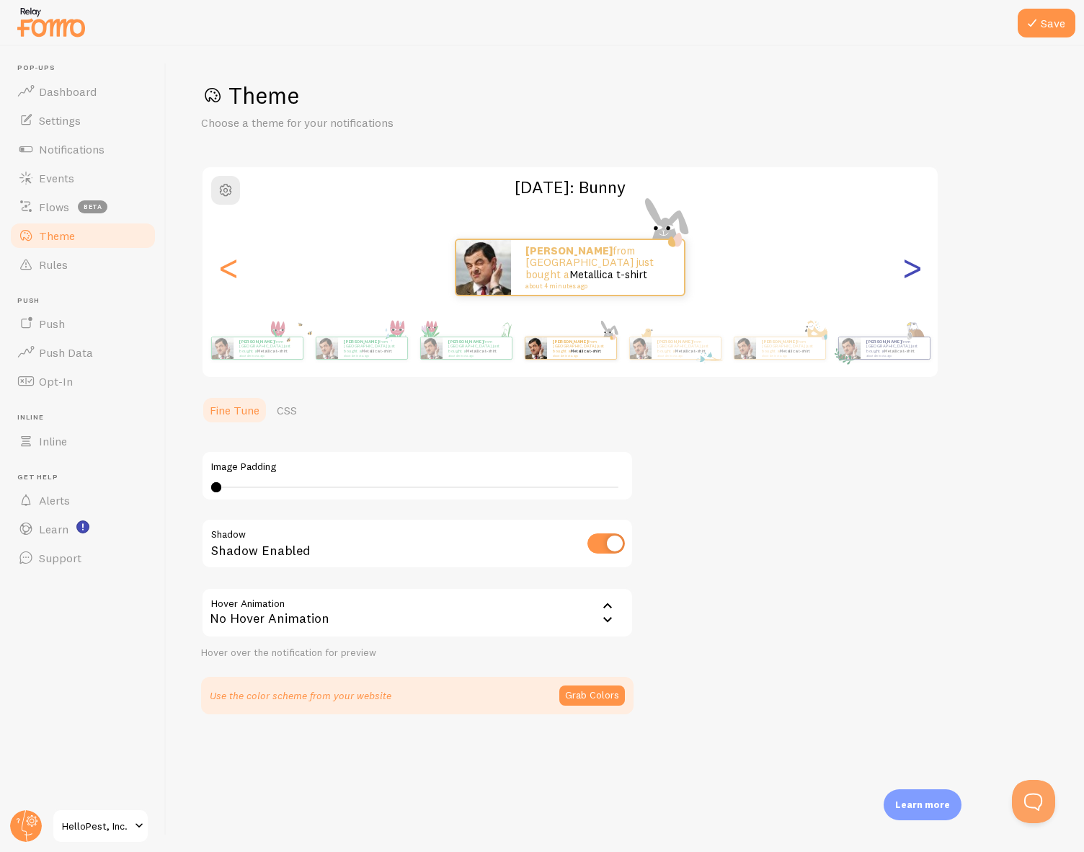
click at [908, 269] on div ">" at bounding box center [911, 268] width 17 height 104
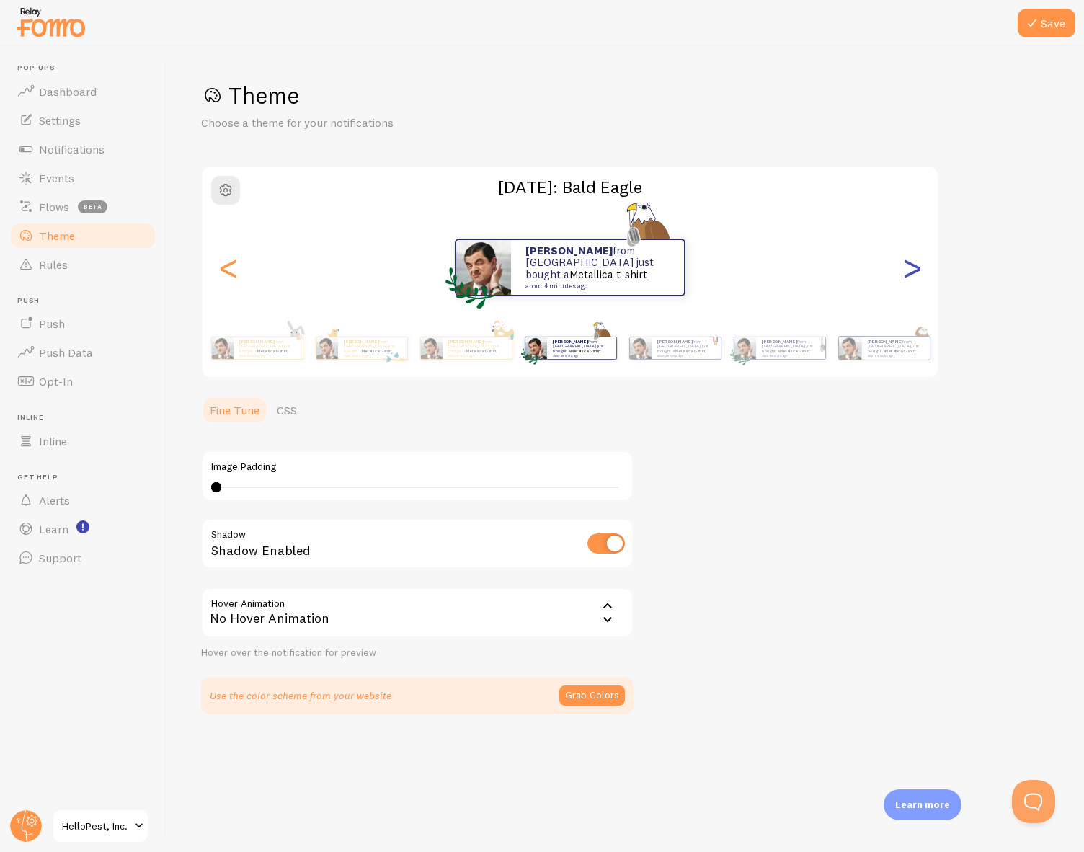
click at [908, 269] on div ">" at bounding box center [911, 268] width 17 height 104
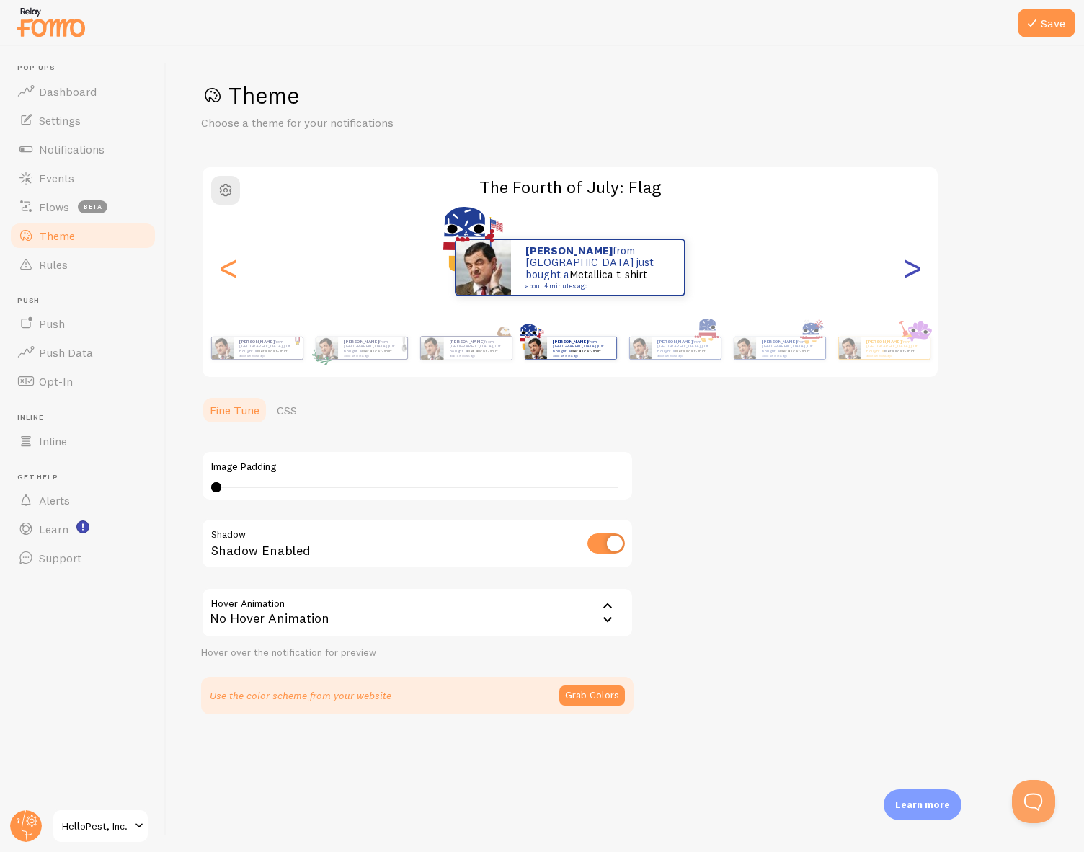
click at [908, 269] on div ">" at bounding box center [911, 268] width 17 height 104
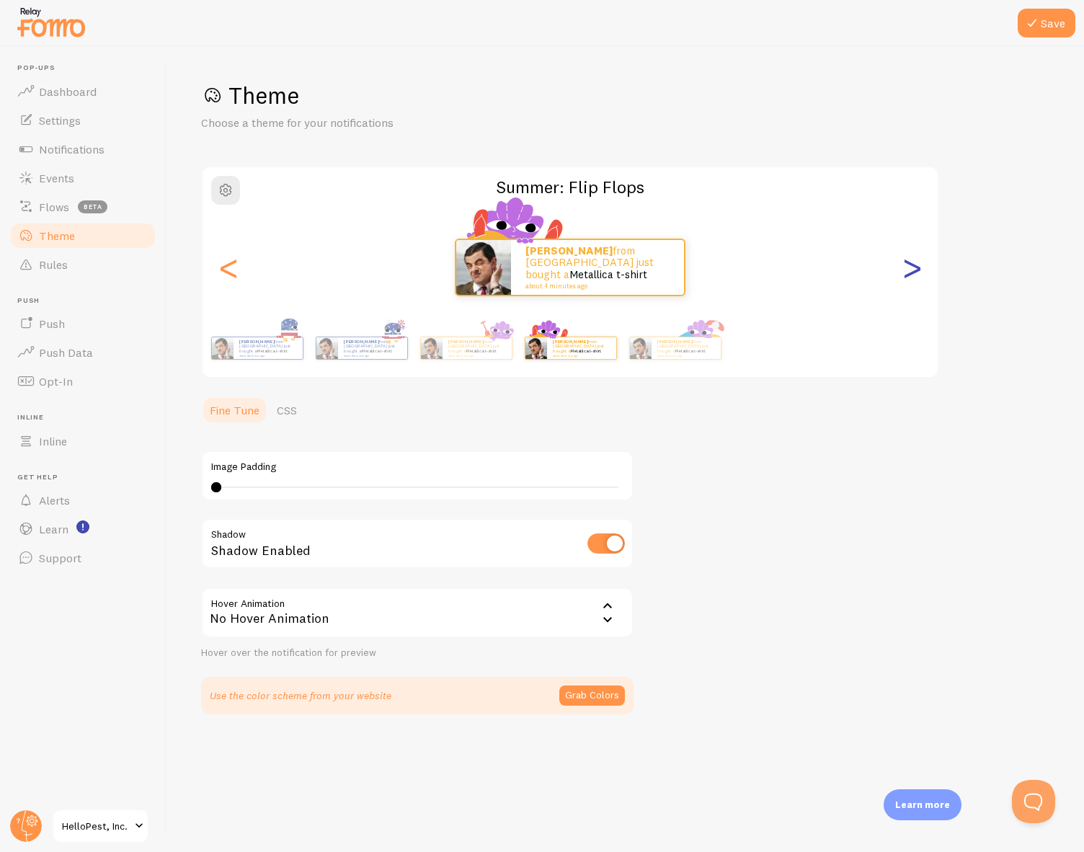
click at [908, 269] on div ">" at bounding box center [911, 268] width 17 height 104
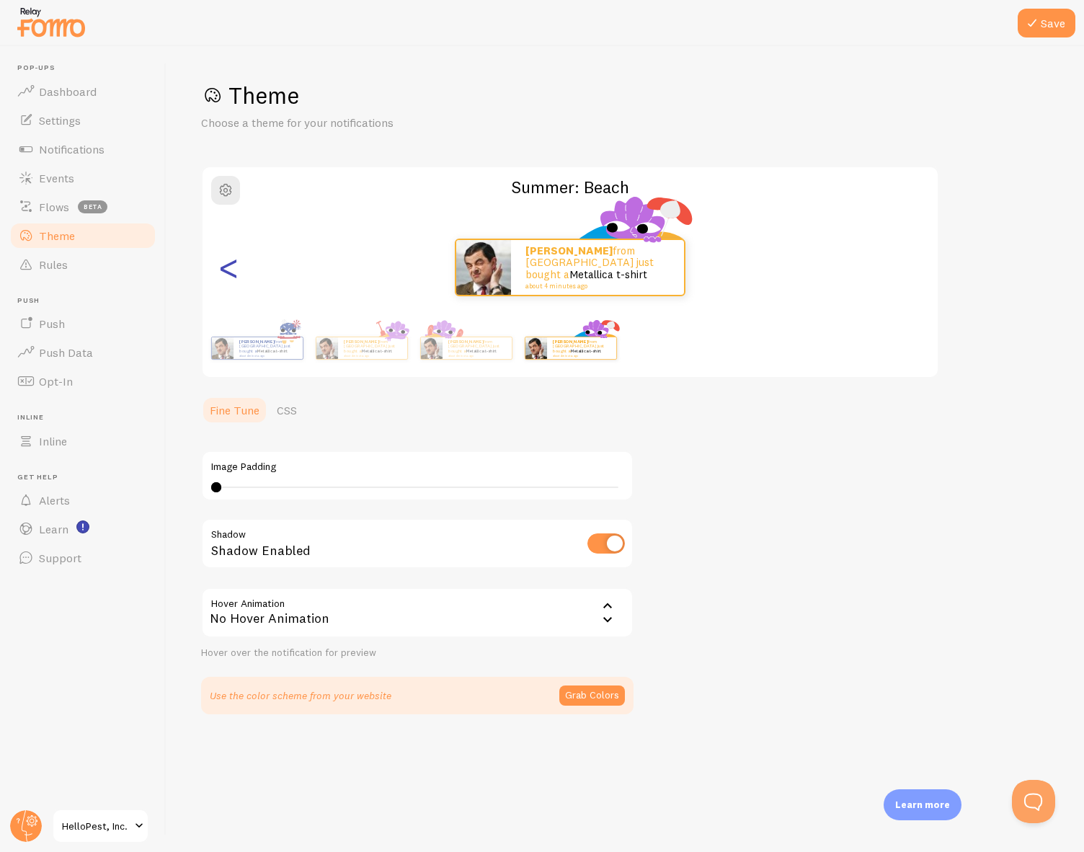
click at [237, 278] on div "<" at bounding box center [228, 268] width 17 height 104
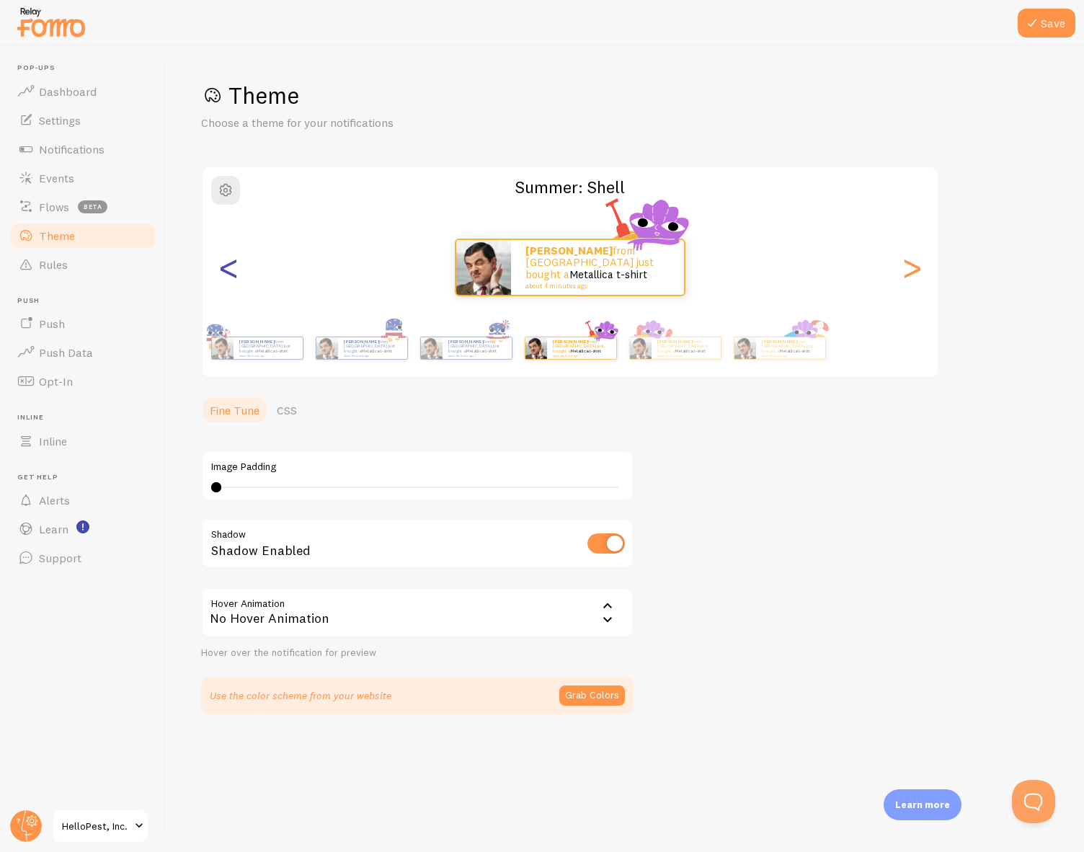
click at [237, 278] on div "<" at bounding box center [228, 268] width 17 height 104
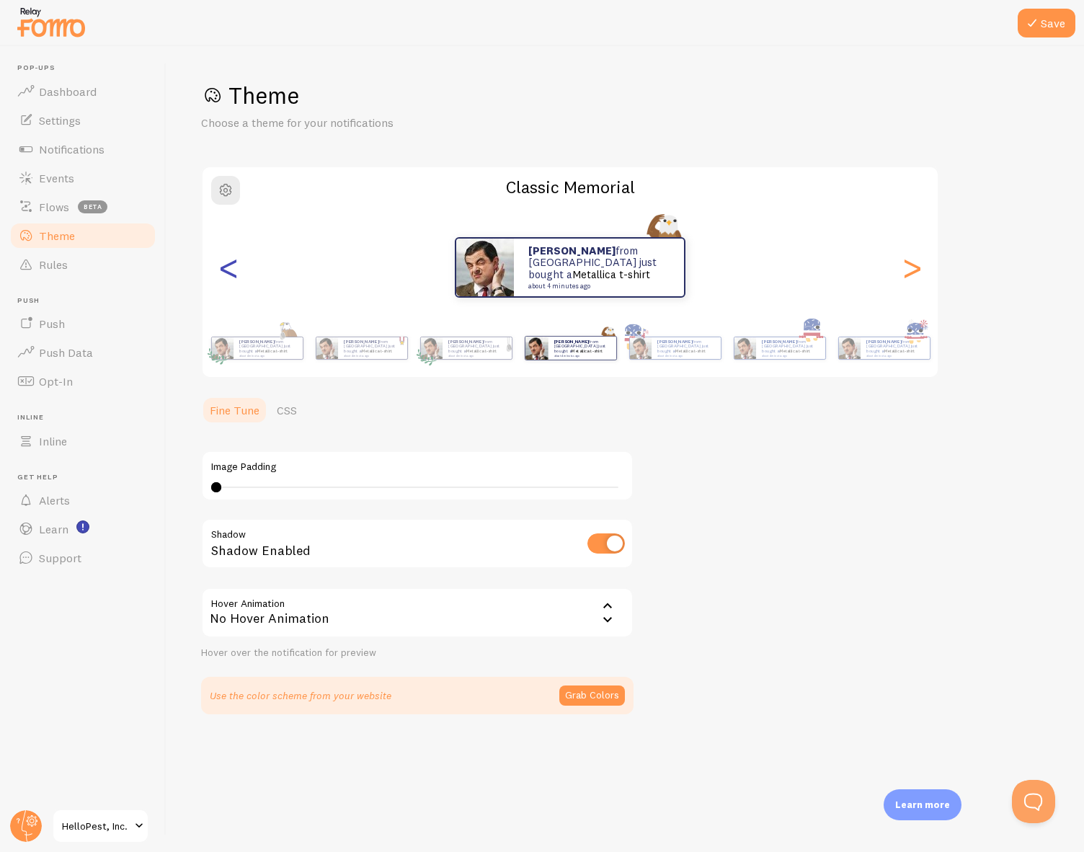
click at [237, 278] on div "<" at bounding box center [228, 268] width 17 height 104
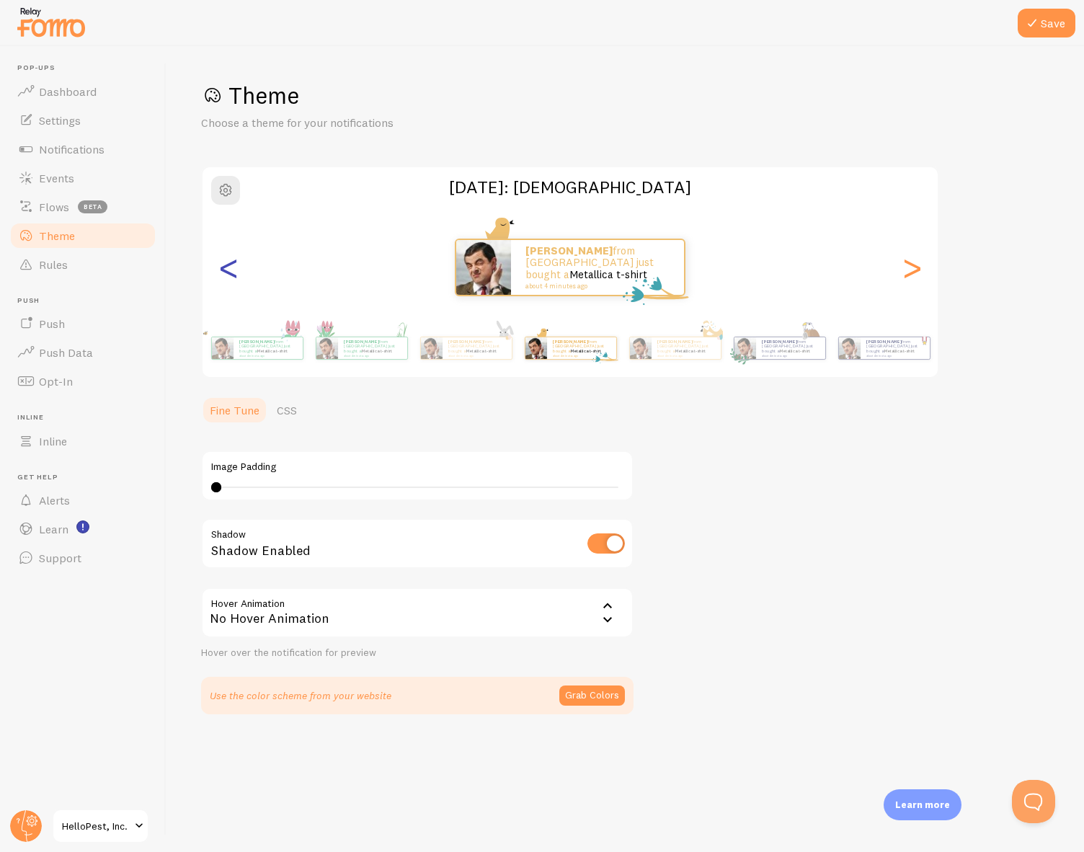
click at [237, 278] on div "<" at bounding box center [228, 268] width 17 height 104
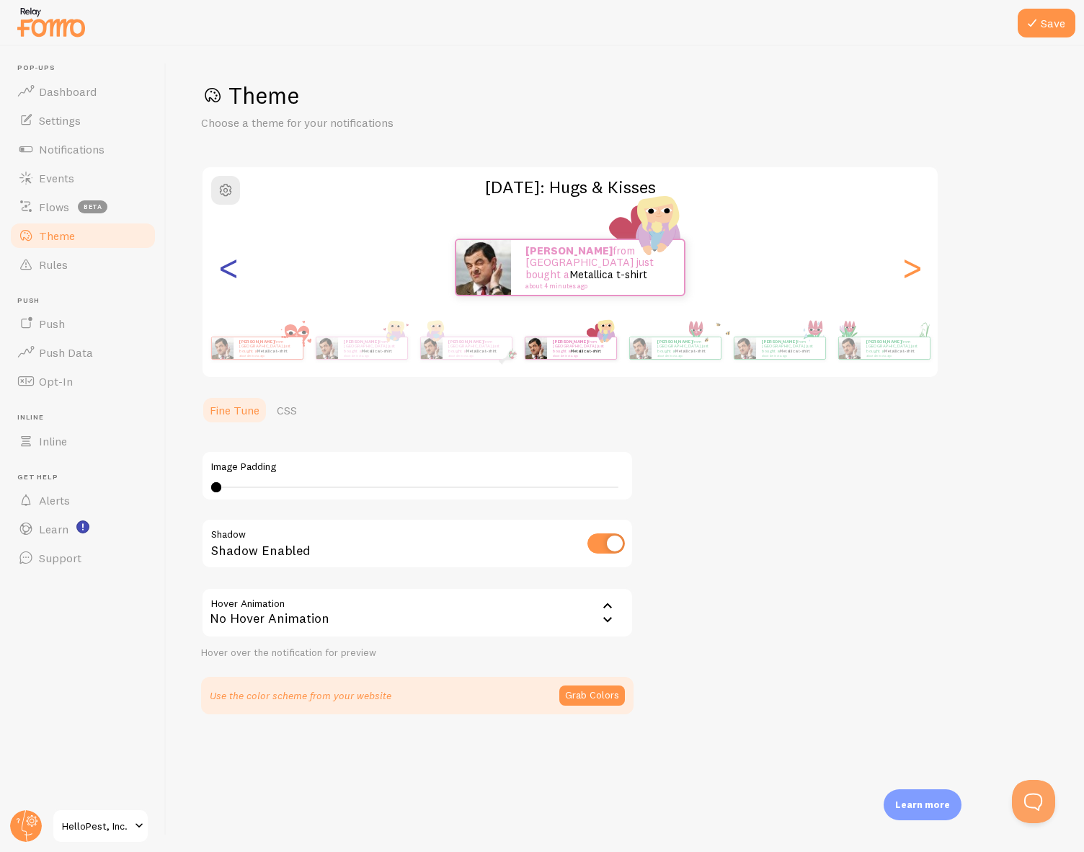
click at [237, 278] on div "<" at bounding box center [228, 268] width 17 height 104
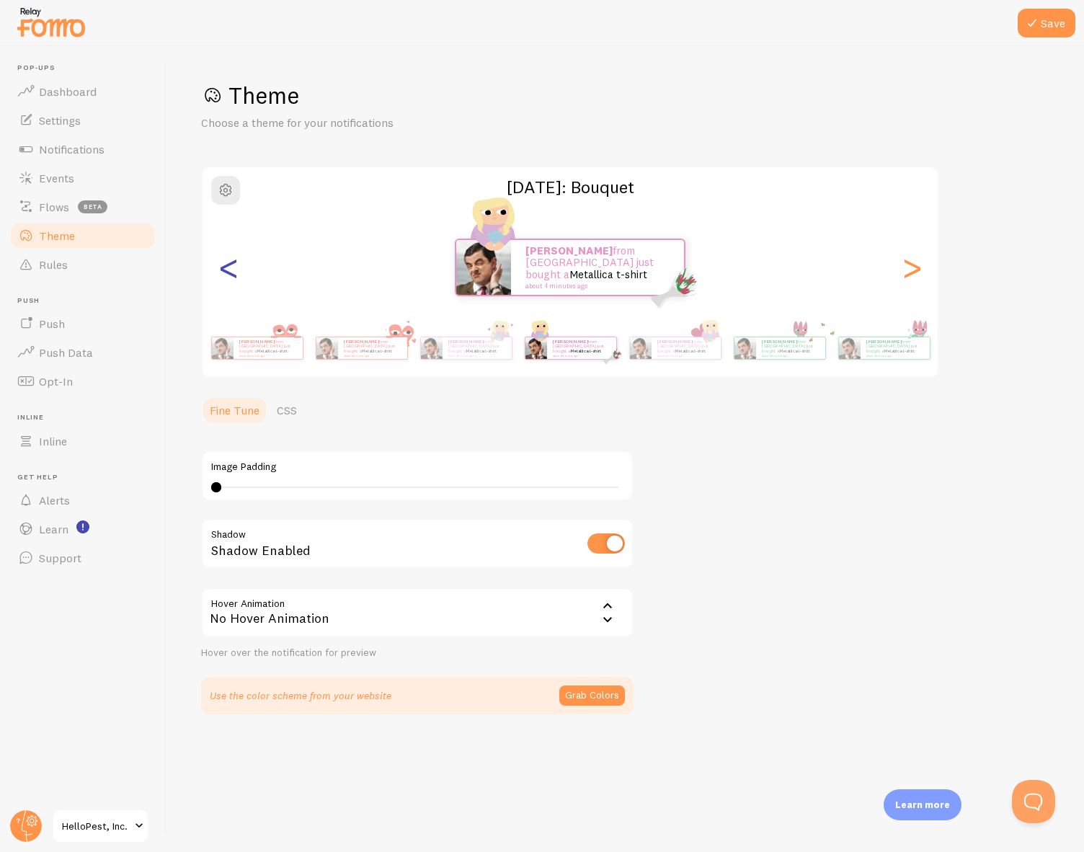
click at [237, 278] on div "<" at bounding box center [228, 268] width 17 height 104
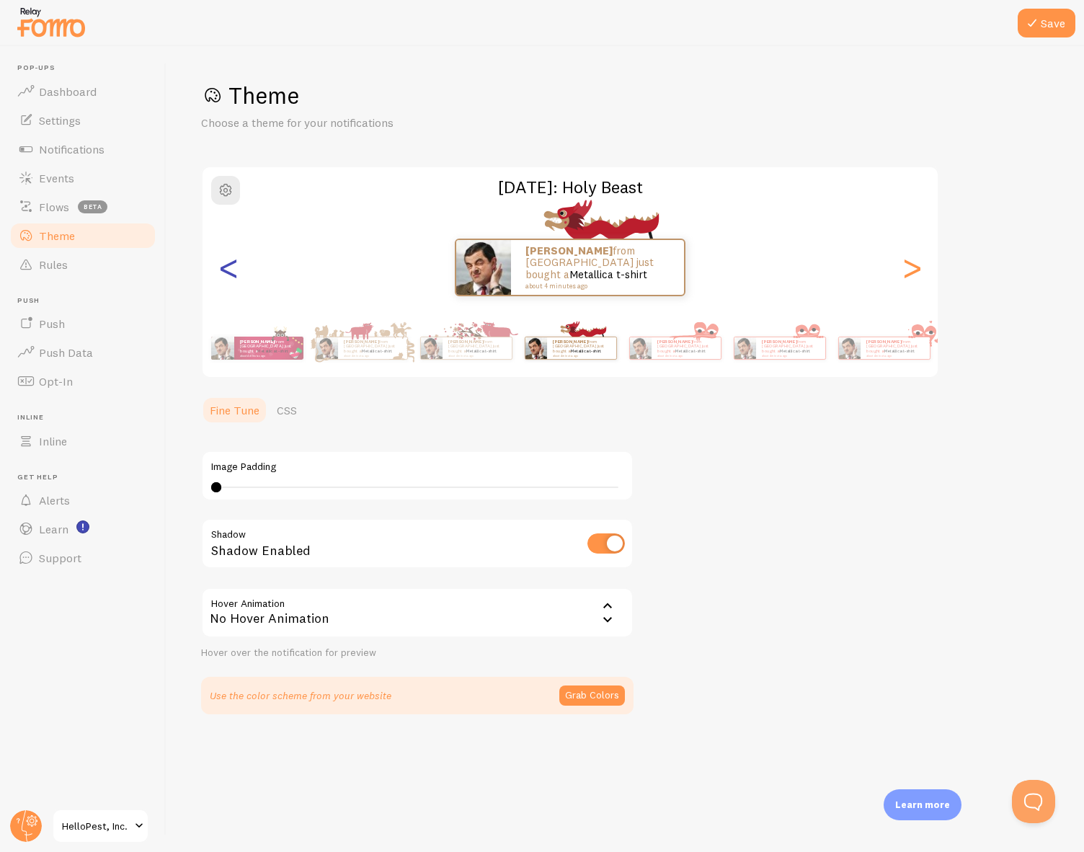
click at [237, 278] on div "<" at bounding box center [228, 268] width 17 height 104
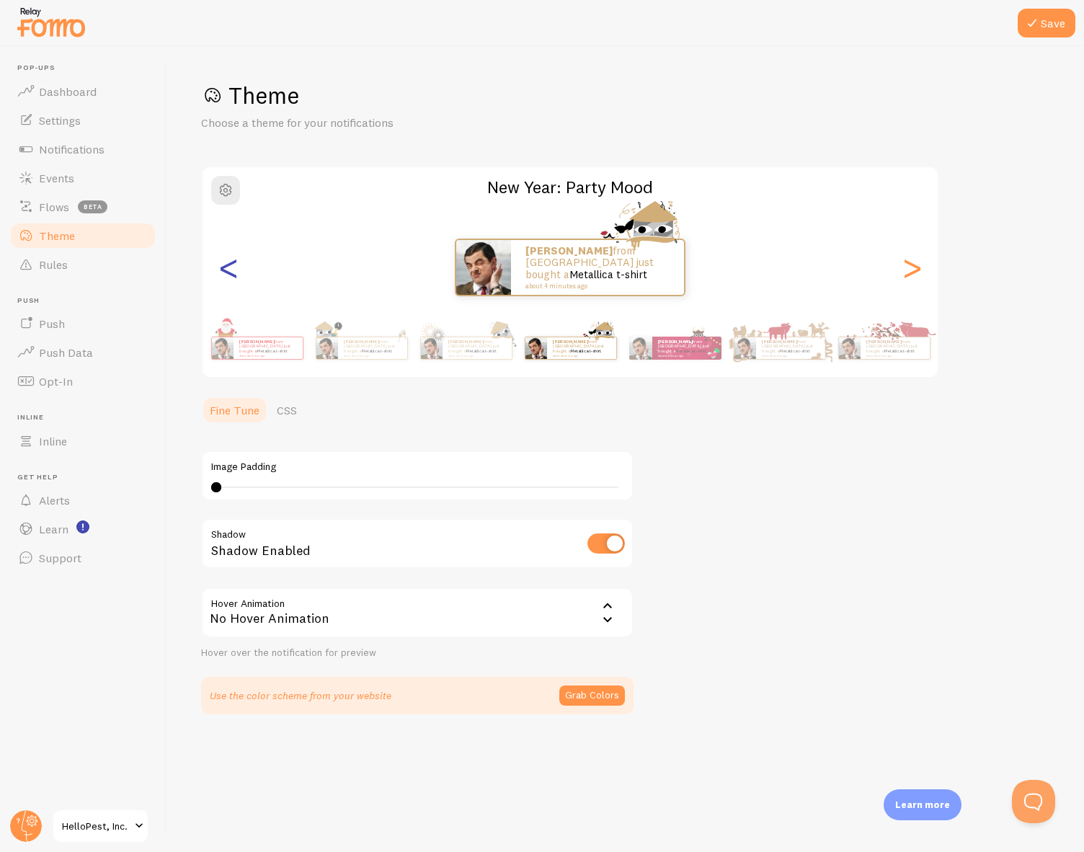
click at [237, 278] on div "<" at bounding box center [228, 268] width 17 height 104
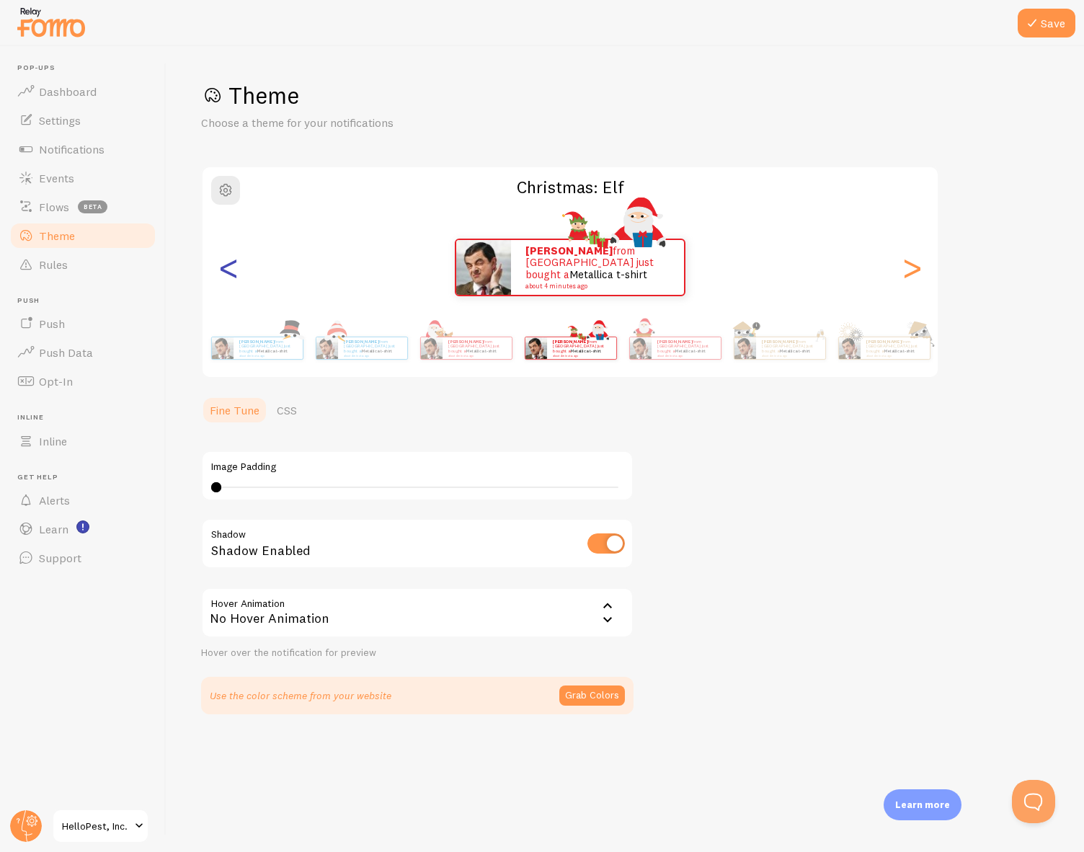
click at [237, 278] on div "<" at bounding box center [228, 268] width 17 height 104
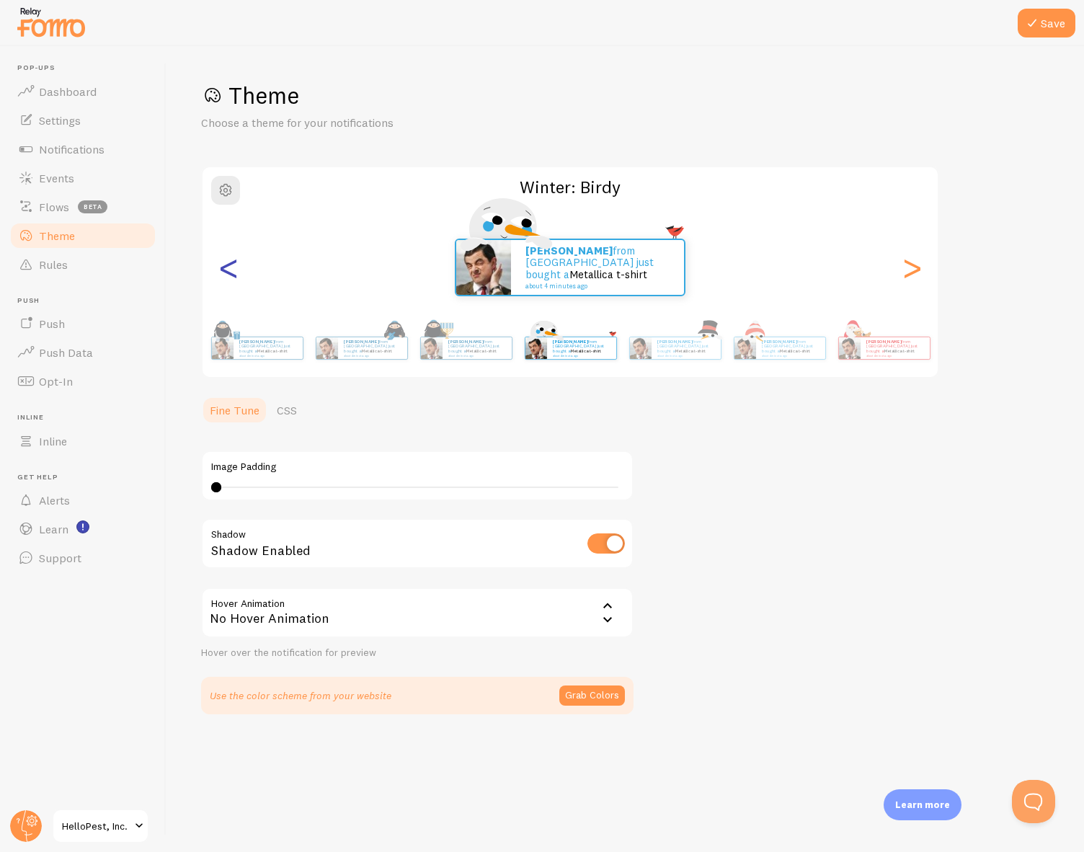
click at [237, 278] on div "<" at bounding box center [228, 268] width 17 height 104
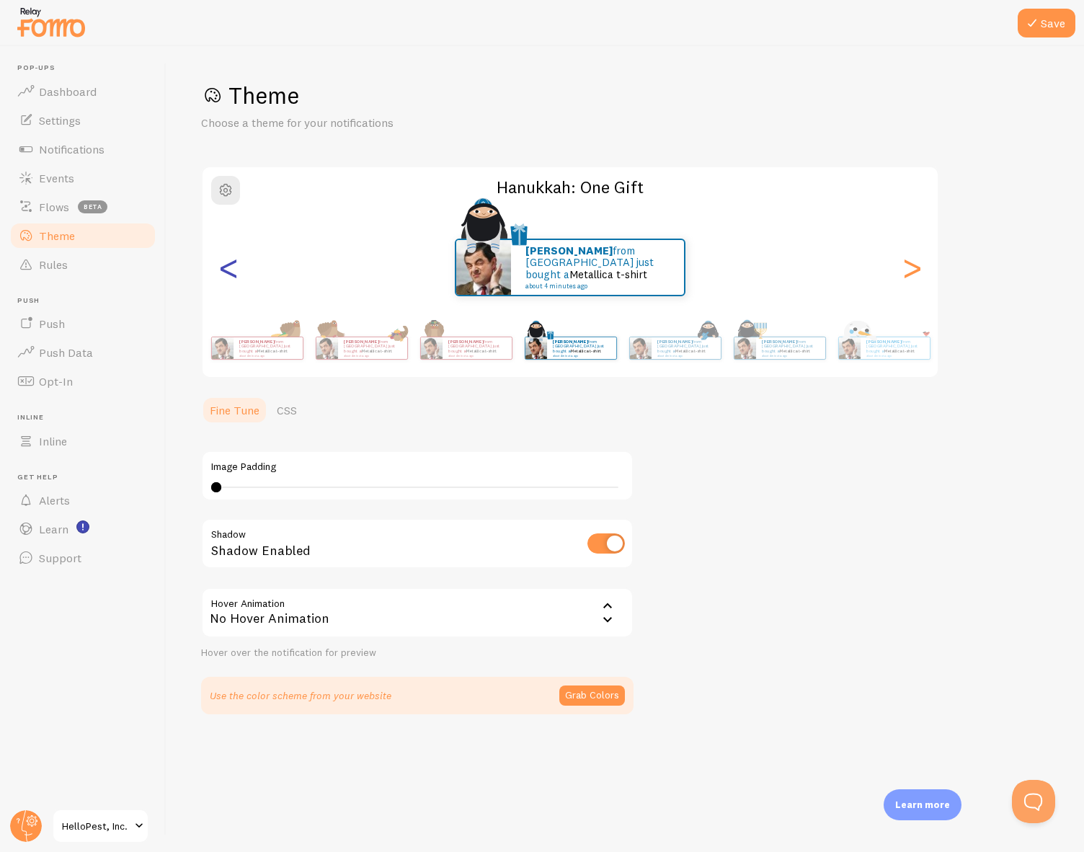
click at [237, 278] on div "<" at bounding box center [228, 268] width 17 height 104
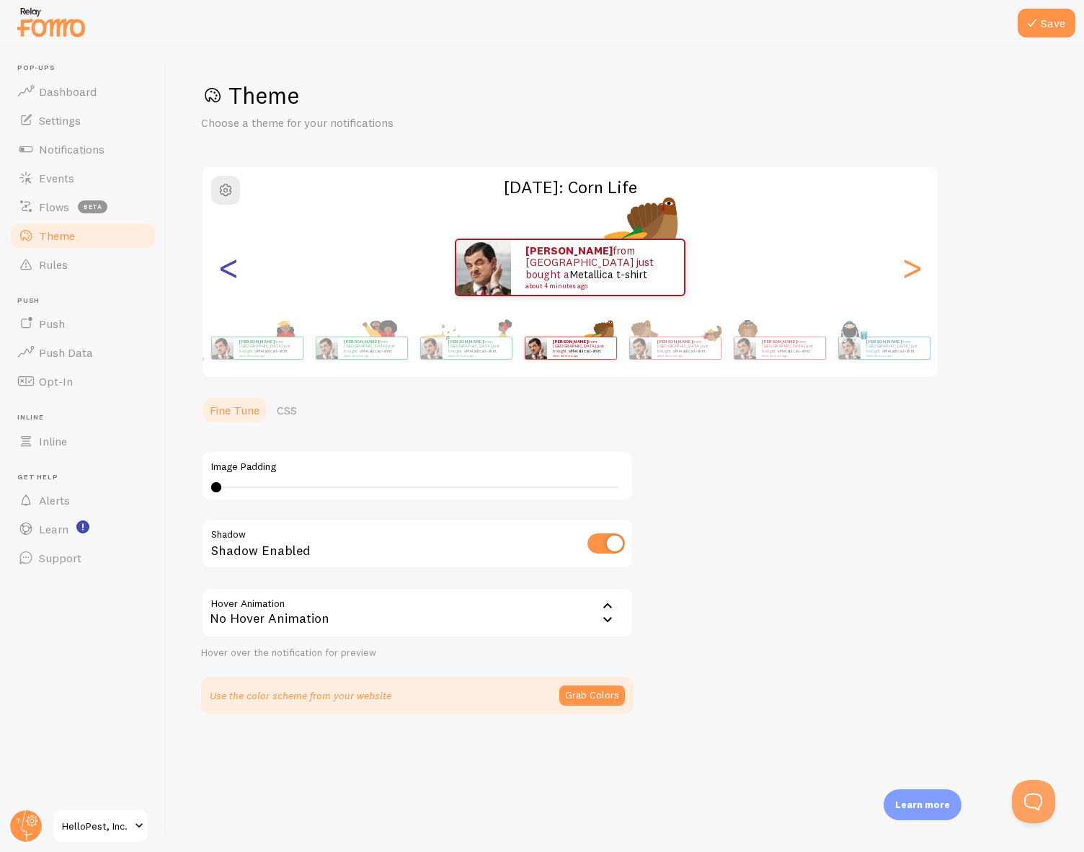
click at [237, 278] on div "<" at bounding box center [228, 268] width 17 height 104
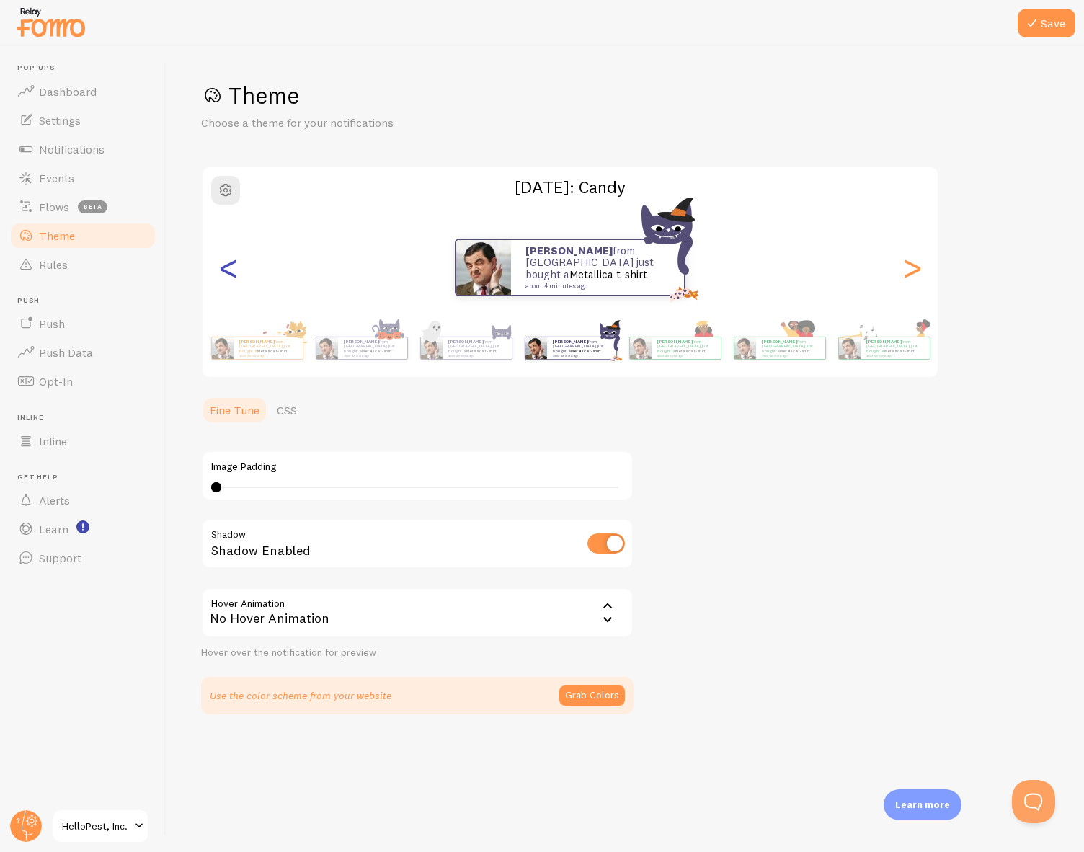
click at [237, 278] on div "<" at bounding box center [228, 268] width 17 height 104
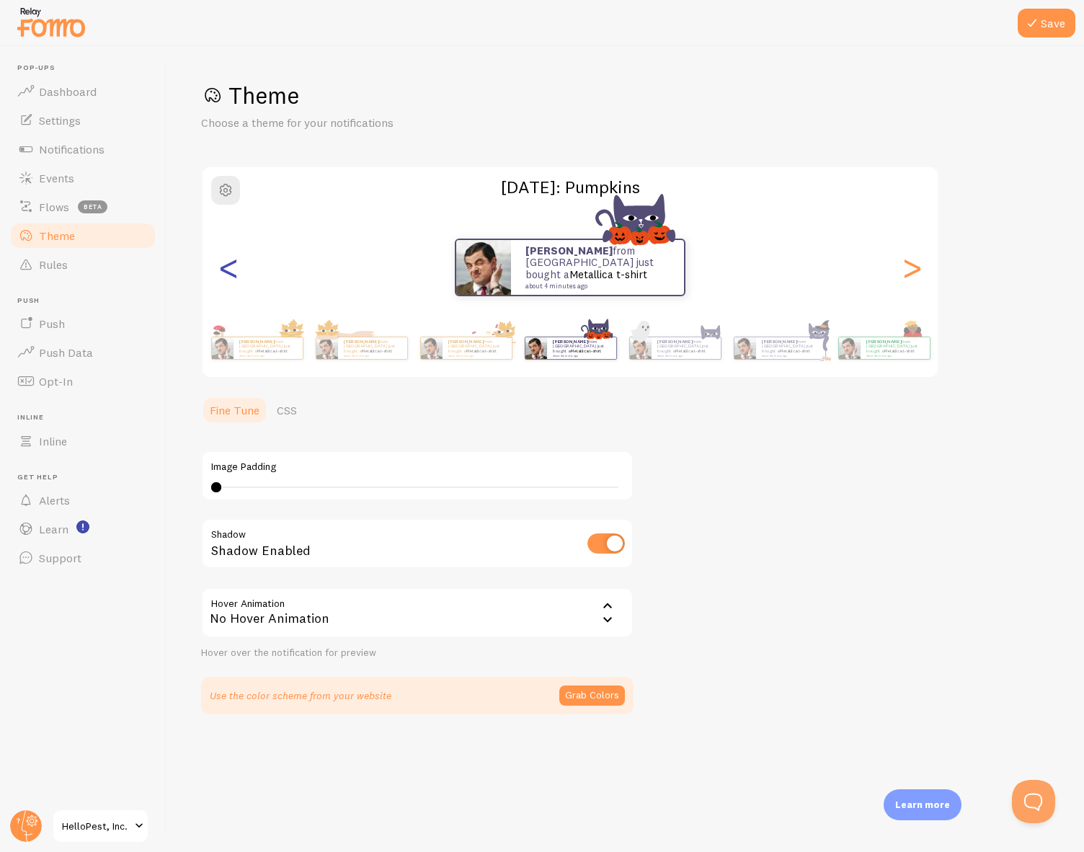
click at [237, 278] on div "<" at bounding box center [228, 268] width 17 height 104
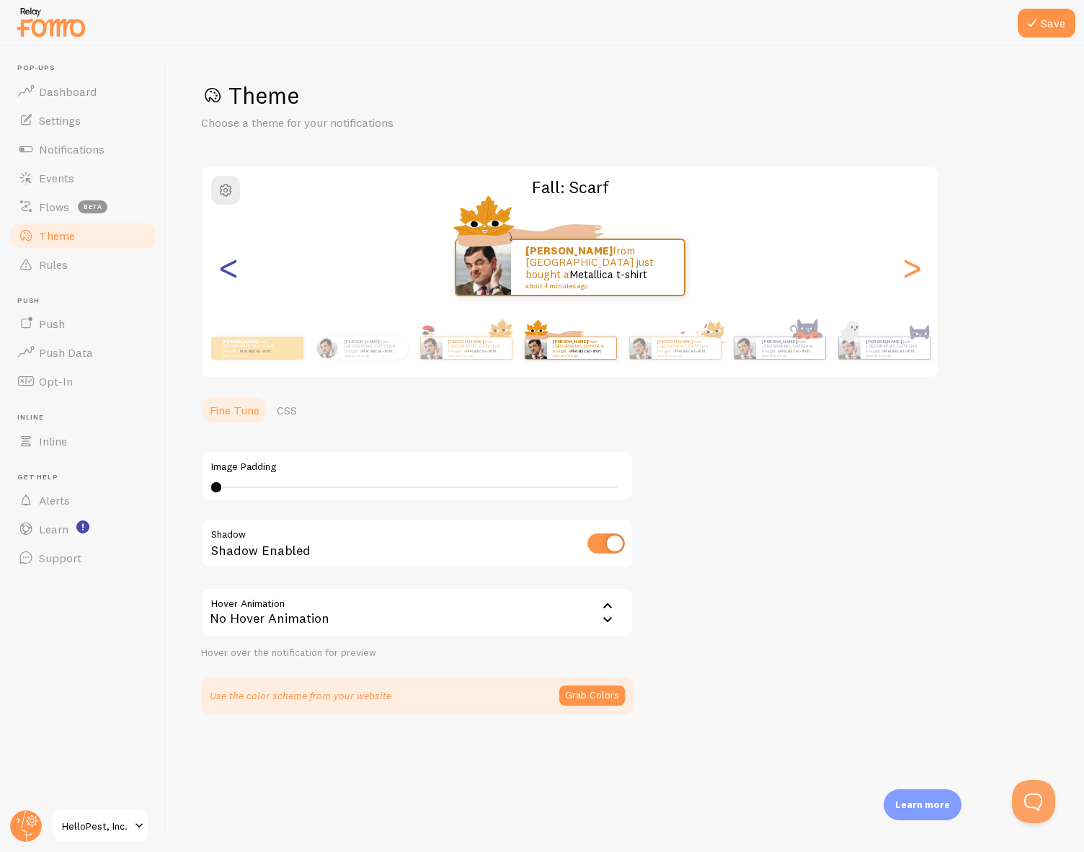
click at [237, 278] on div "<" at bounding box center [228, 268] width 17 height 104
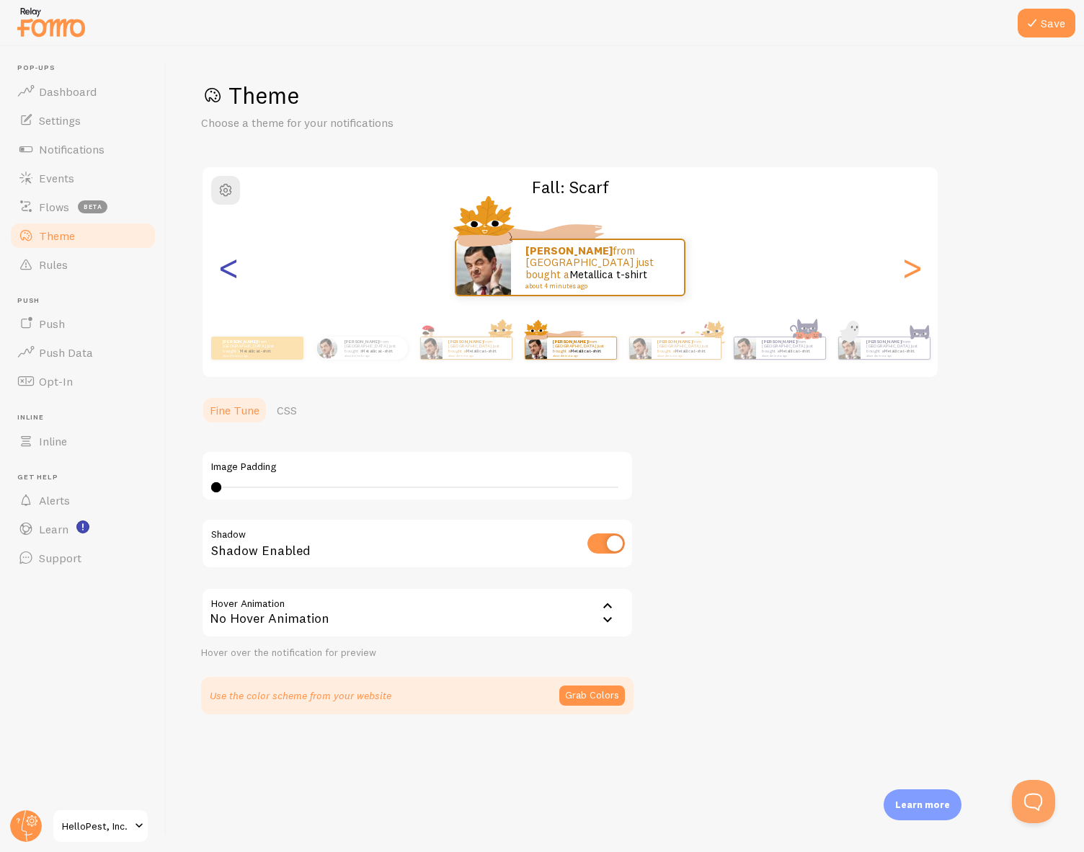
click at [237, 278] on div "<" at bounding box center [228, 268] width 17 height 104
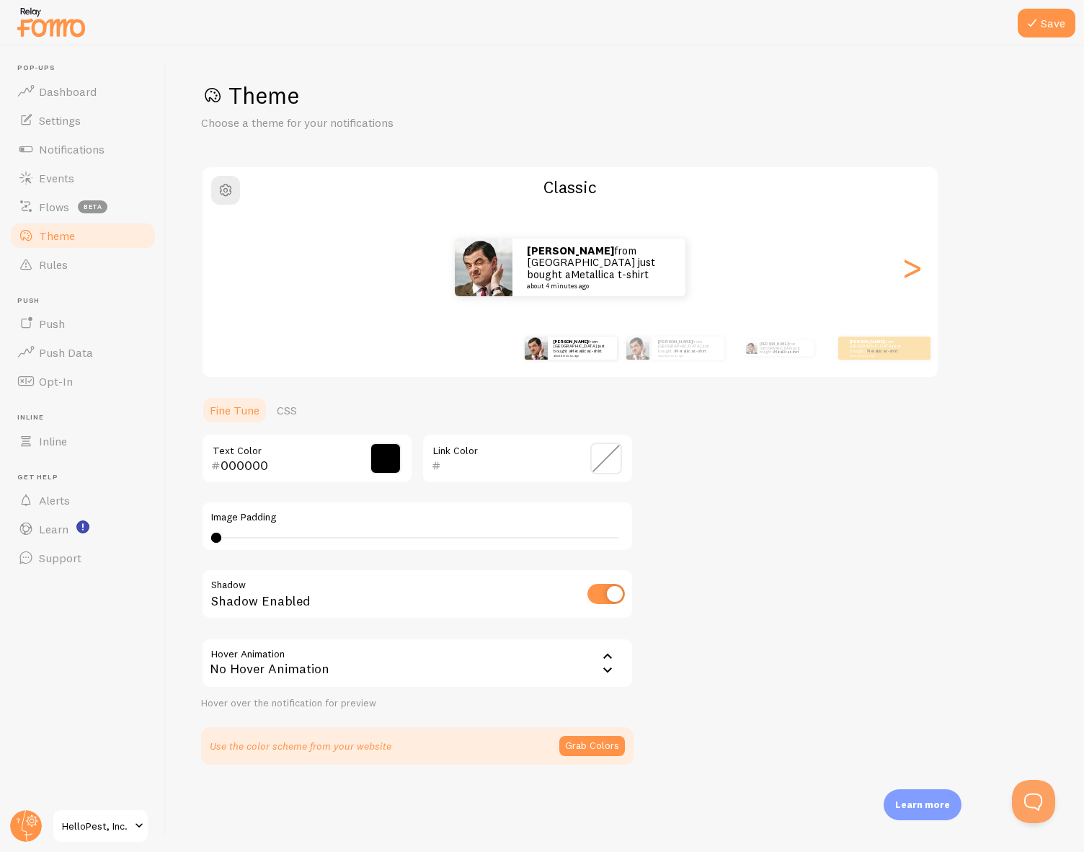
click at [237, 278] on div "<" at bounding box center [228, 268] width 17 height 104
click at [907, 270] on div ">" at bounding box center [911, 268] width 17 height 104
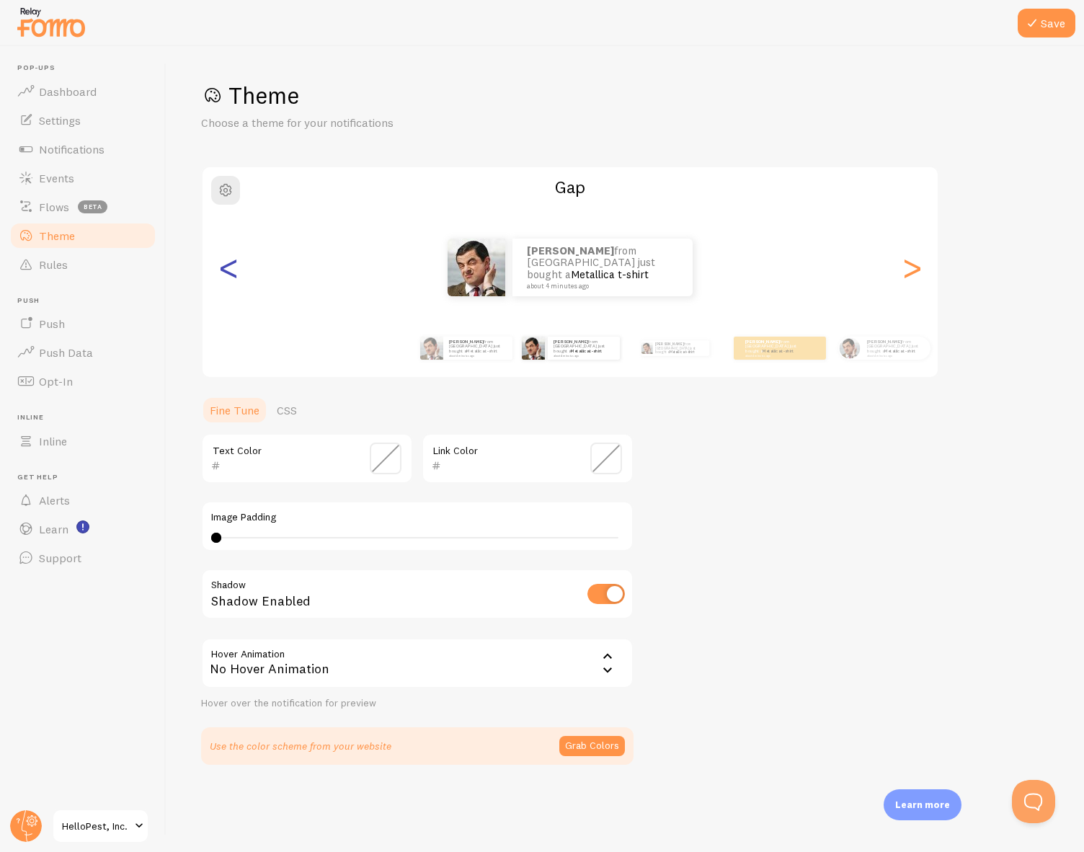
click at [234, 267] on div "<" at bounding box center [228, 268] width 17 height 104
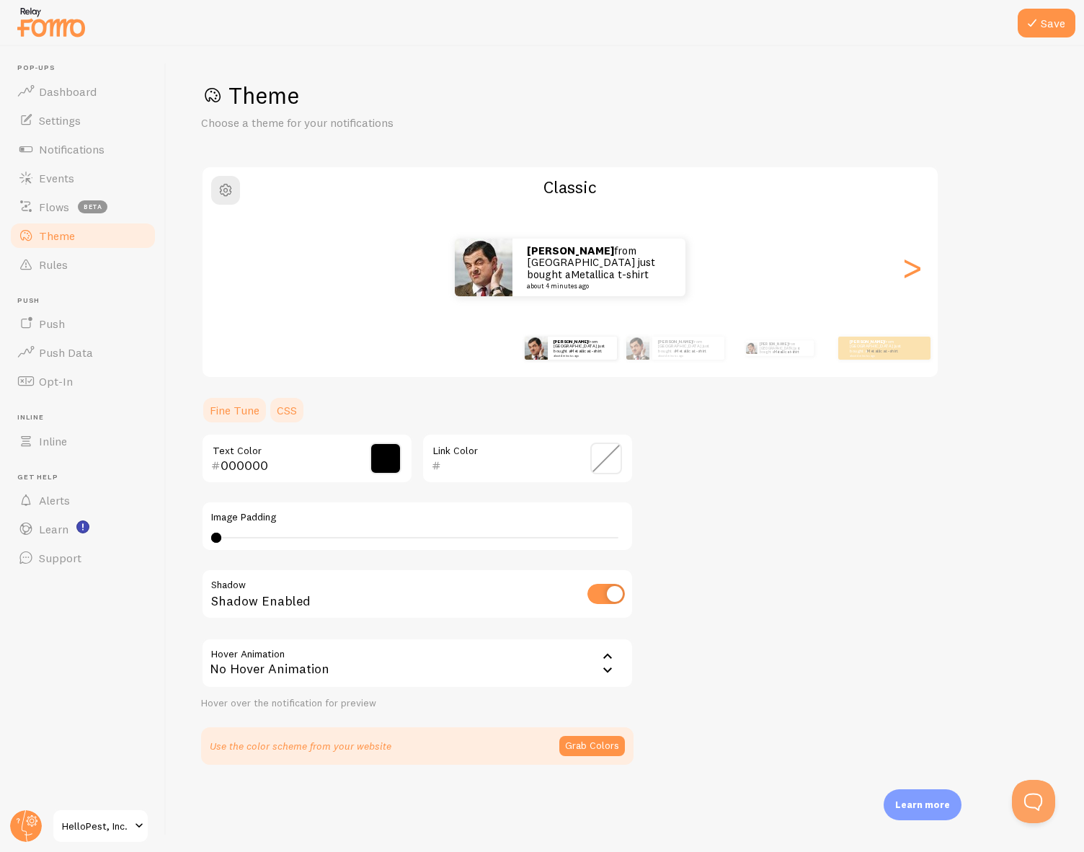
click at [285, 412] on link "CSS" at bounding box center [286, 410] width 37 height 29
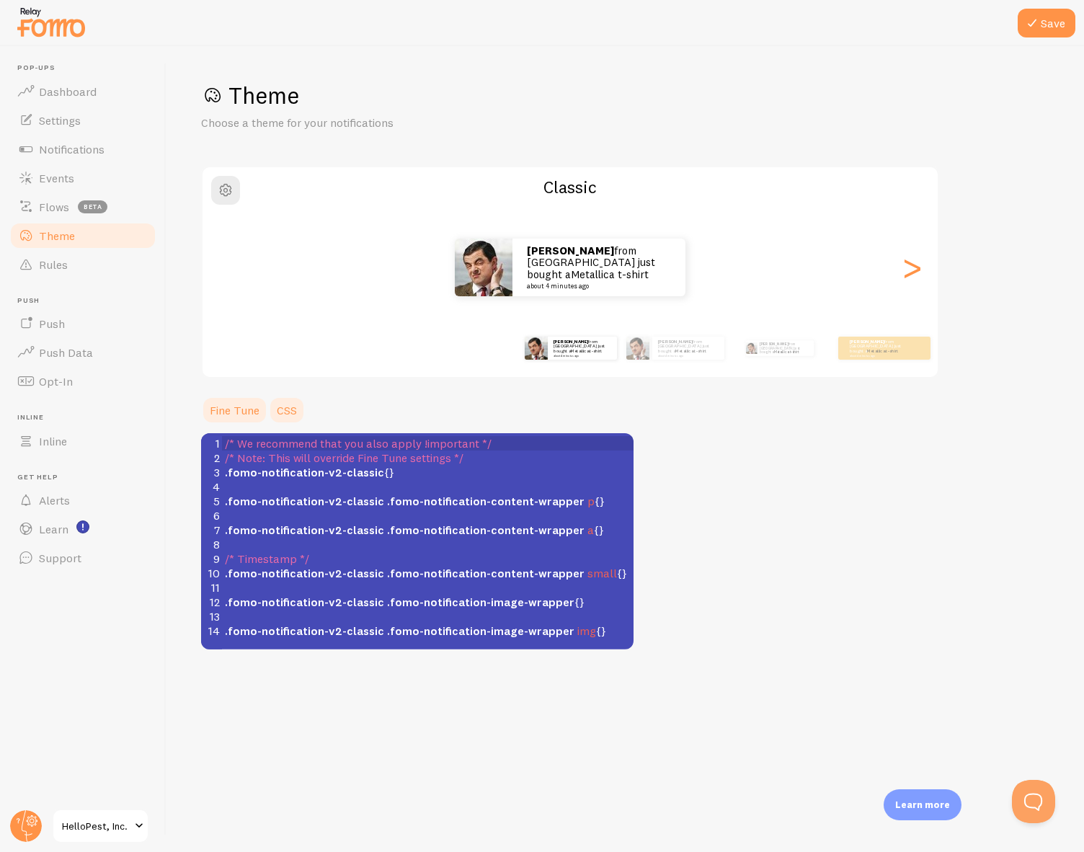
click at [236, 412] on link "Fine Tune" at bounding box center [234, 410] width 67 height 29
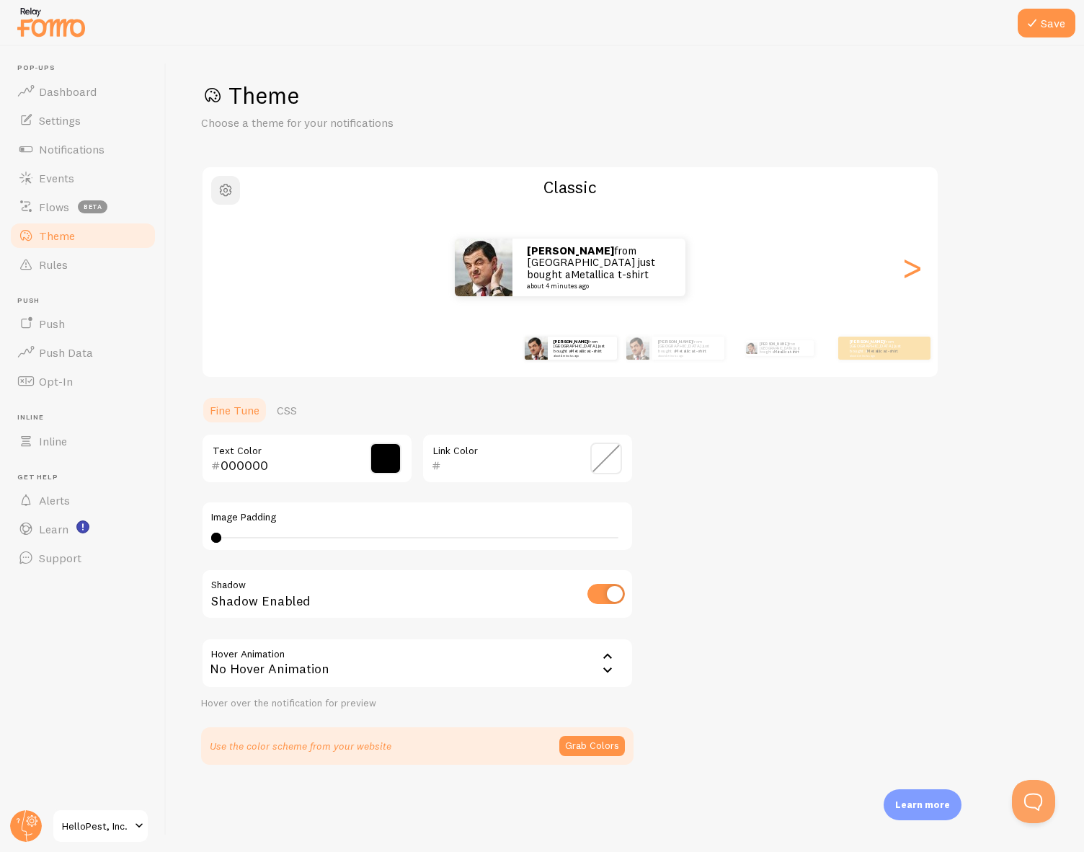
click at [229, 193] on span "button" at bounding box center [225, 190] width 17 height 17
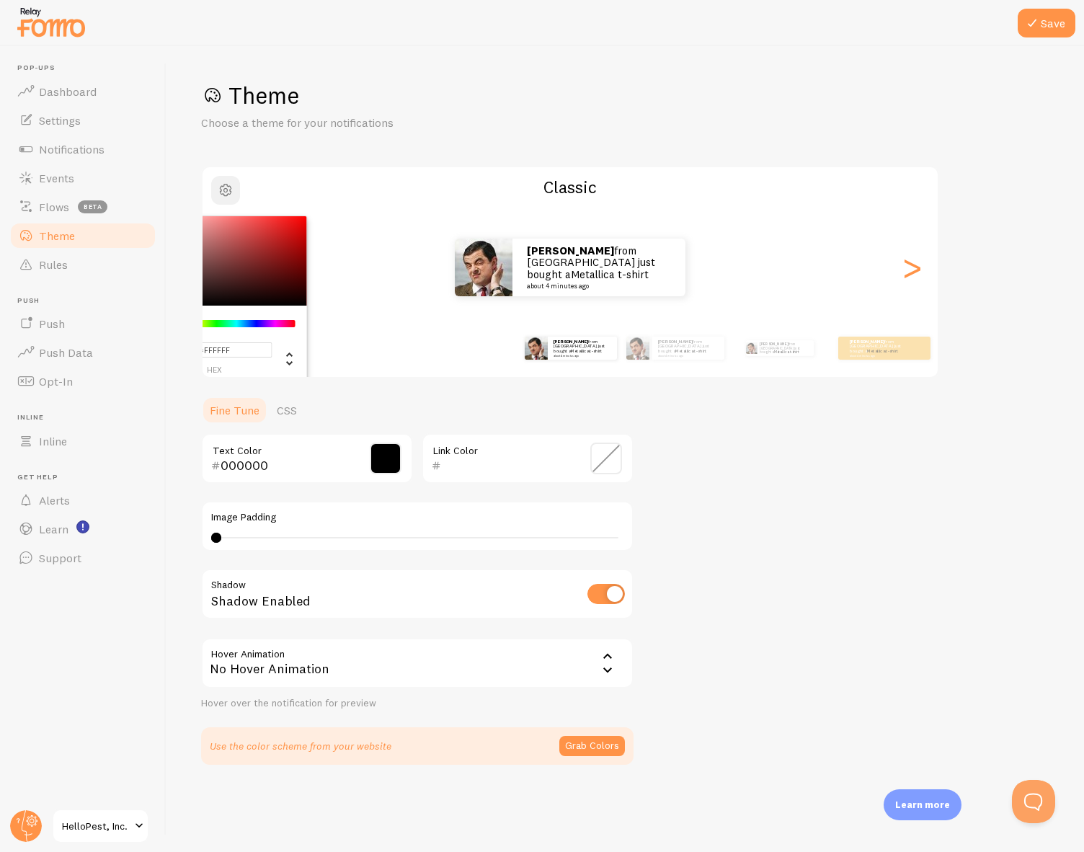
click at [229, 193] on span "button" at bounding box center [225, 190] width 17 height 17
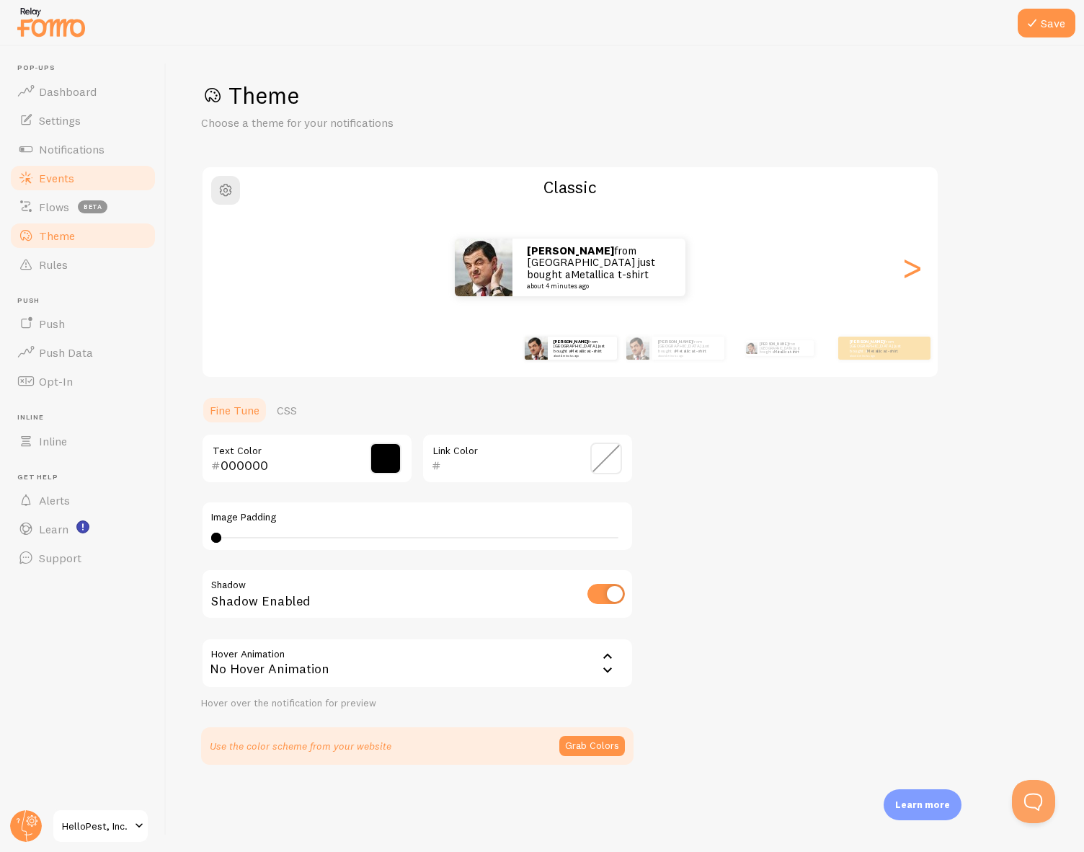
click at [102, 176] on link "Events" at bounding box center [83, 178] width 149 height 29
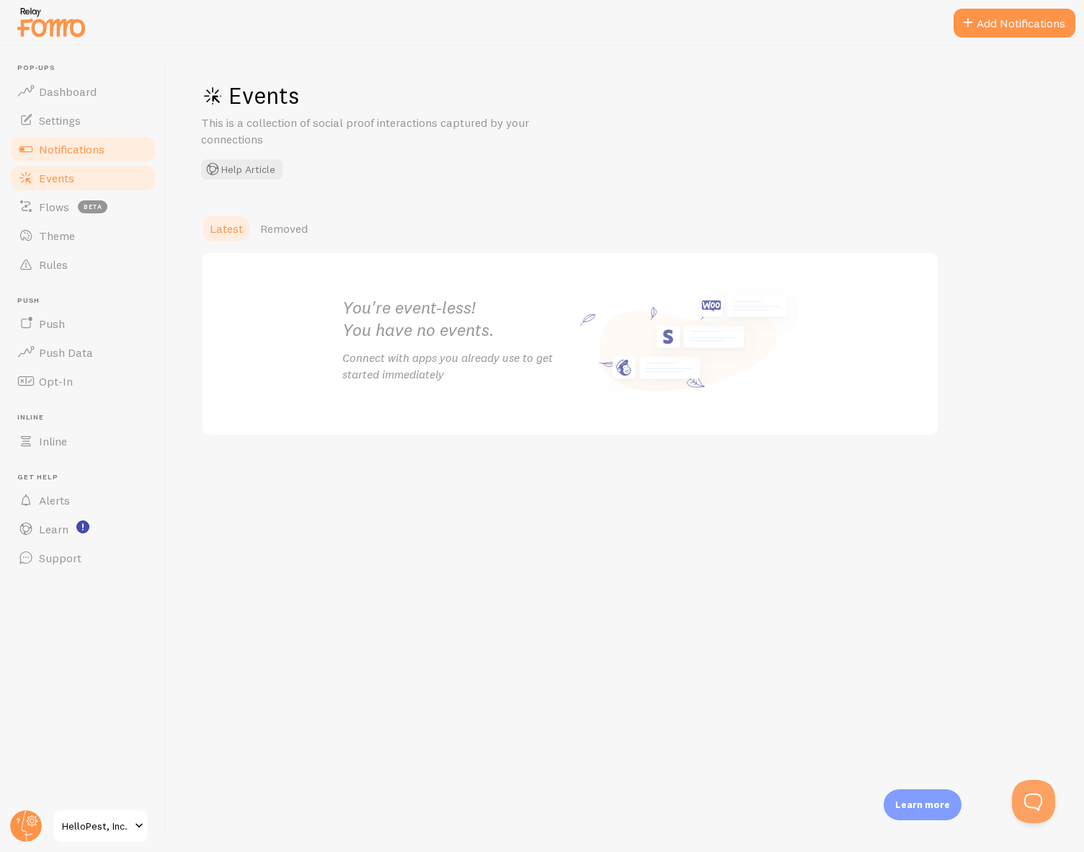
click at [95, 154] on span "Notifications" at bounding box center [72, 149] width 66 height 14
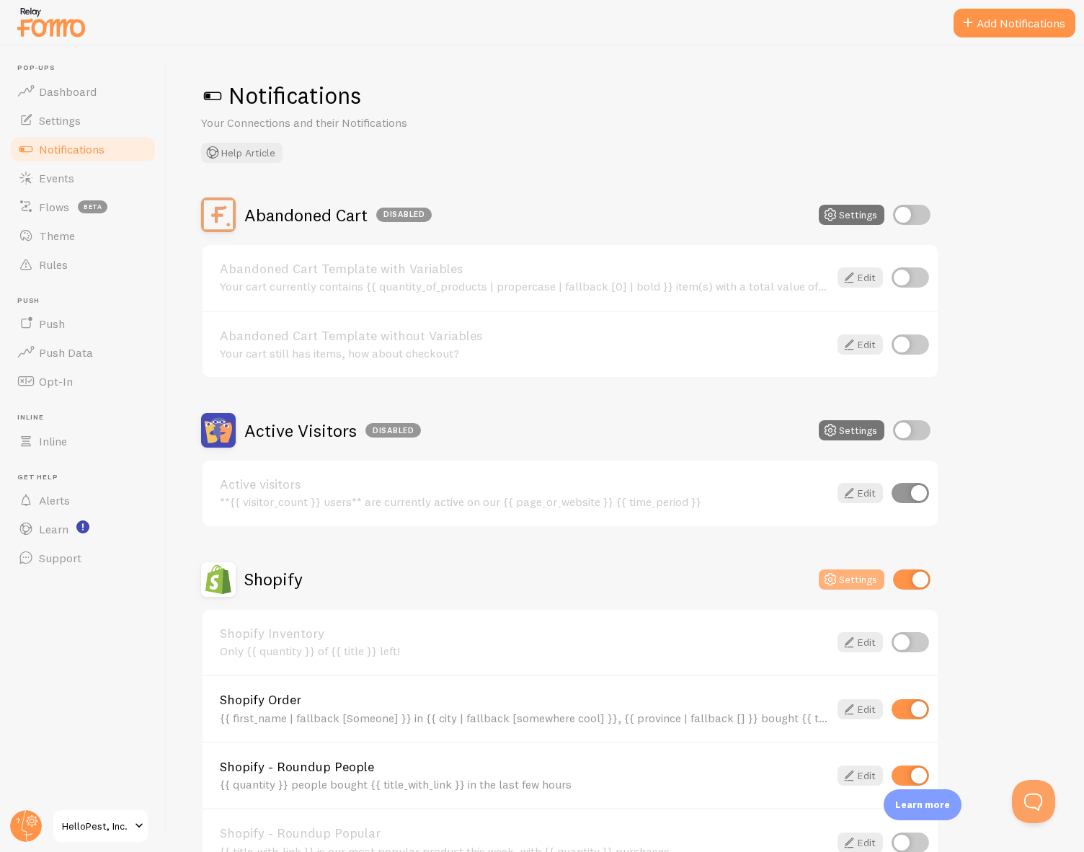
scroll to position [229, 0]
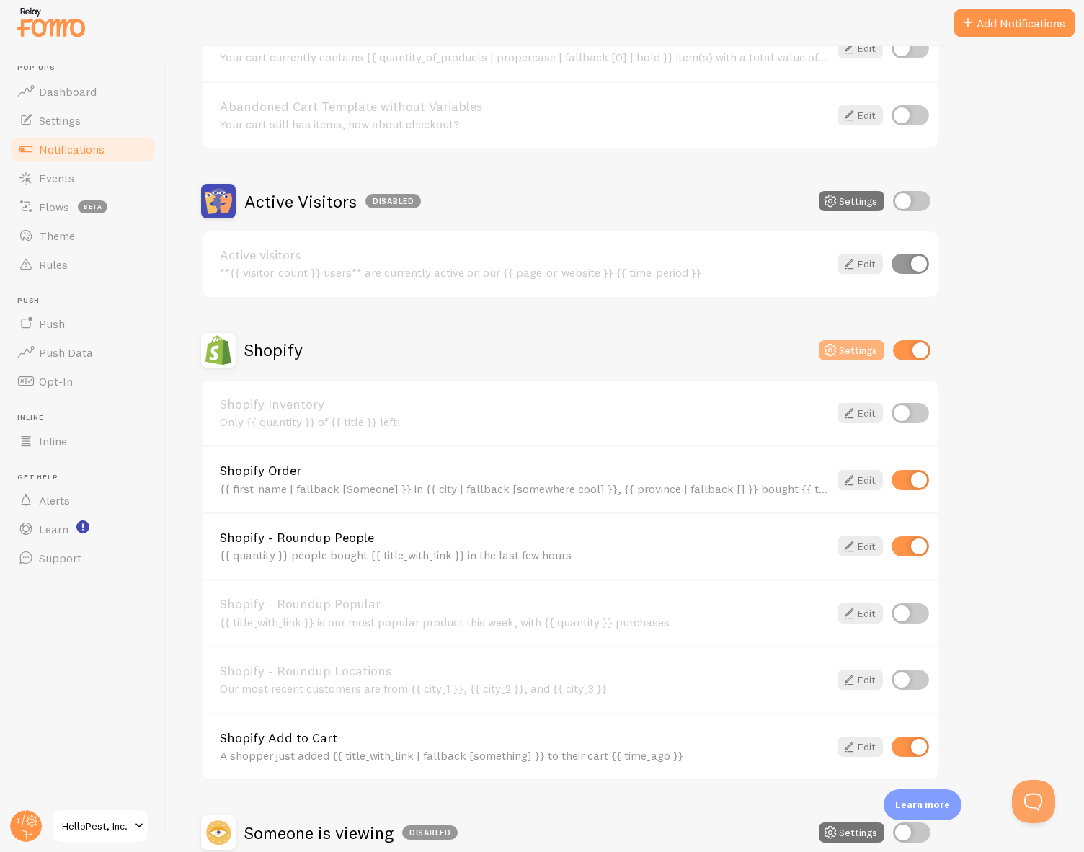
click at [851, 347] on button "Settings" at bounding box center [852, 350] width 66 height 20
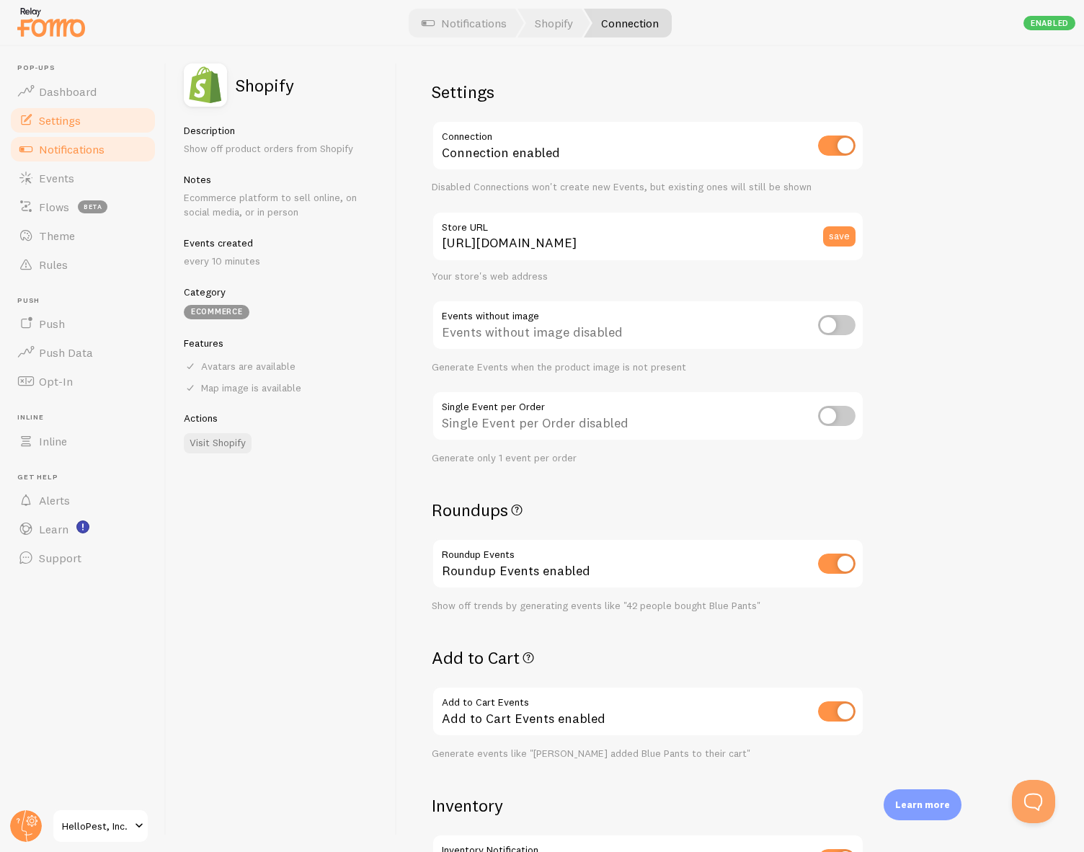
click at [56, 122] on span "Settings" at bounding box center [60, 120] width 42 height 14
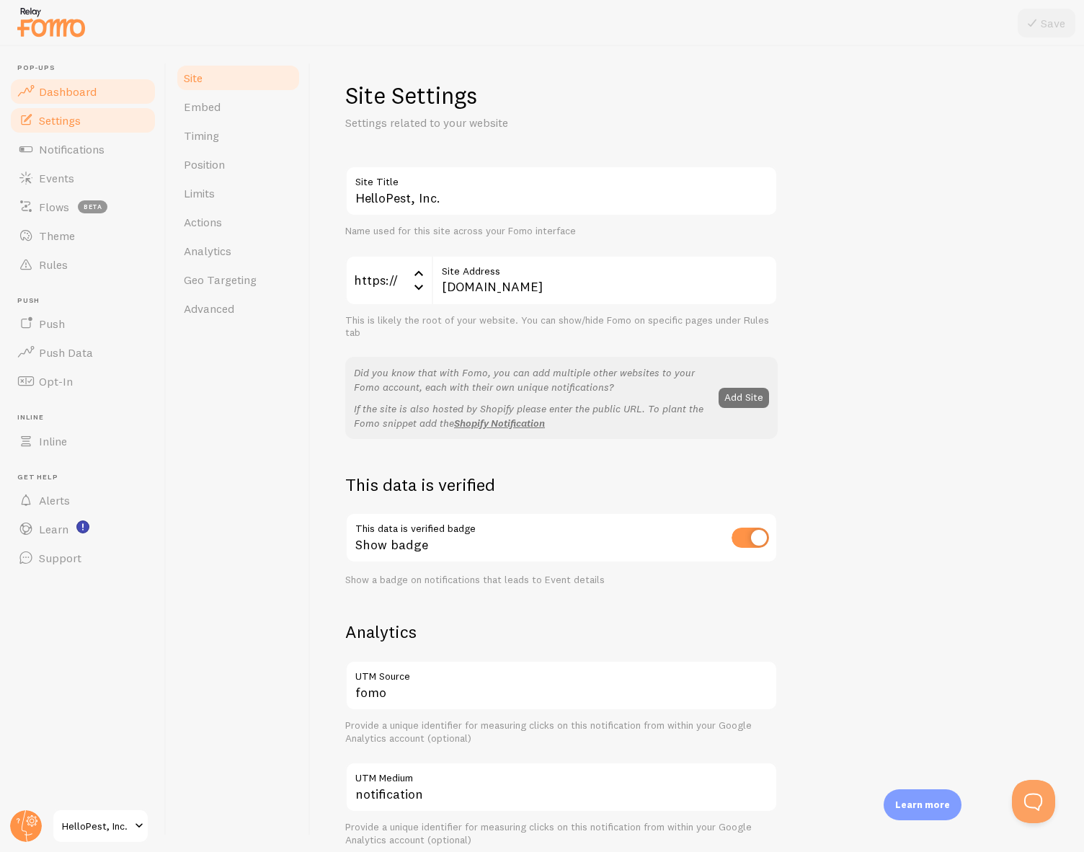
scroll to position [509, 0]
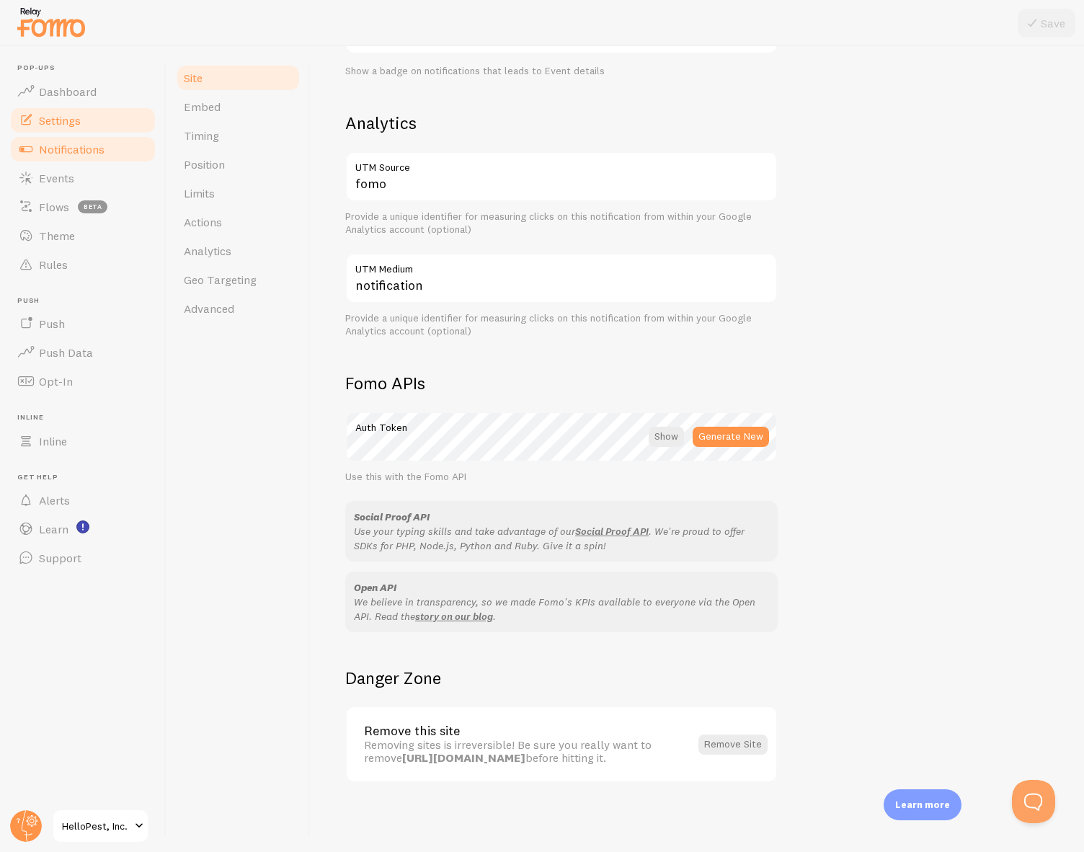
click at [97, 96] on link "Dashboard" at bounding box center [83, 91] width 149 height 29
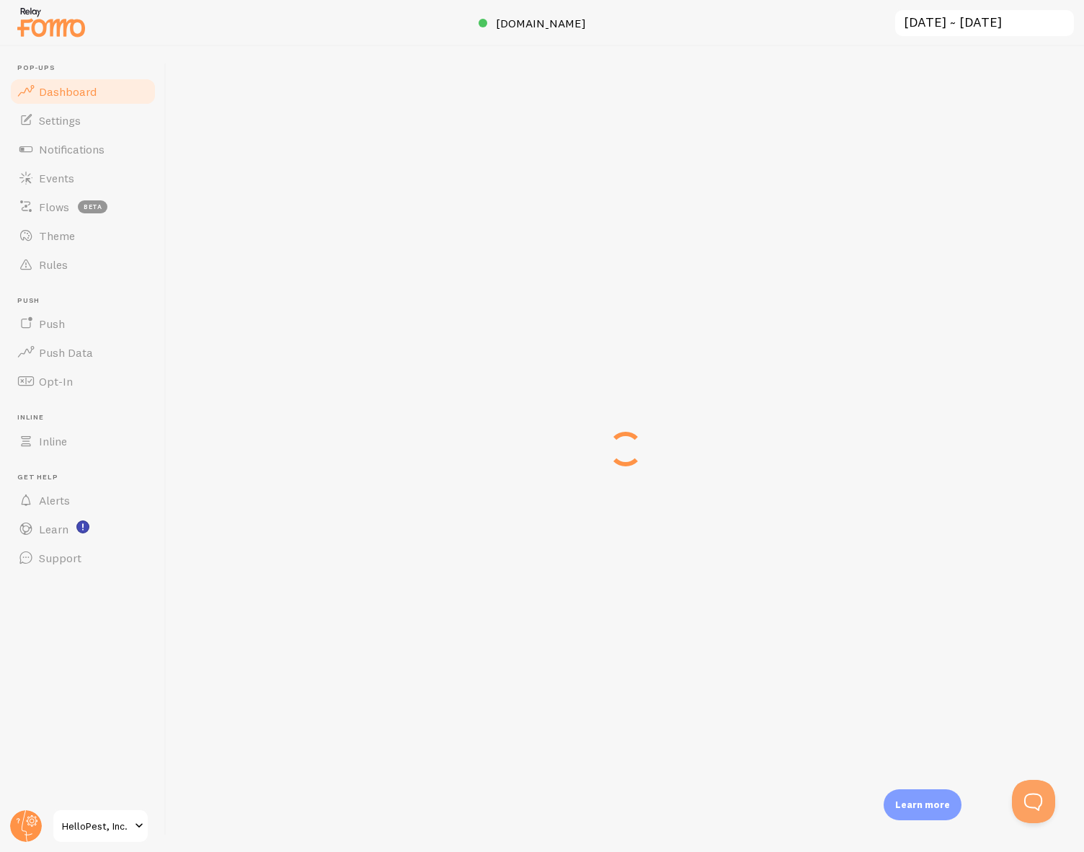
click at [79, 101] on link "Dashboard" at bounding box center [83, 91] width 149 height 29
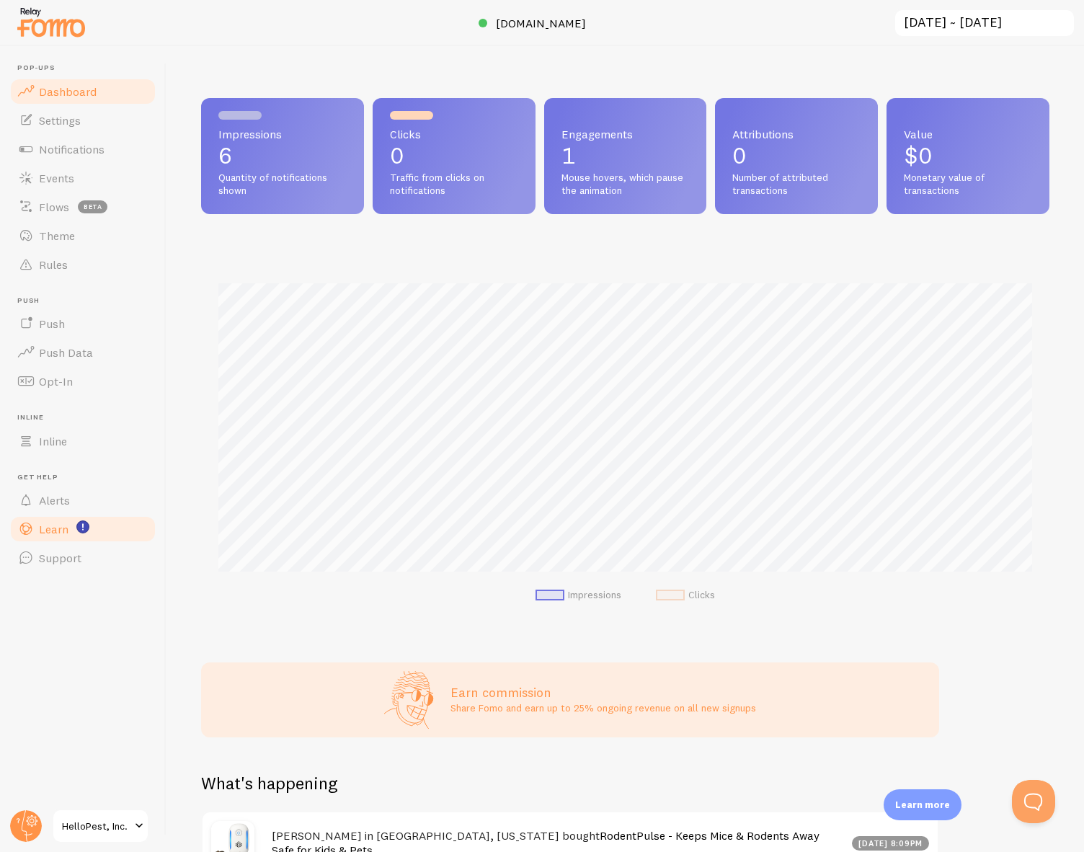
scroll to position [402, 0]
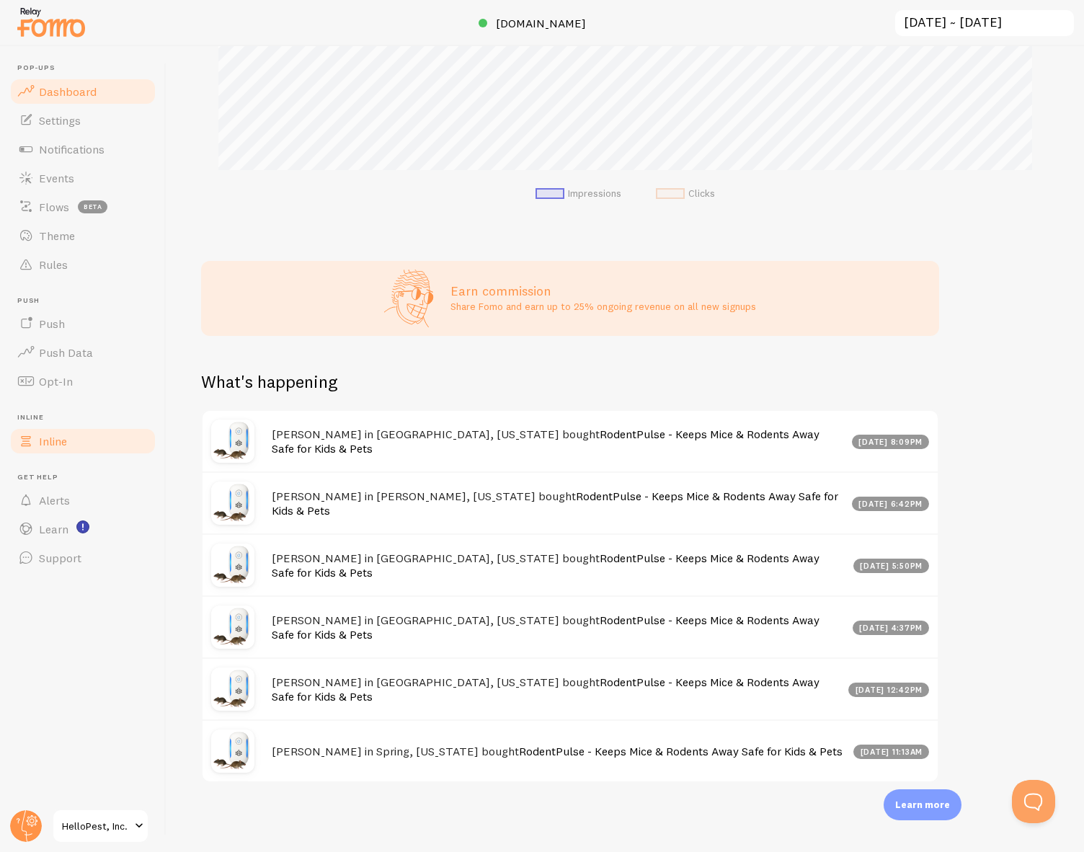
click at [65, 447] on span "Inline" at bounding box center [53, 441] width 28 height 14
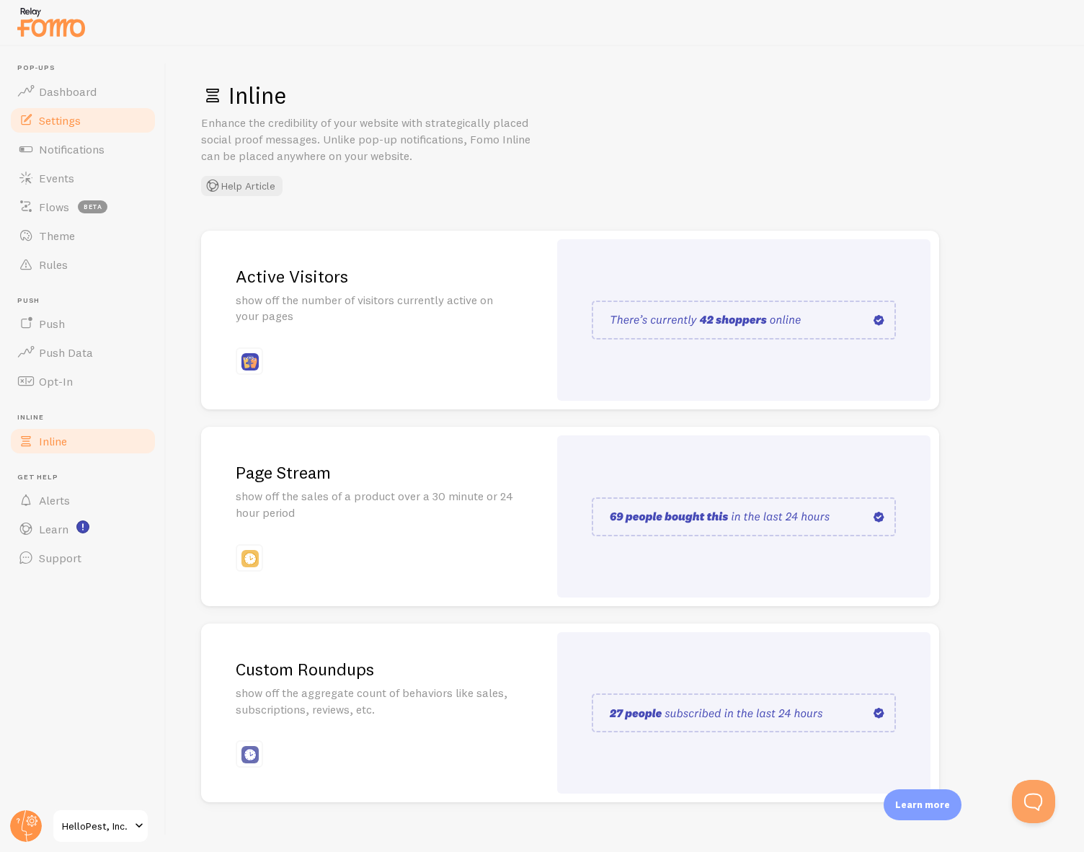
click at [76, 118] on span "Settings" at bounding box center [60, 120] width 42 height 14
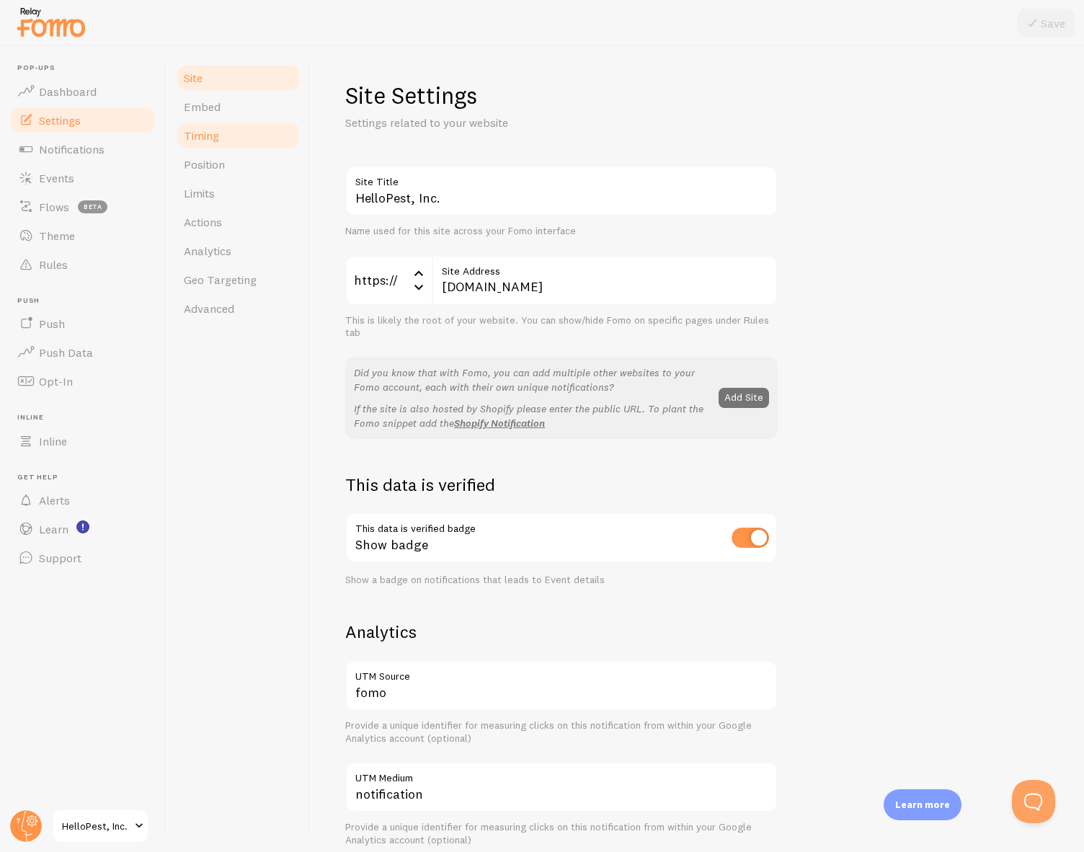
click at [211, 136] on span "Timing" at bounding box center [201, 135] width 35 height 14
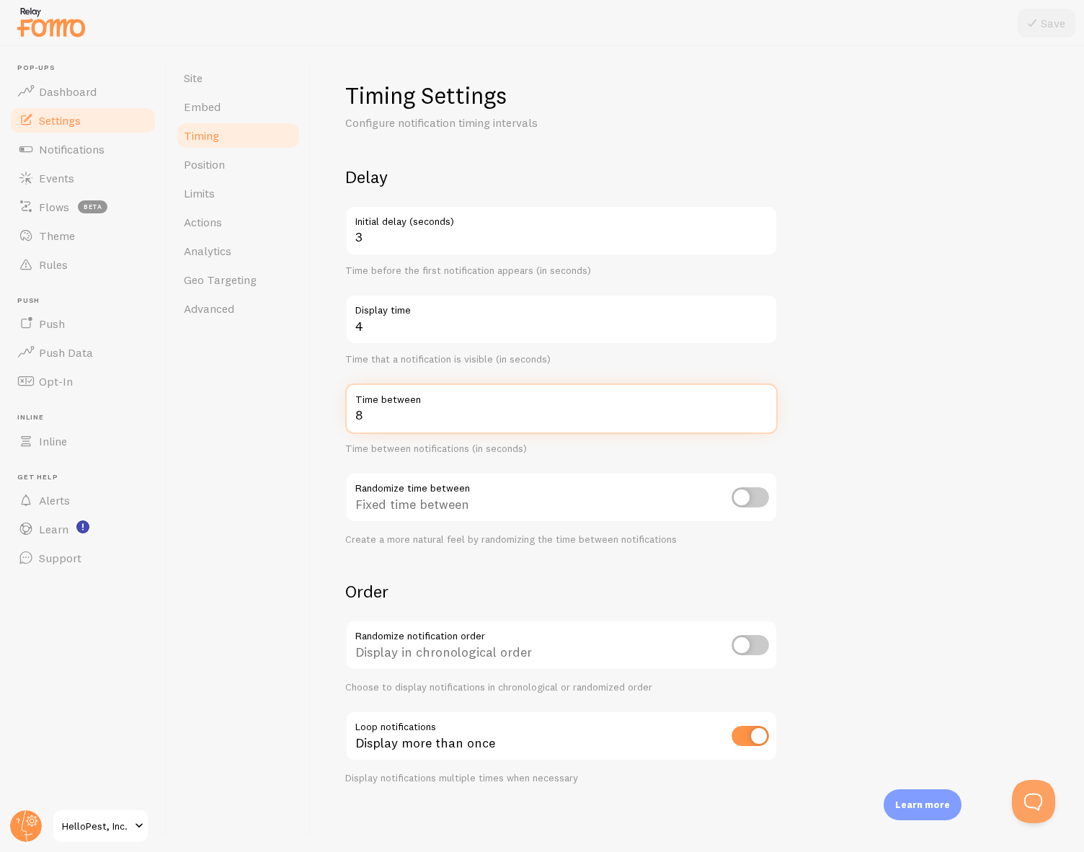
click at [386, 415] on input "8" at bounding box center [561, 409] width 433 height 50
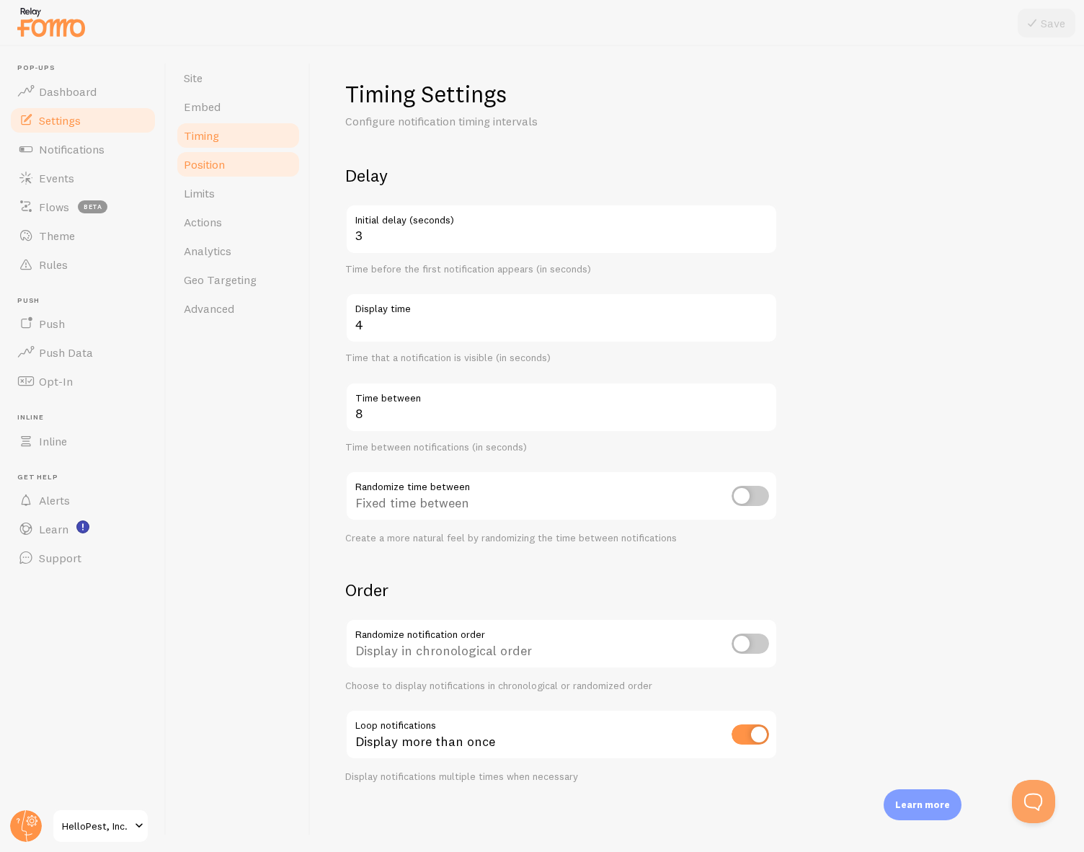
click at [254, 167] on link "Position" at bounding box center [238, 164] width 126 height 29
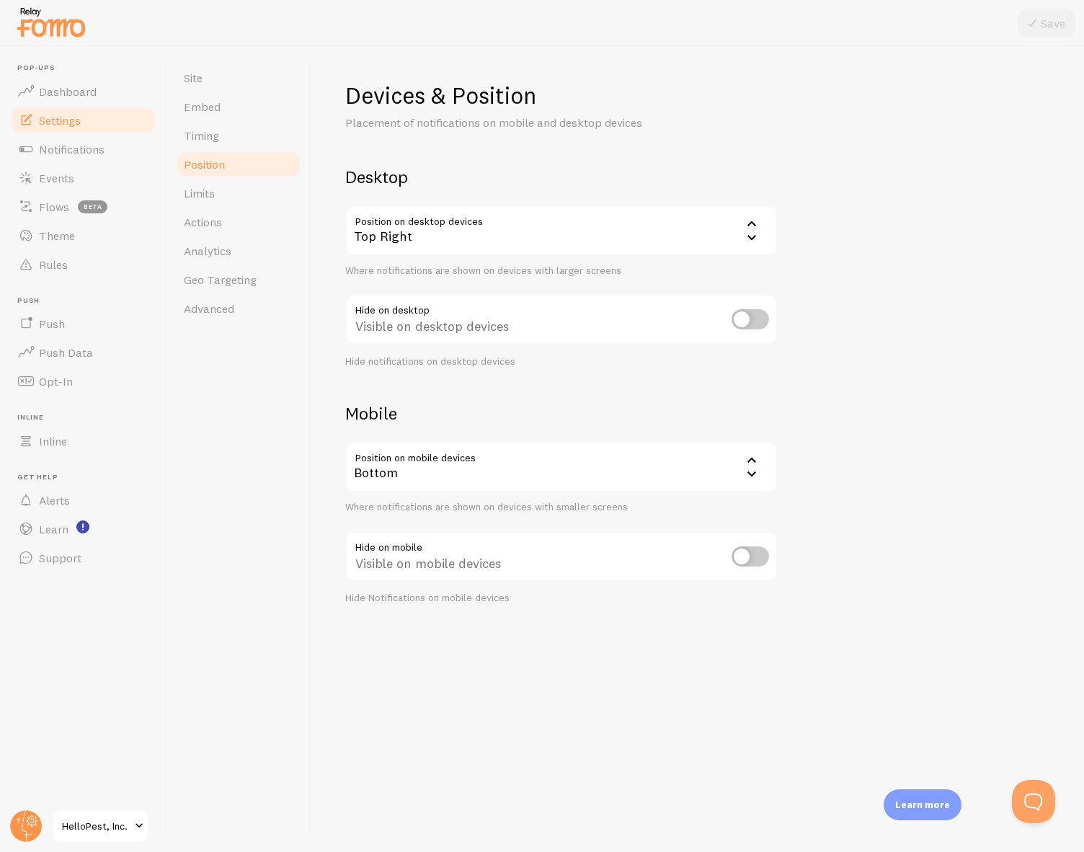
click at [748, 563] on input "checkbox" at bounding box center [750, 556] width 37 height 20
checkbox input "false"
